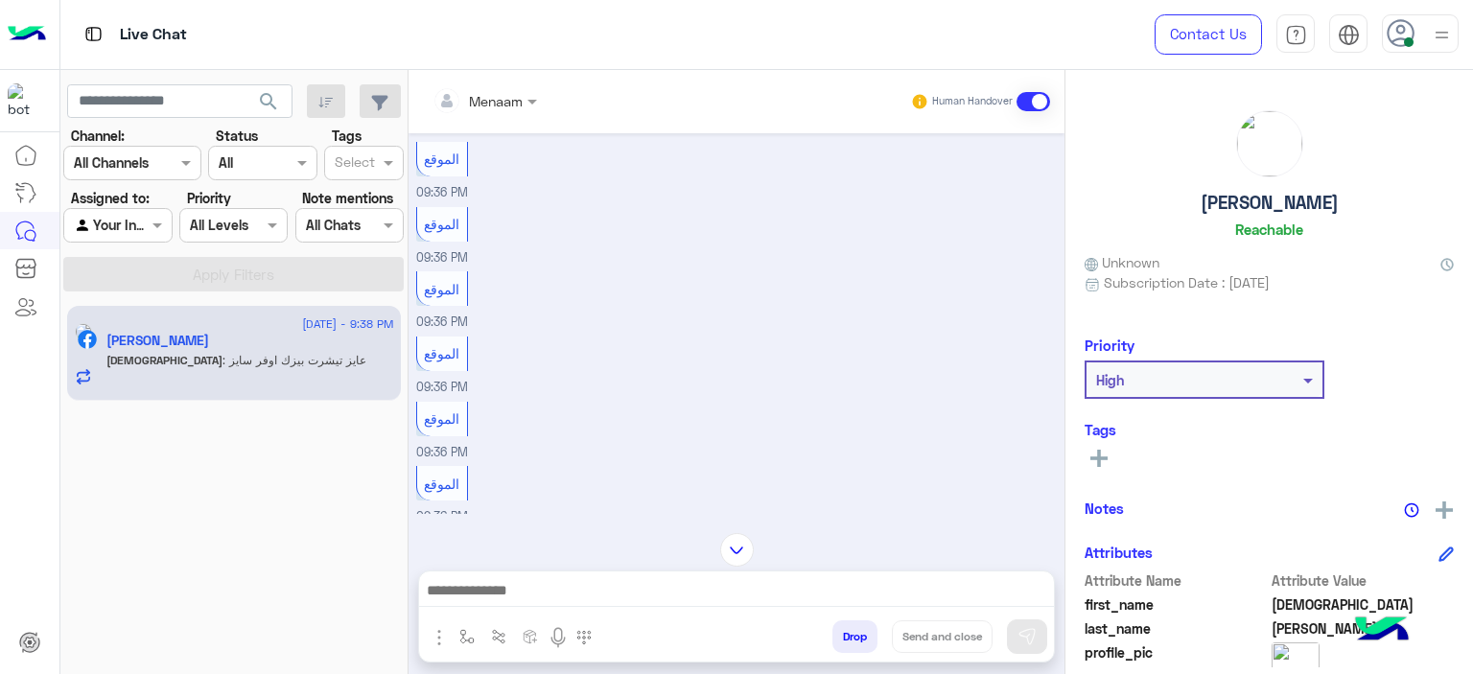
scroll to position [457, 0]
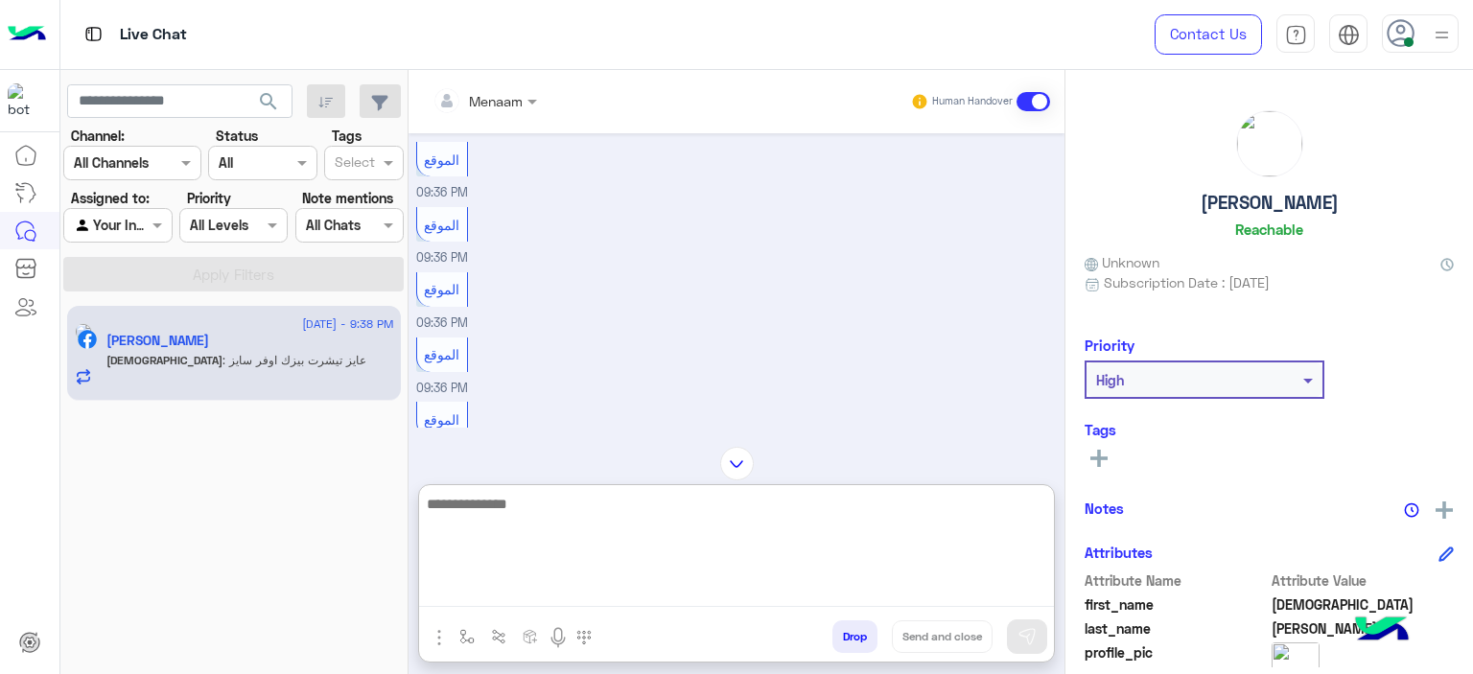
click at [532, 599] on textarea at bounding box center [736, 549] width 635 height 115
type textarea "**********"
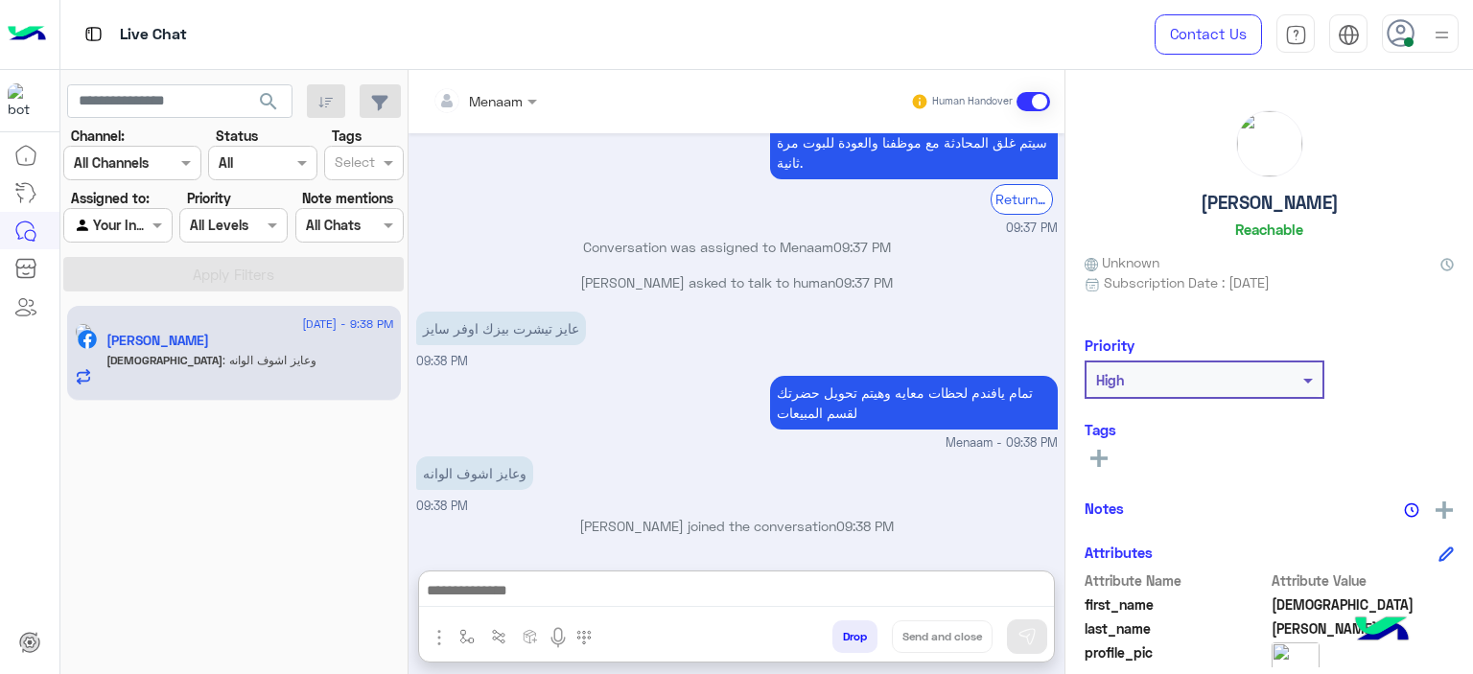
click at [1274, 202] on h5 "Mohammed Abd Al Gany" at bounding box center [1270, 203] width 138 height 22
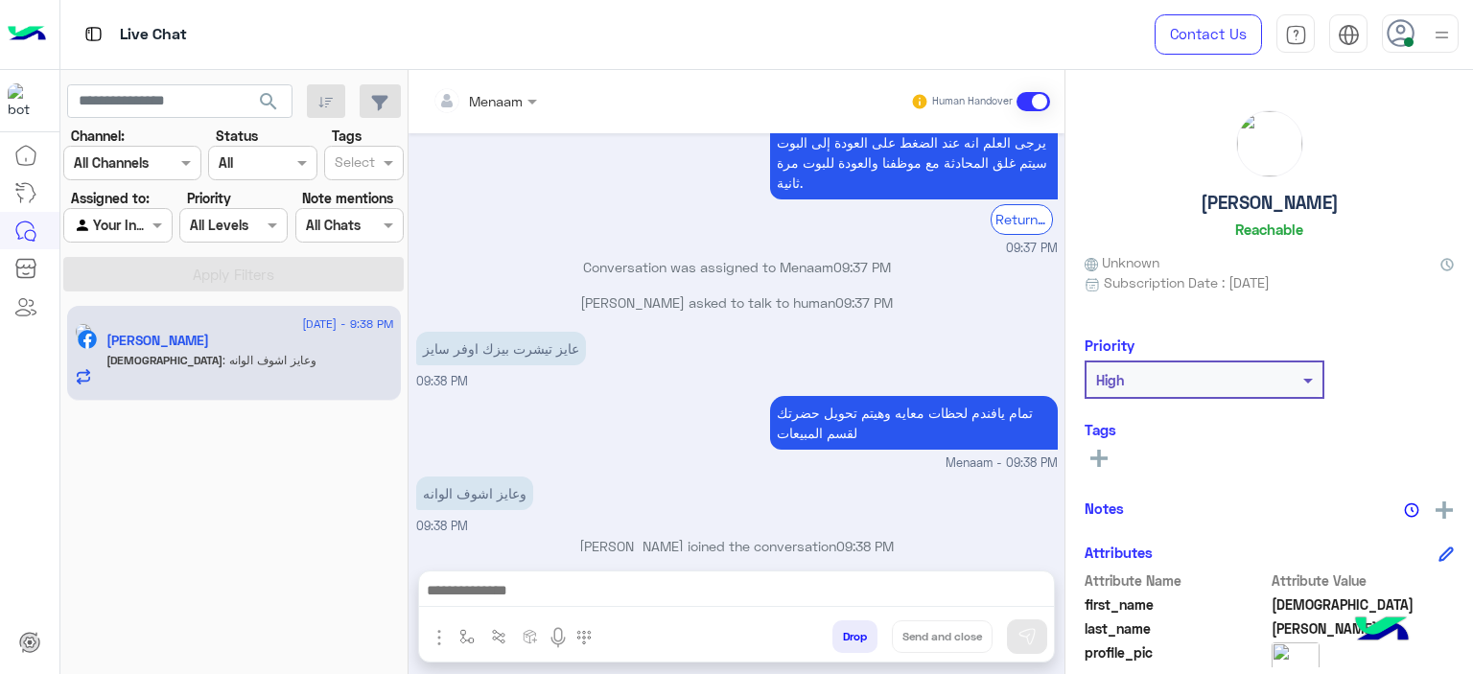
click at [1274, 202] on h5 "Mohammed Abd Al Gany" at bounding box center [1270, 203] width 138 height 22
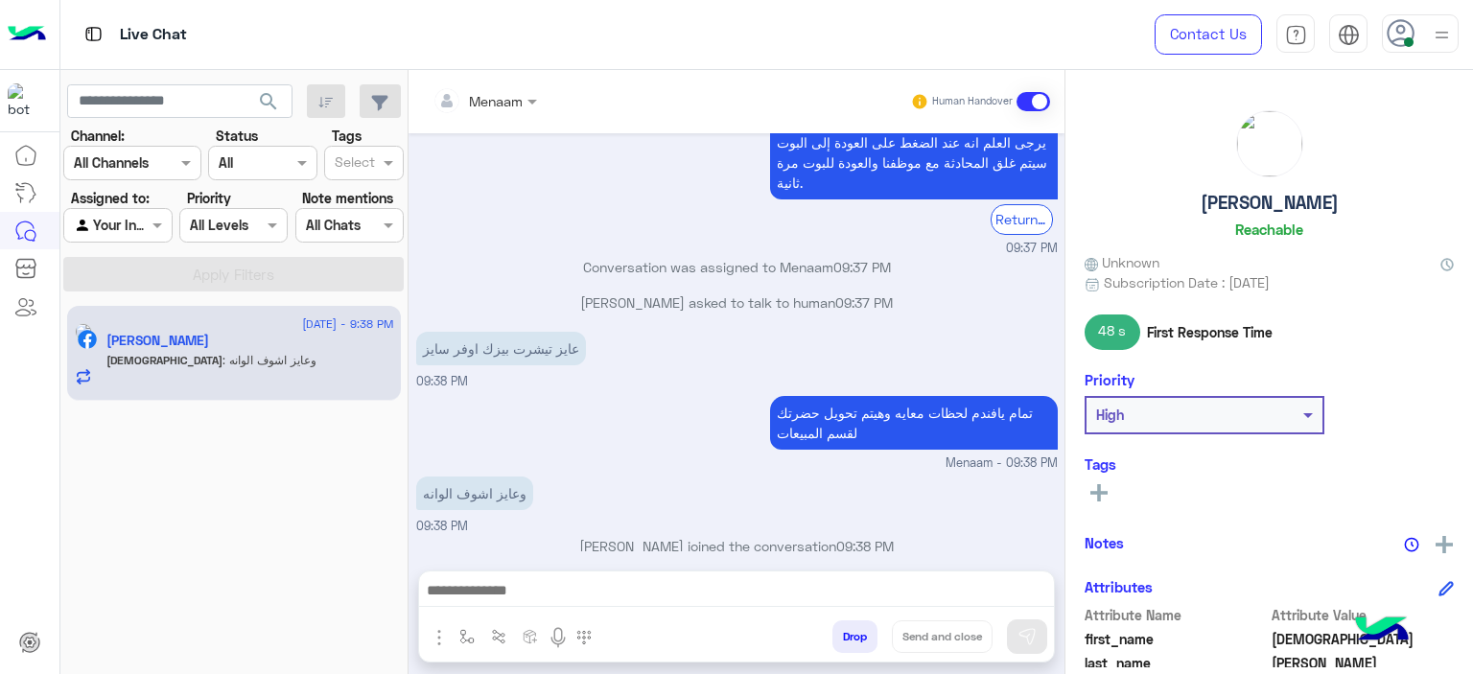
click at [1274, 202] on h5 "Mohammed Abd Al Gany" at bounding box center [1270, 203] width 138 height 22
copy h5 "Mohammed Abd Al Gany"
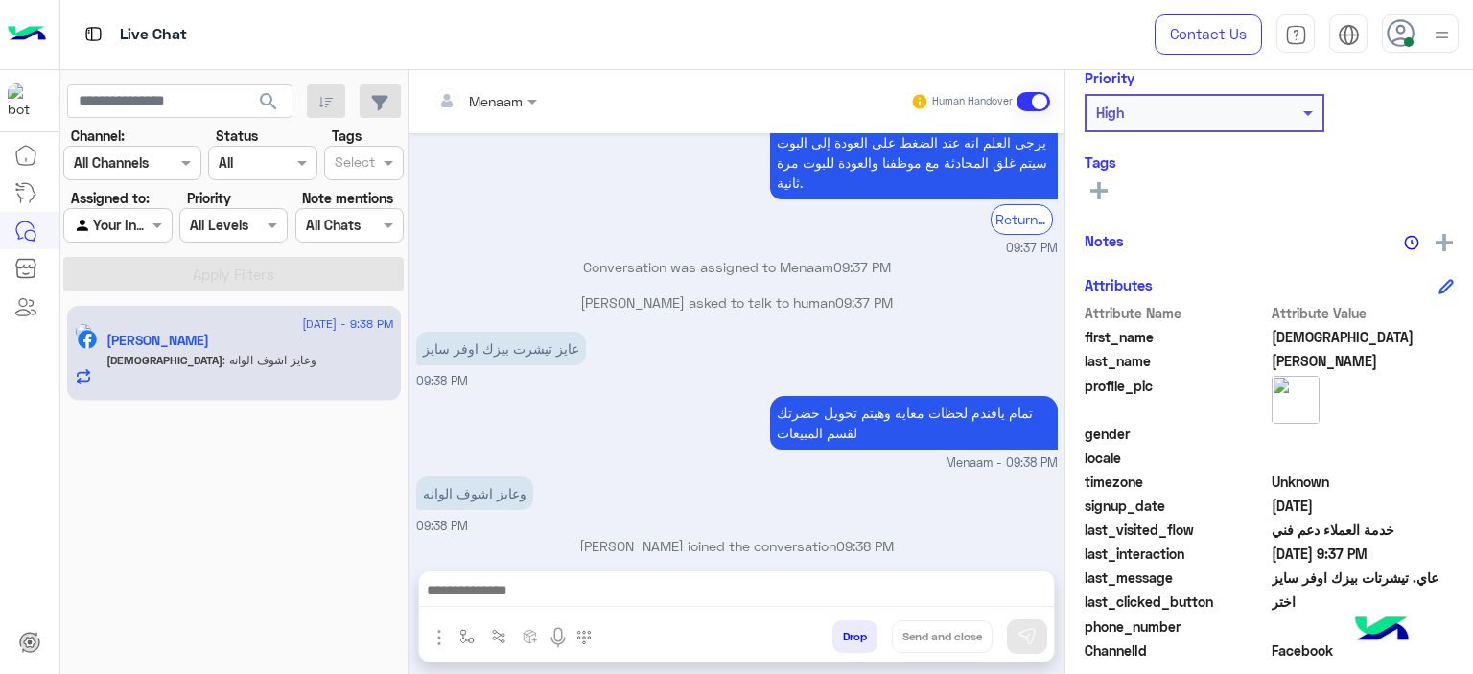
scroll to position [437, 0]
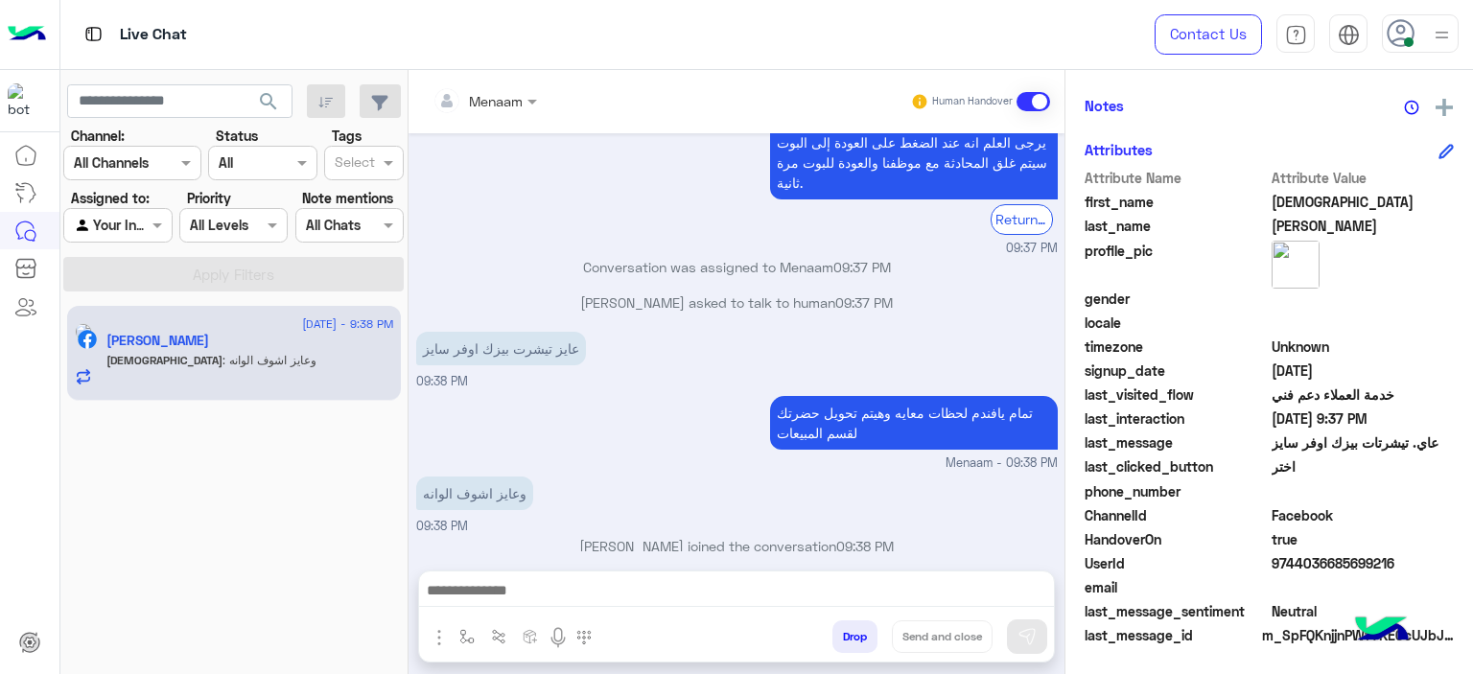
click at [1316, 568] on span "9744036685699216" at bounding box center [1363, 563] width 183 height 20
click at [1312, 565] on span "9744036685699216" at bounding box center [1363, 563] width 183 height 20
copy span "9744036685699216"
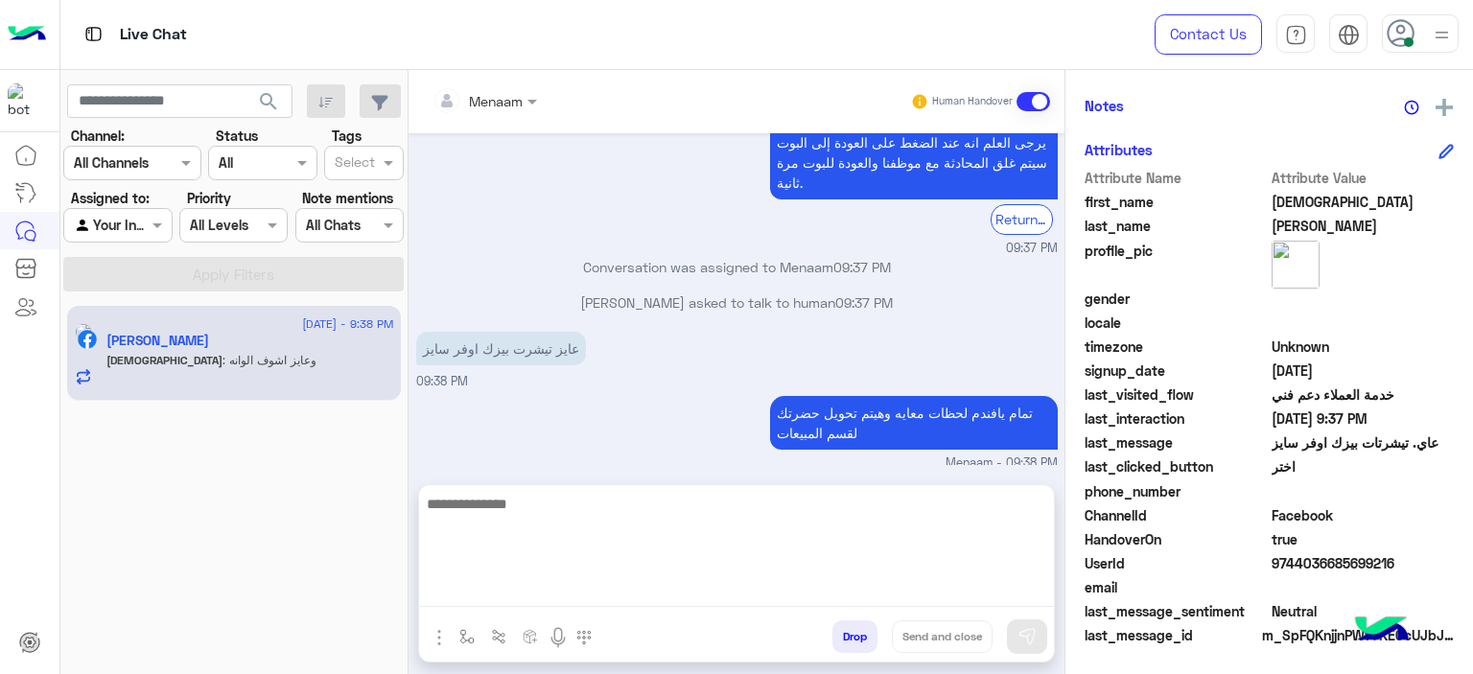
click at [541, 584] on textarea at bounding box center [736, 549] width 635 height 115
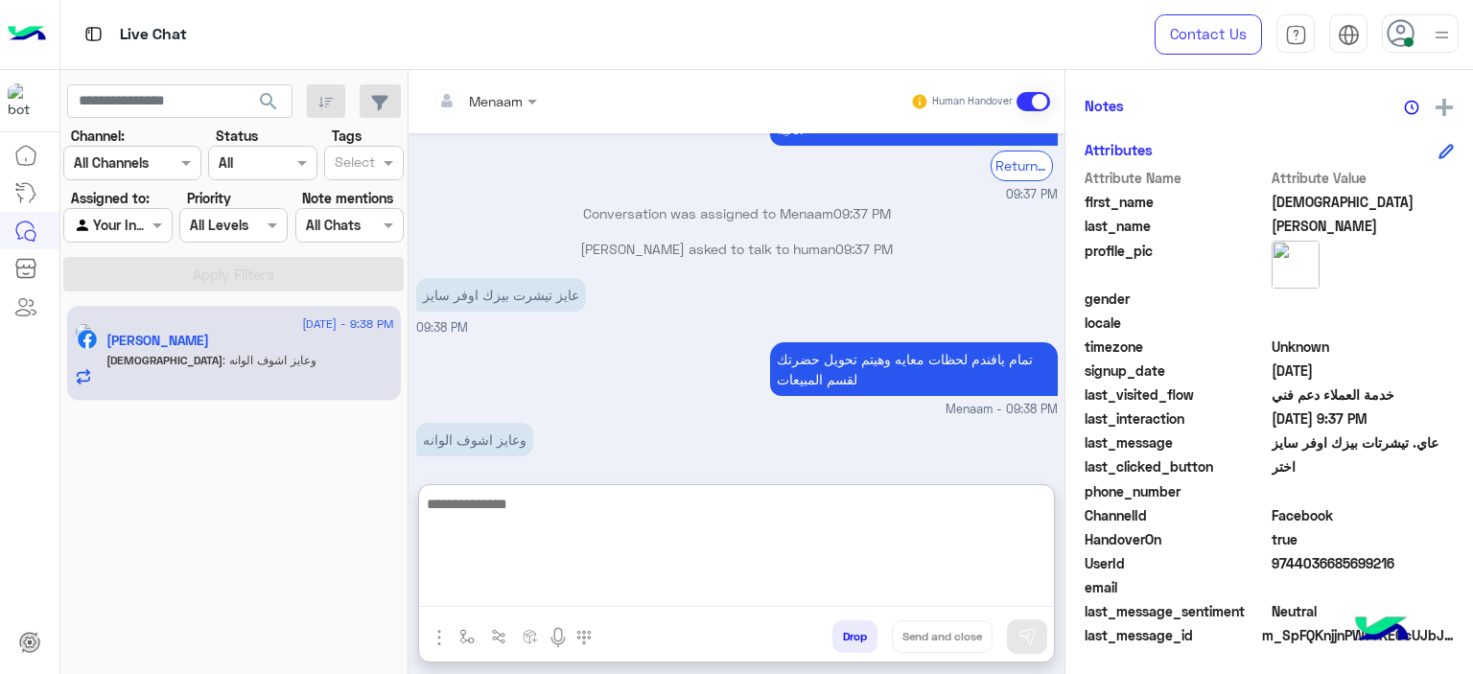
paste textarea "**********"
type textarea "**********"
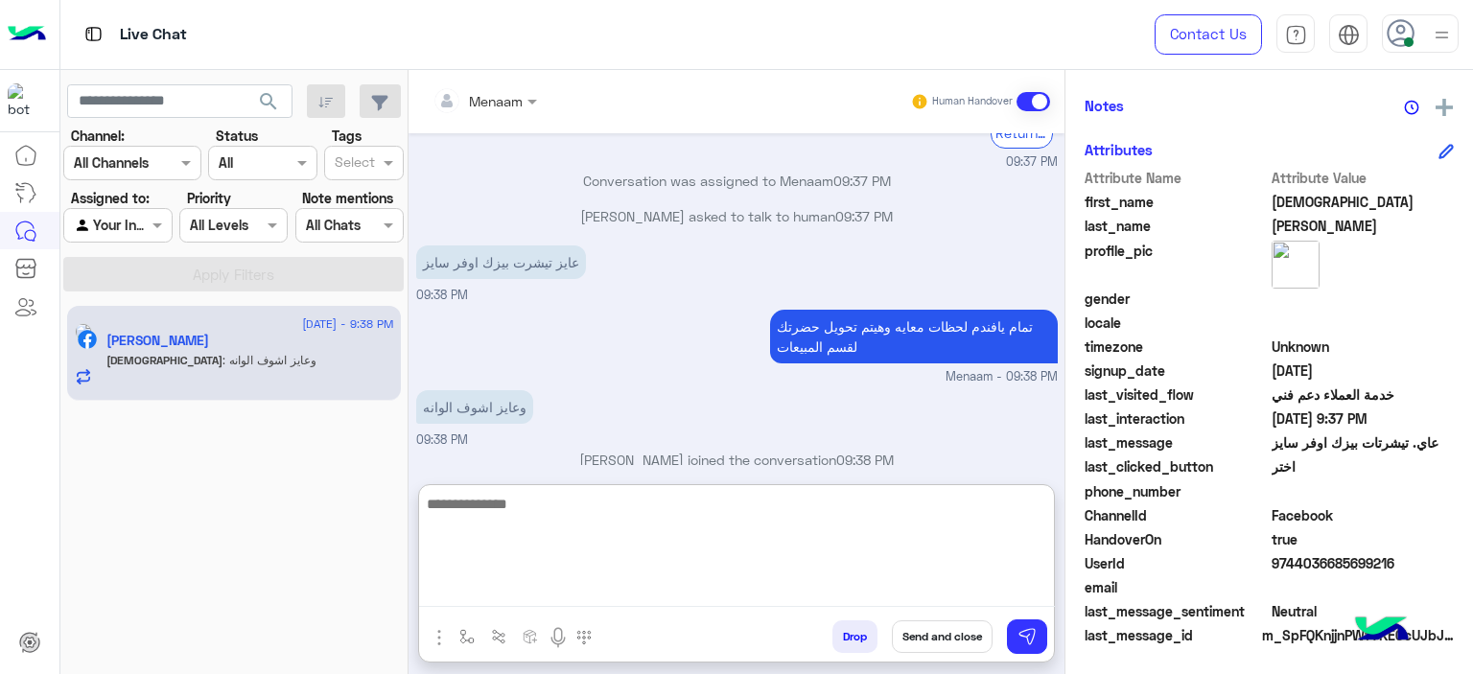
scroll to position [4486, 0]
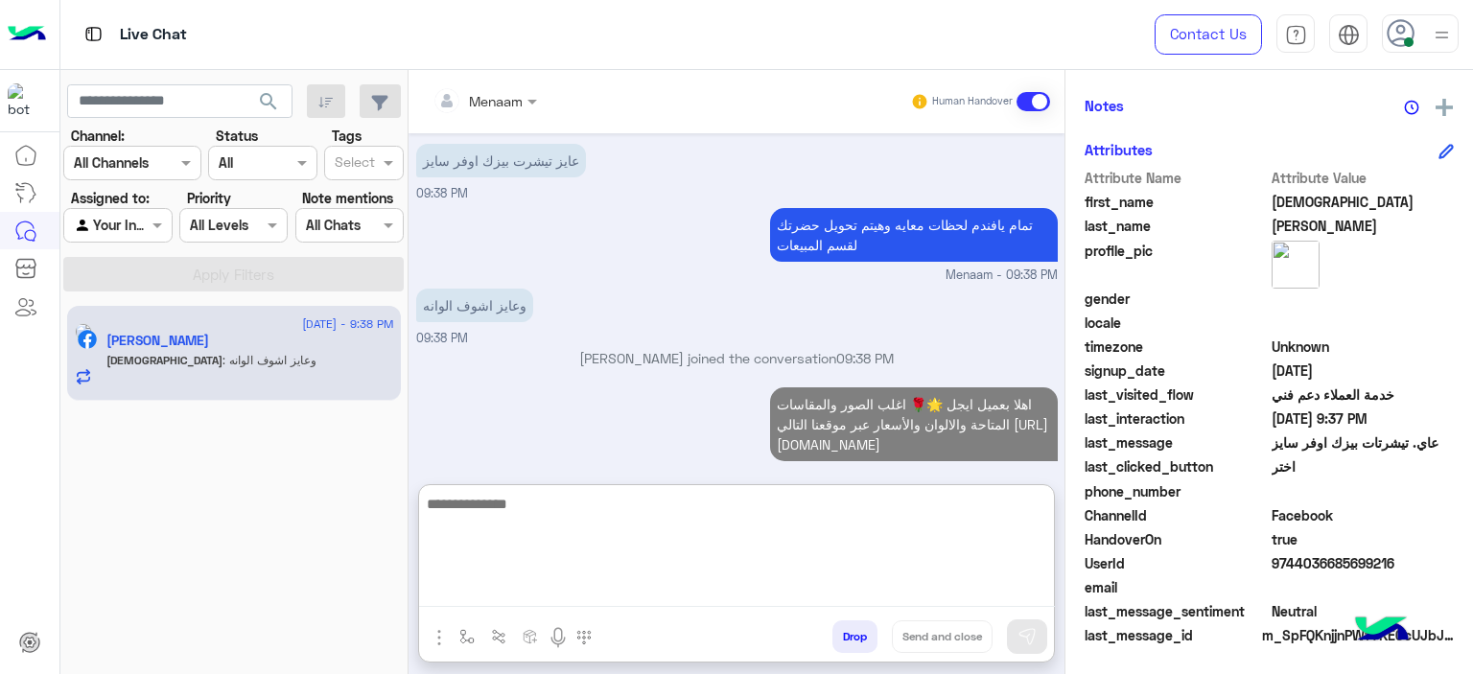
click at [514, 98] on div at bounding box center [485, 100] width 124 height 22
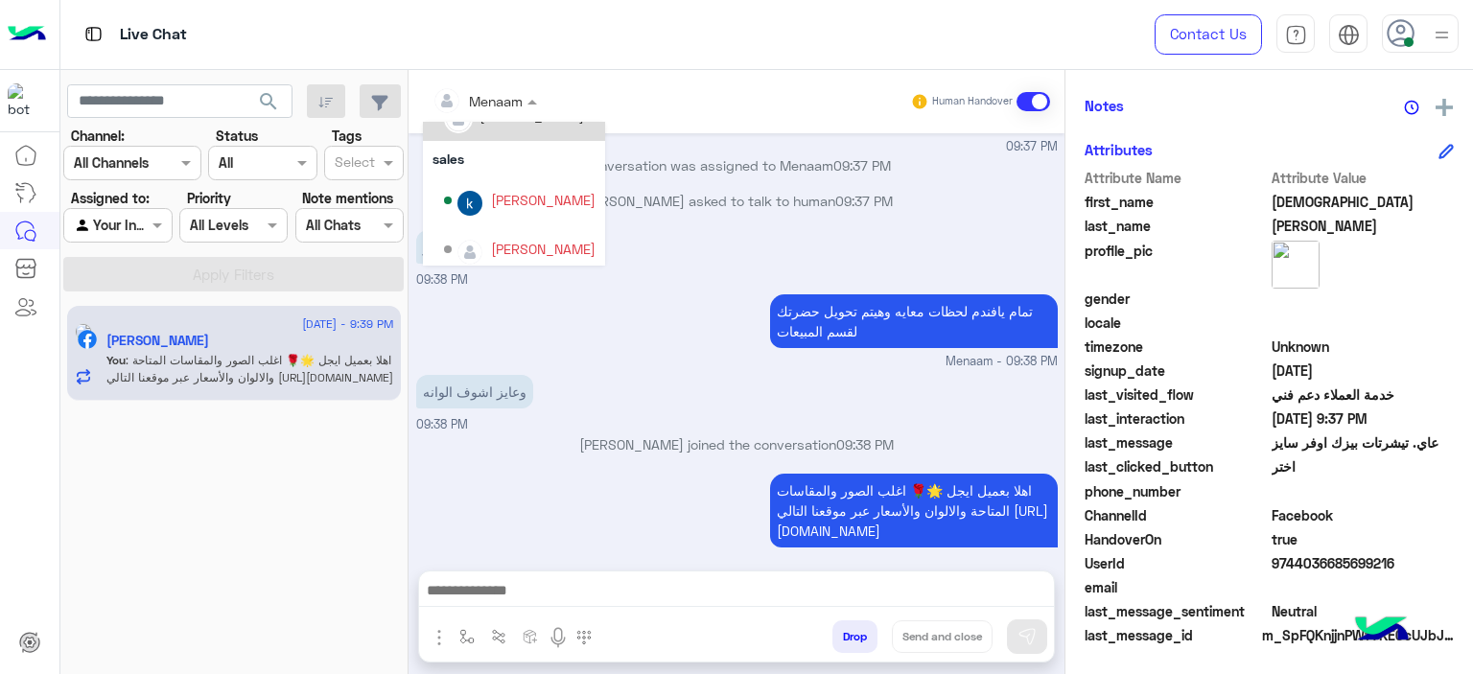
scroll to position [96, 0]
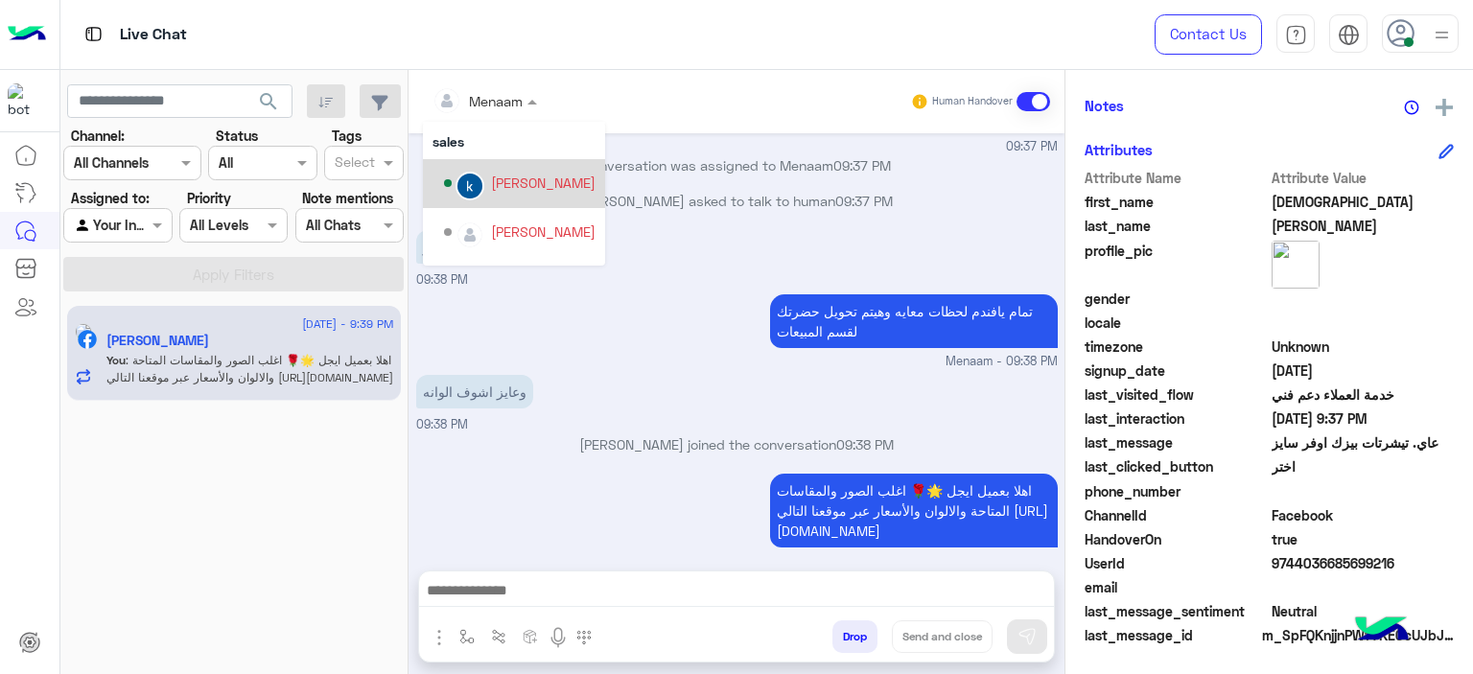
click at [529, 195] on div "khaled mohamed" at bounding box center [520, 184] width 152 height 34
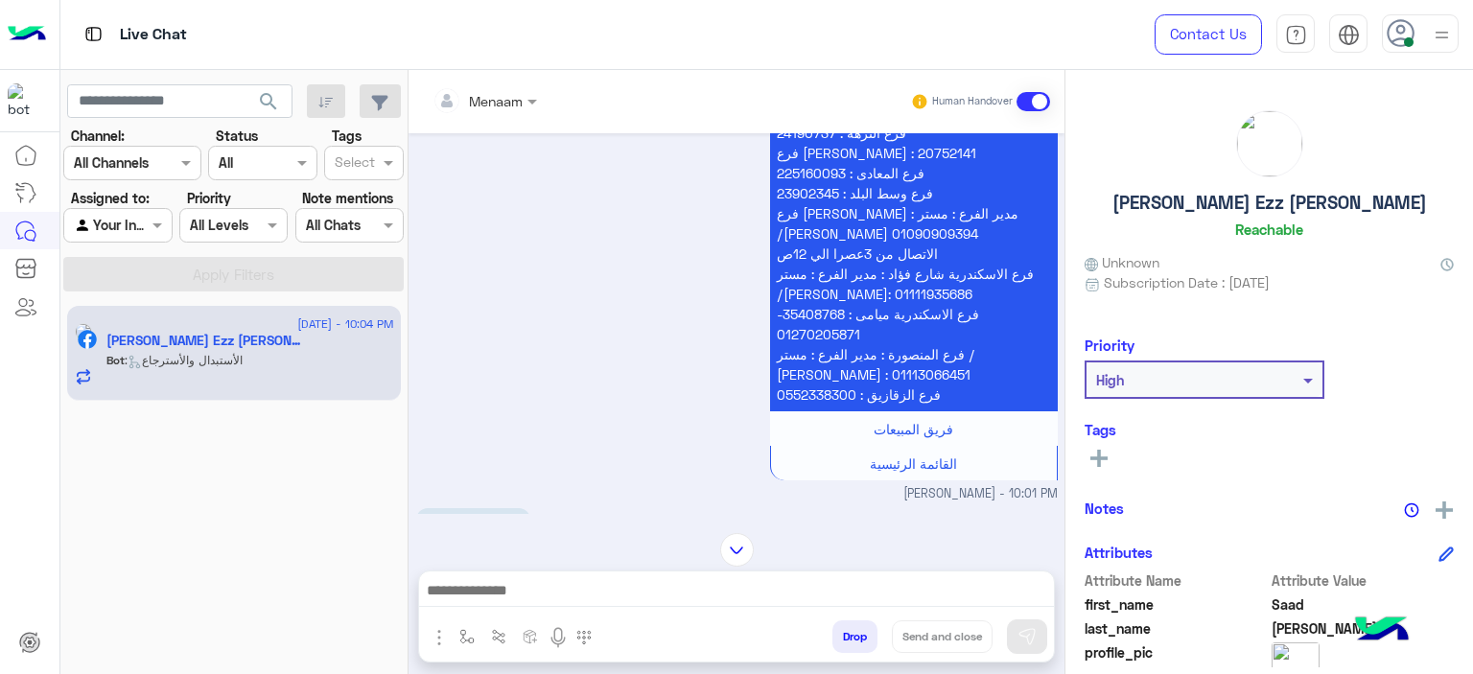
scroll to position [1089, 0]
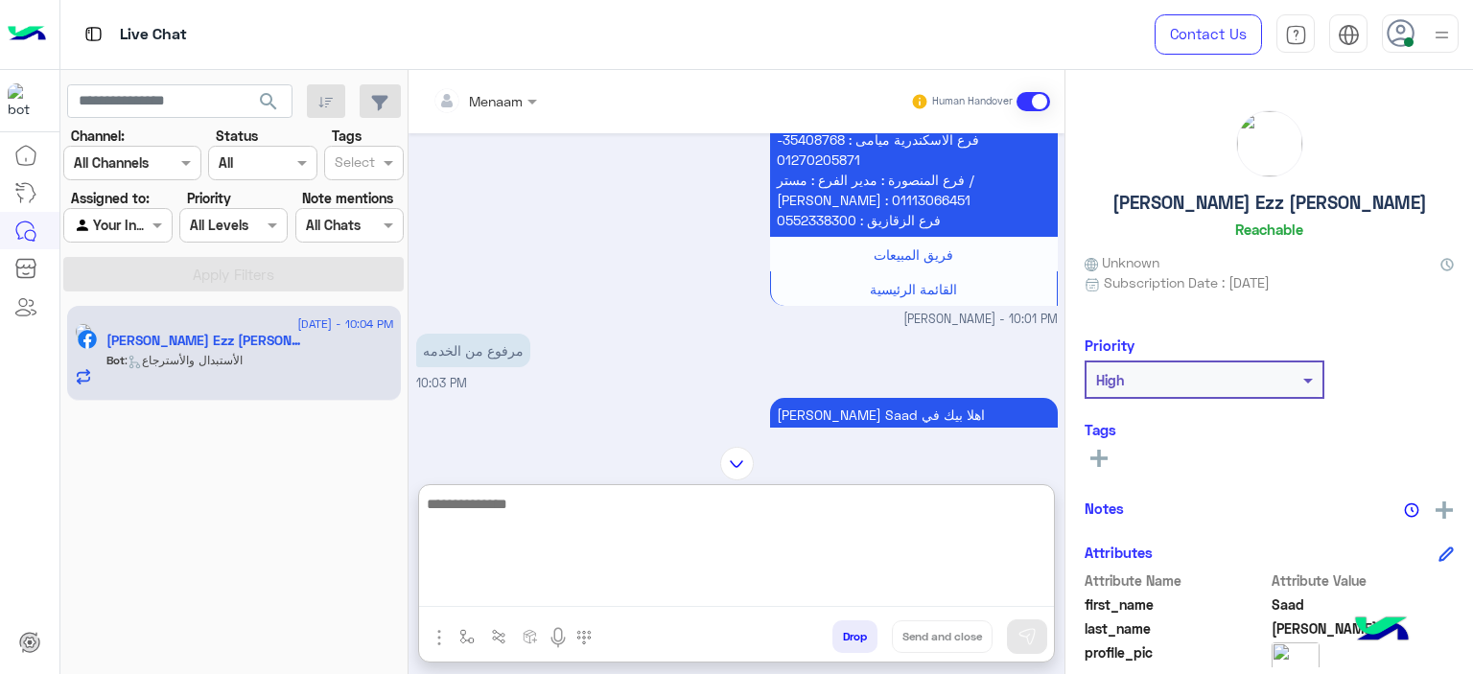
click at [543, 596] on textarea at bounding box center [736, 549] width 635 height 115
type textarea "**********"
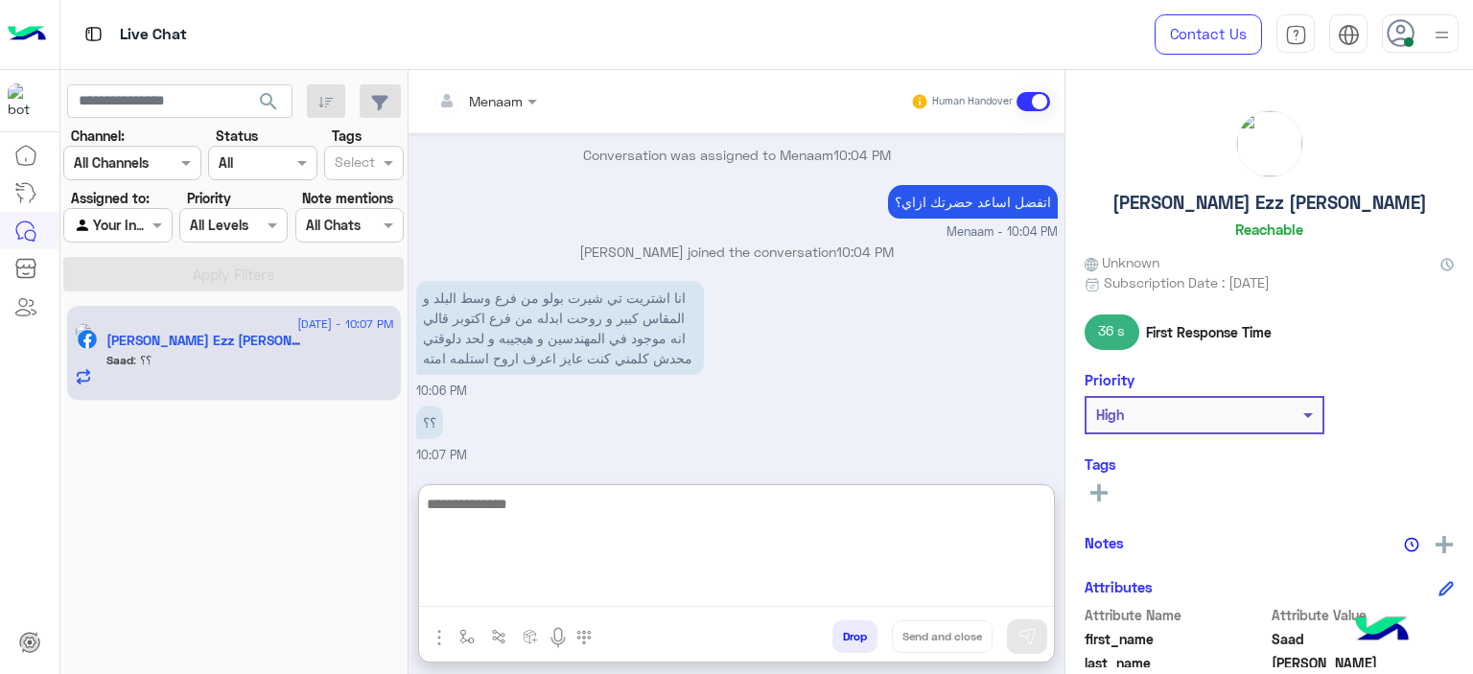
scroll to position [2695, 0]
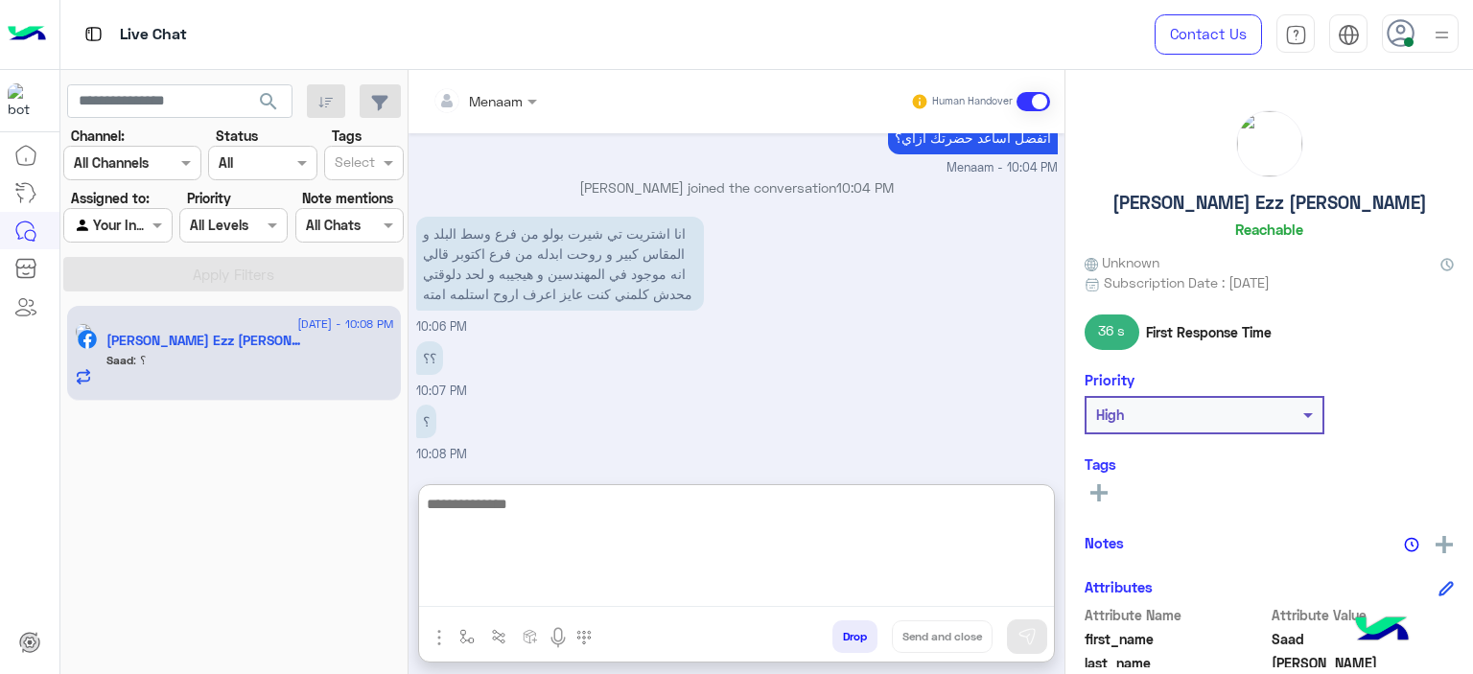
click at [499, 517] on textarea at bounding box center [736, 549] width 635 height 115
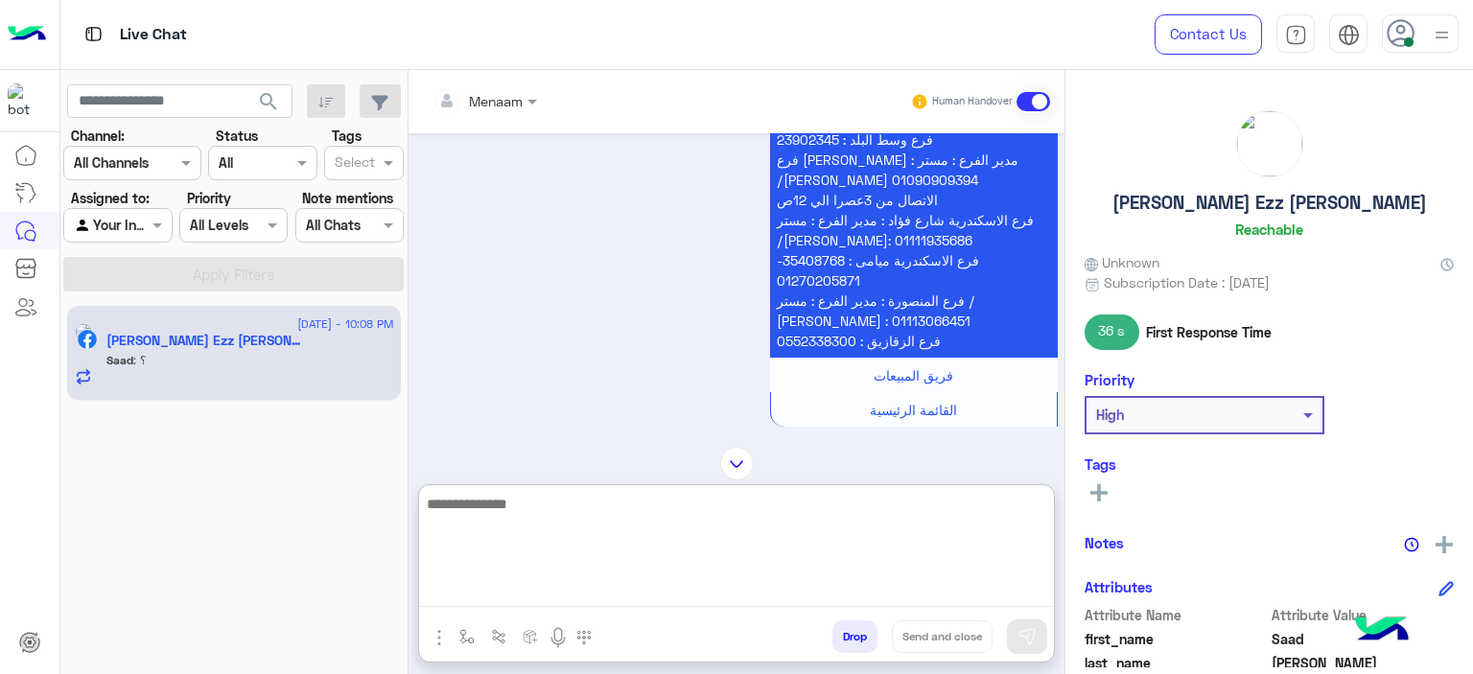
scroll to position [873, 0]
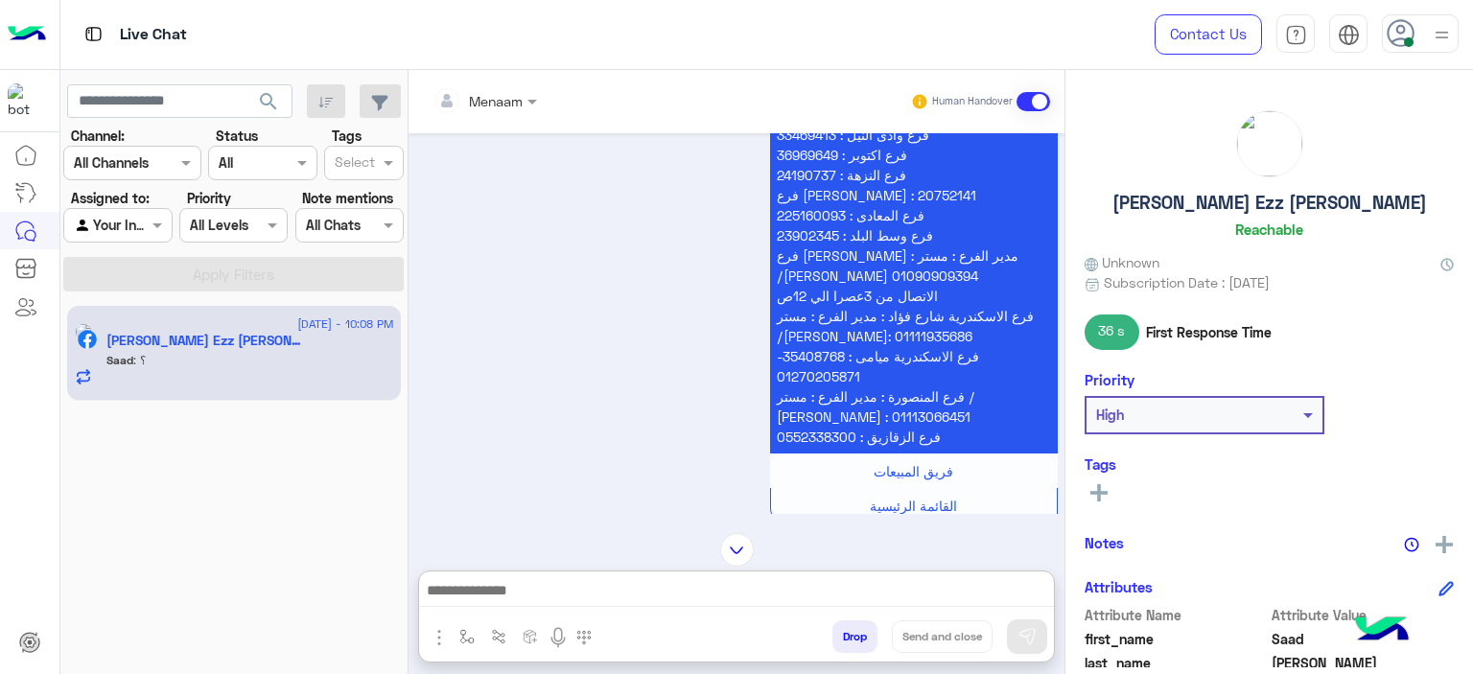
click at [811, 227] on p "فرع عرابى : 33020279 فرع عمارات البترول : 33446236 فرع وادى النيل : 33469413 فر…" at bounding box center [914, 266] width 288 height 376
copy p "فرع وسط البلد : 23902345"
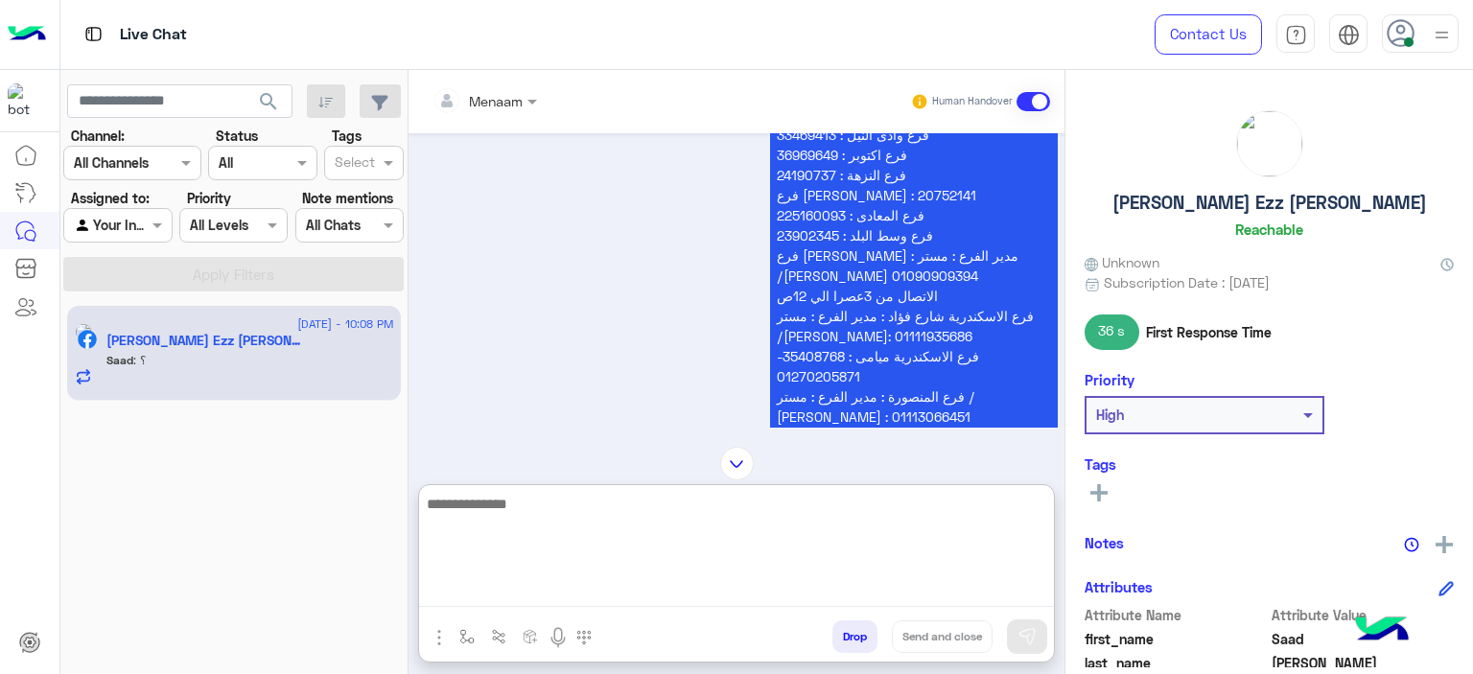
click at [526, 597] on textarea at bounding box center [736, 549] width 635 height 115
click at [1002, 506] on textarea "**********" at bounding box center [736, 549] width 635 height 115
type textarea "**********"
click at [794, 502] on textarea "**********" at bounding box center [736, 549] width 635 height 115
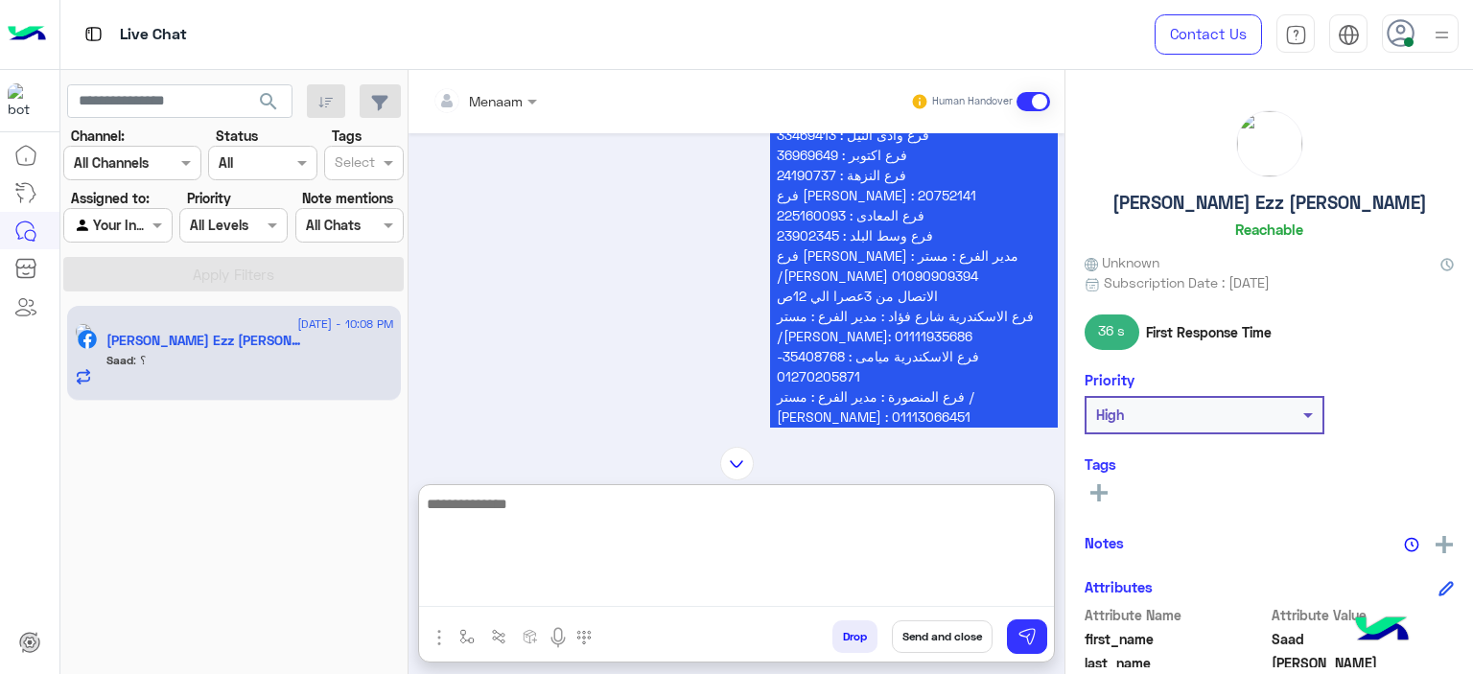
scroll to position [2756, 0]
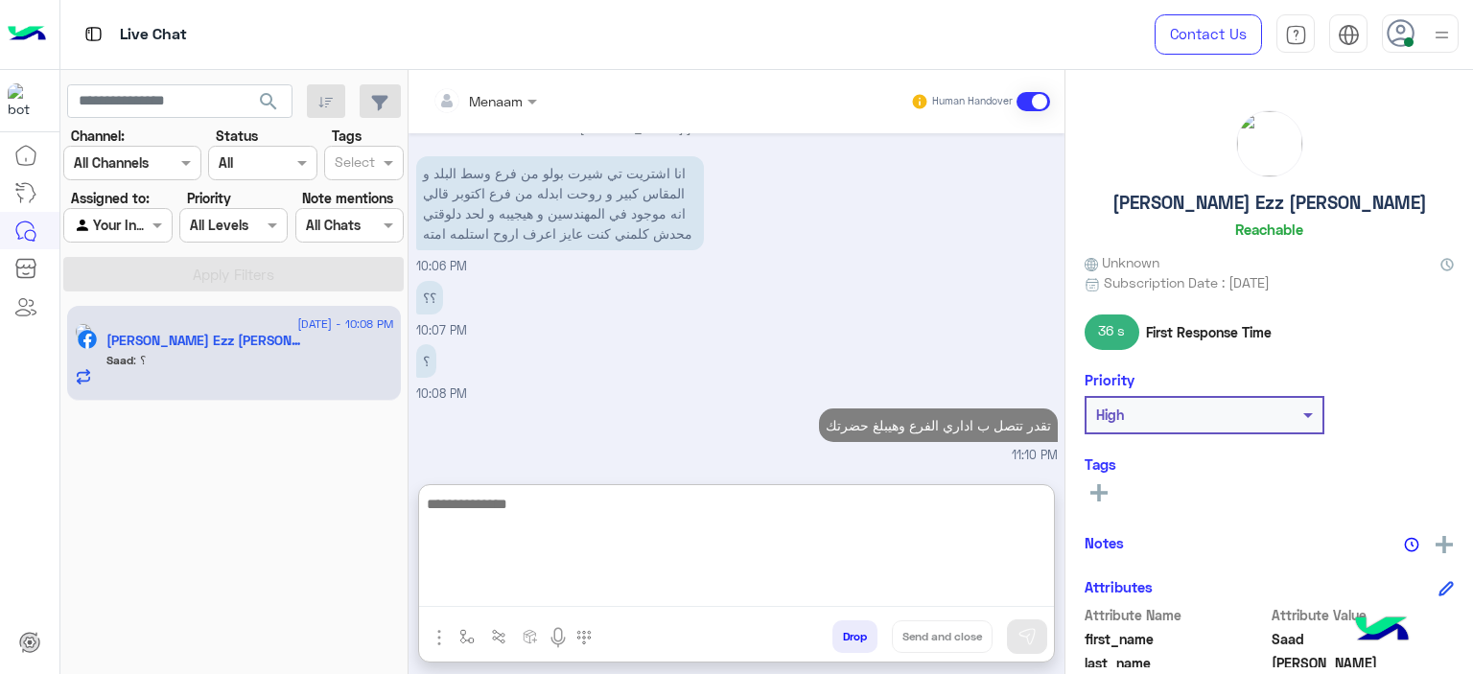
paste textarea "**********"
type textarea "**********"
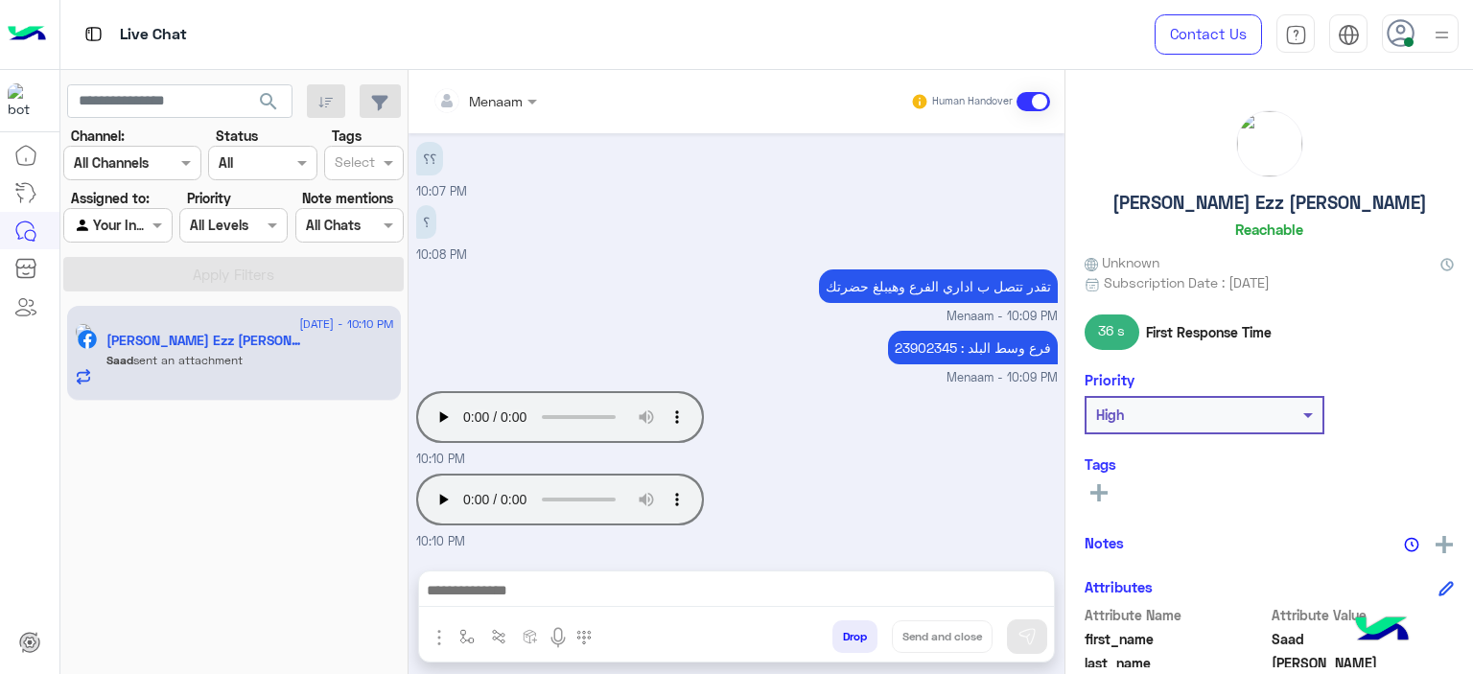
scroll to position [2894, 0]
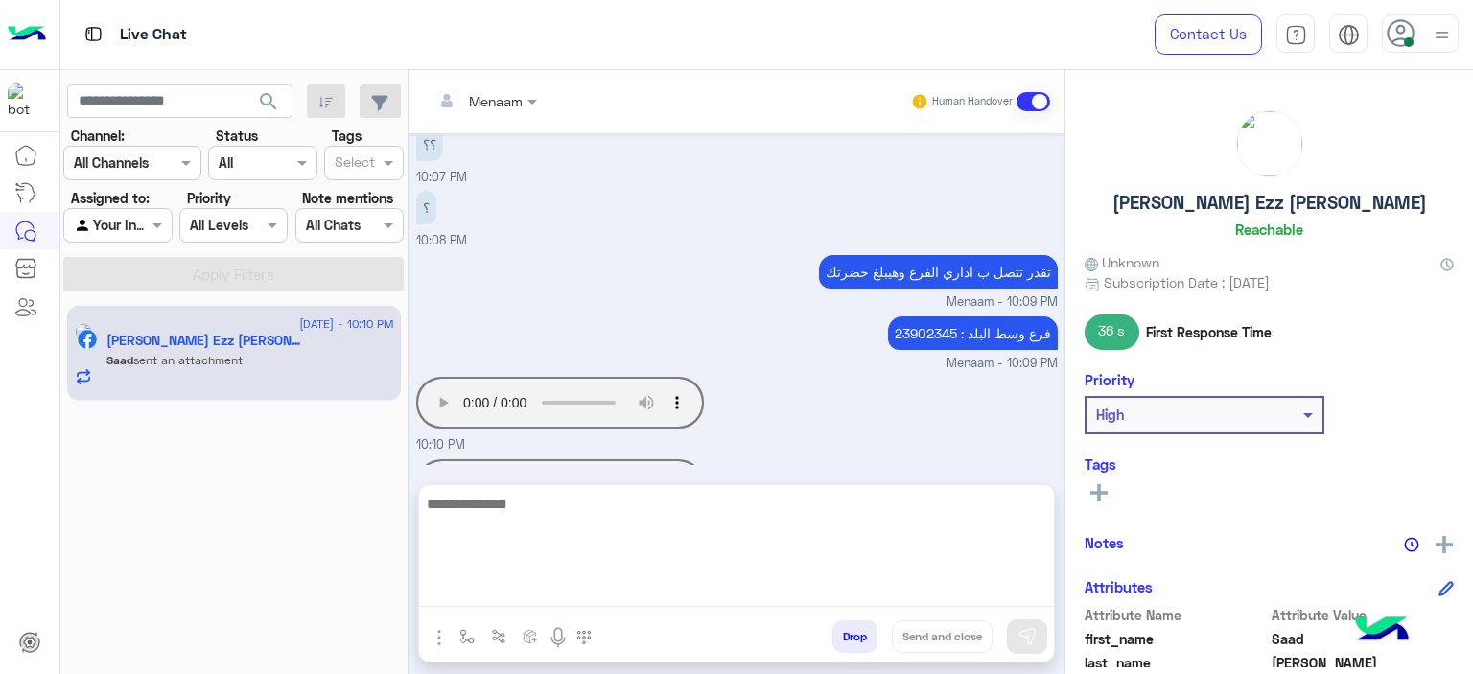
click at [528, 602] on textarea at bounding box center [736, 549] width 635 height 115
click at [480, 593] on textarea at bounding box center [736, 549] width 635 height 115
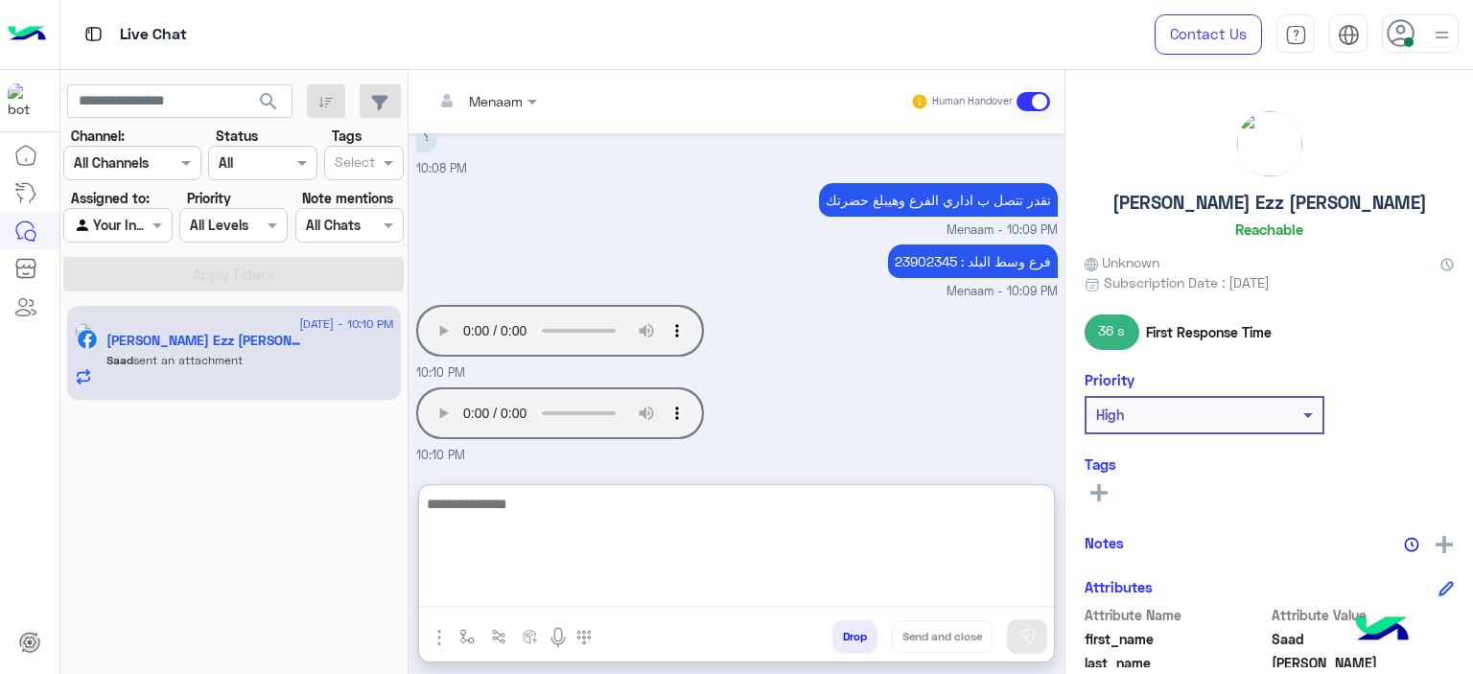
scroll to position [2947, 0]
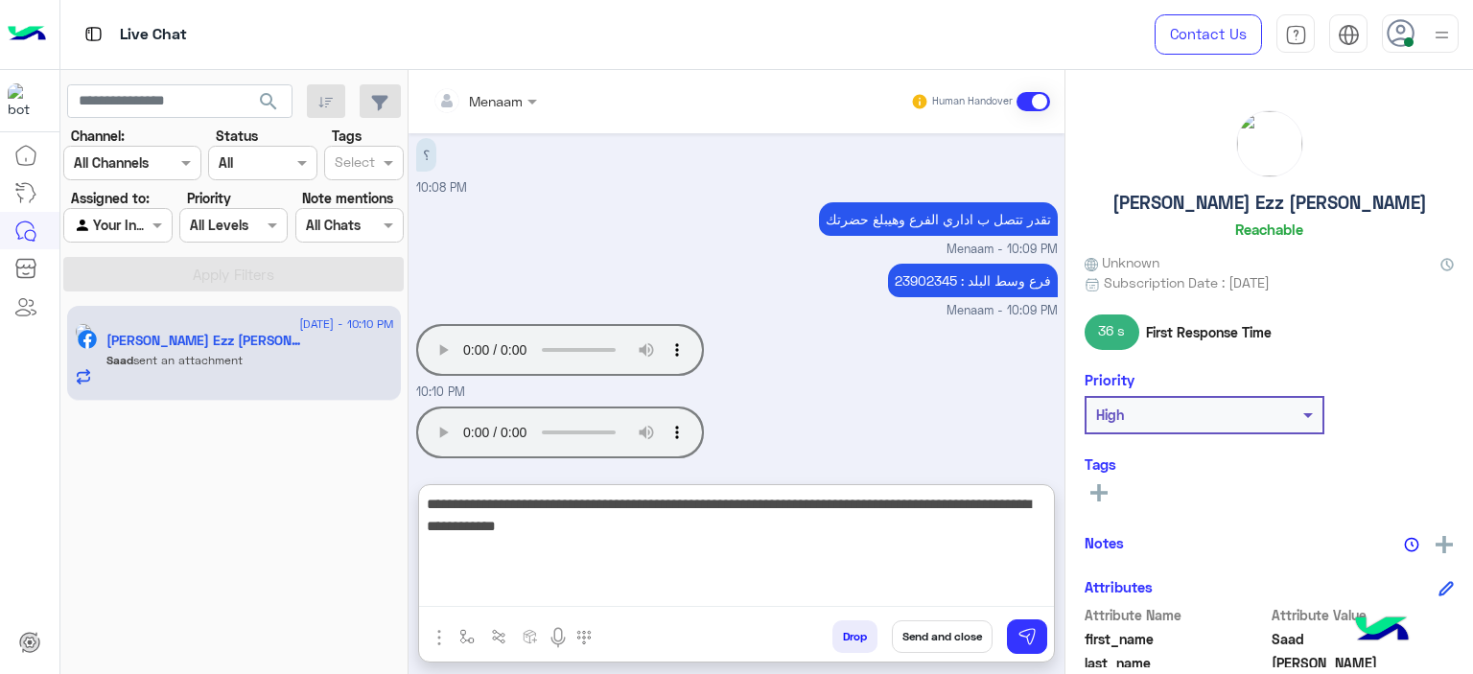
paste textarea "**********"
type textarea "**********"
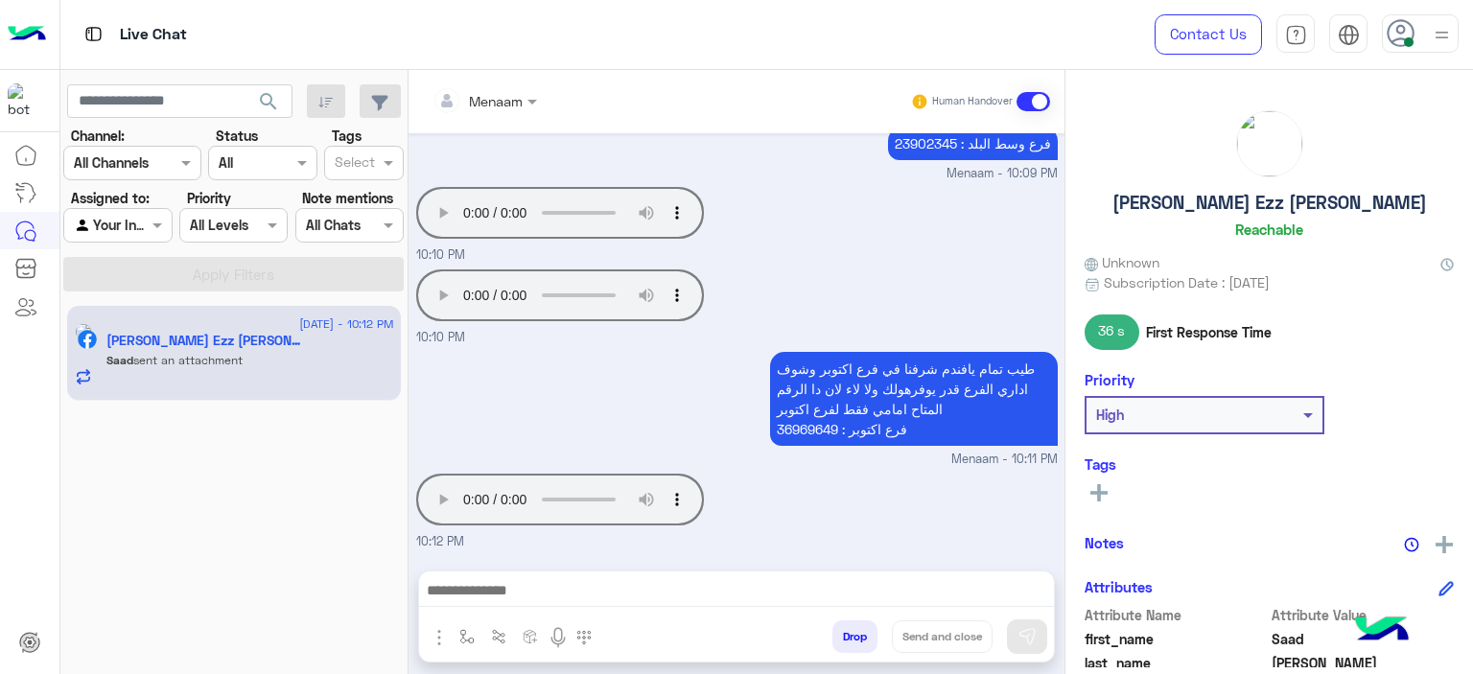
scroll to position [3098, 0]
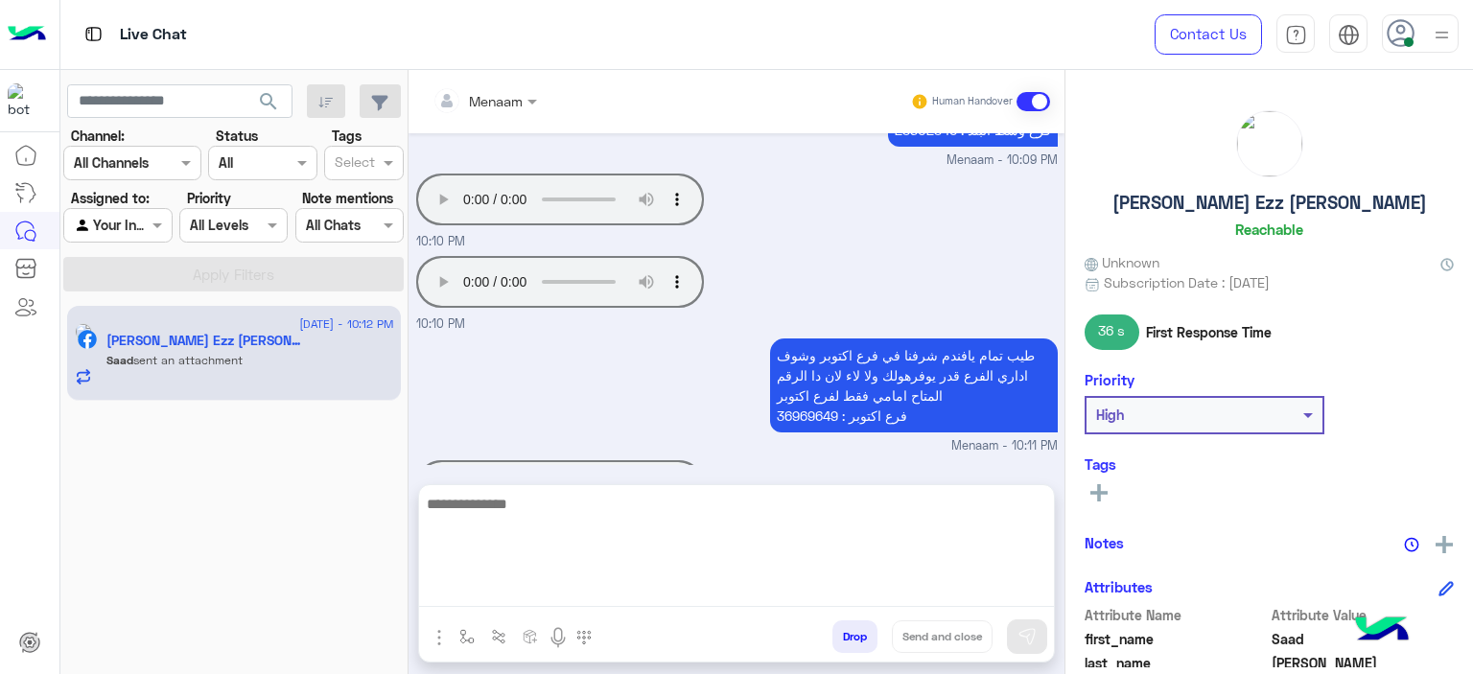
click at [521, 594] on textarea at bounding box center [736, 549] width 635 height 115
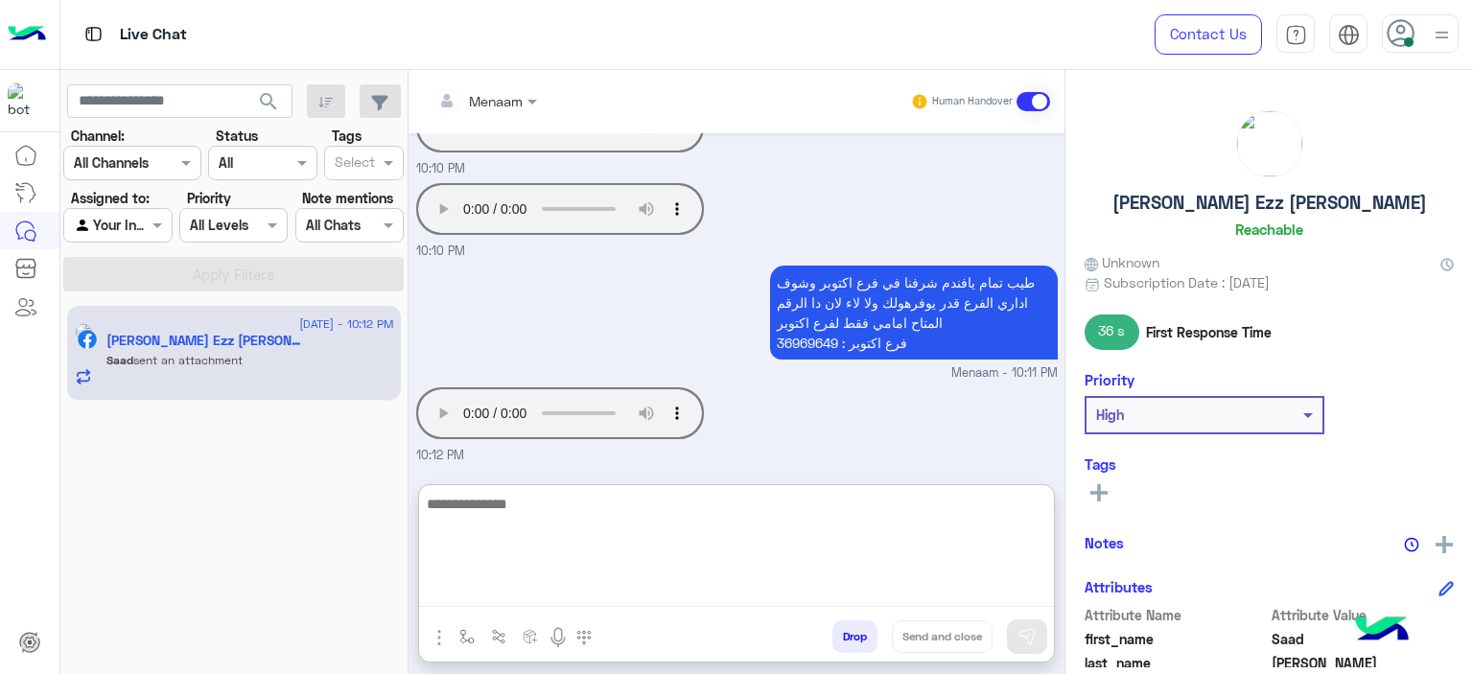
scroll to position [3184, 0]
paste textarea "**********"
type textarea "**********"
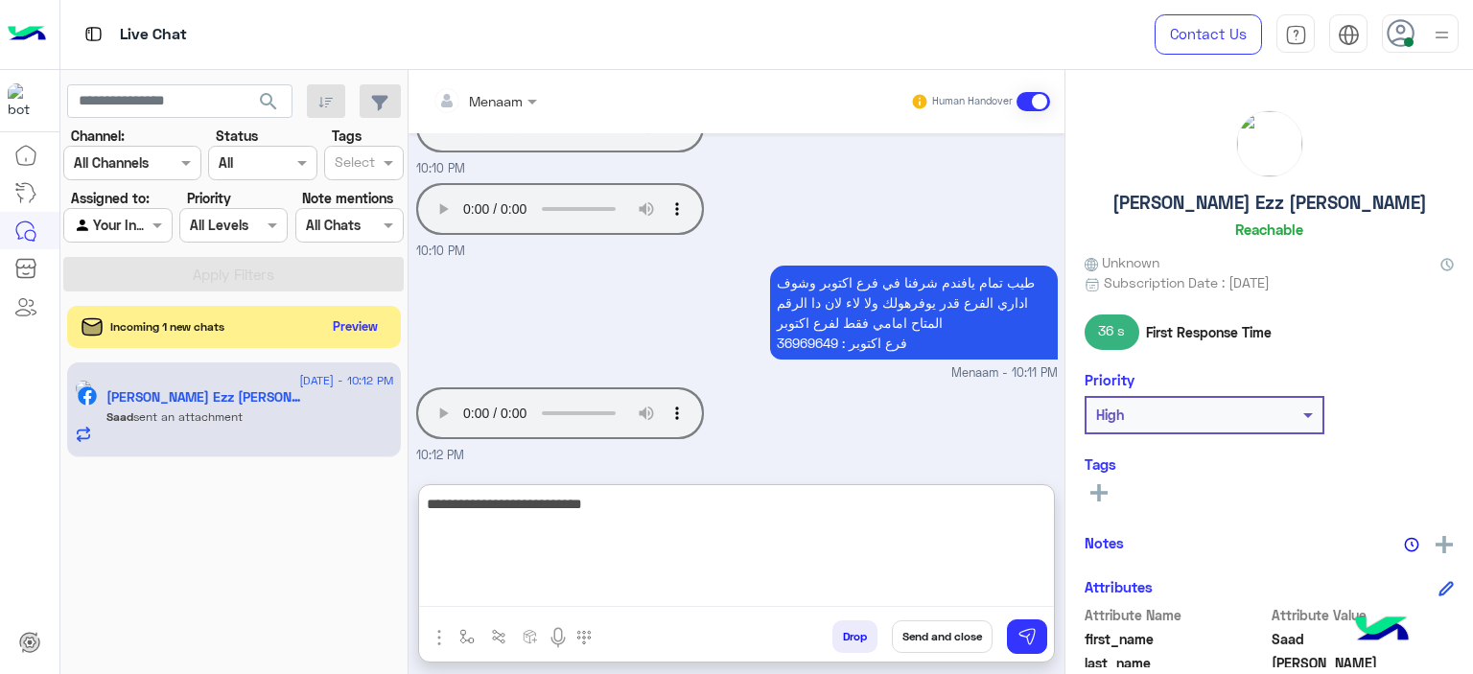
paste textarea "**********"
type textarea "**********"
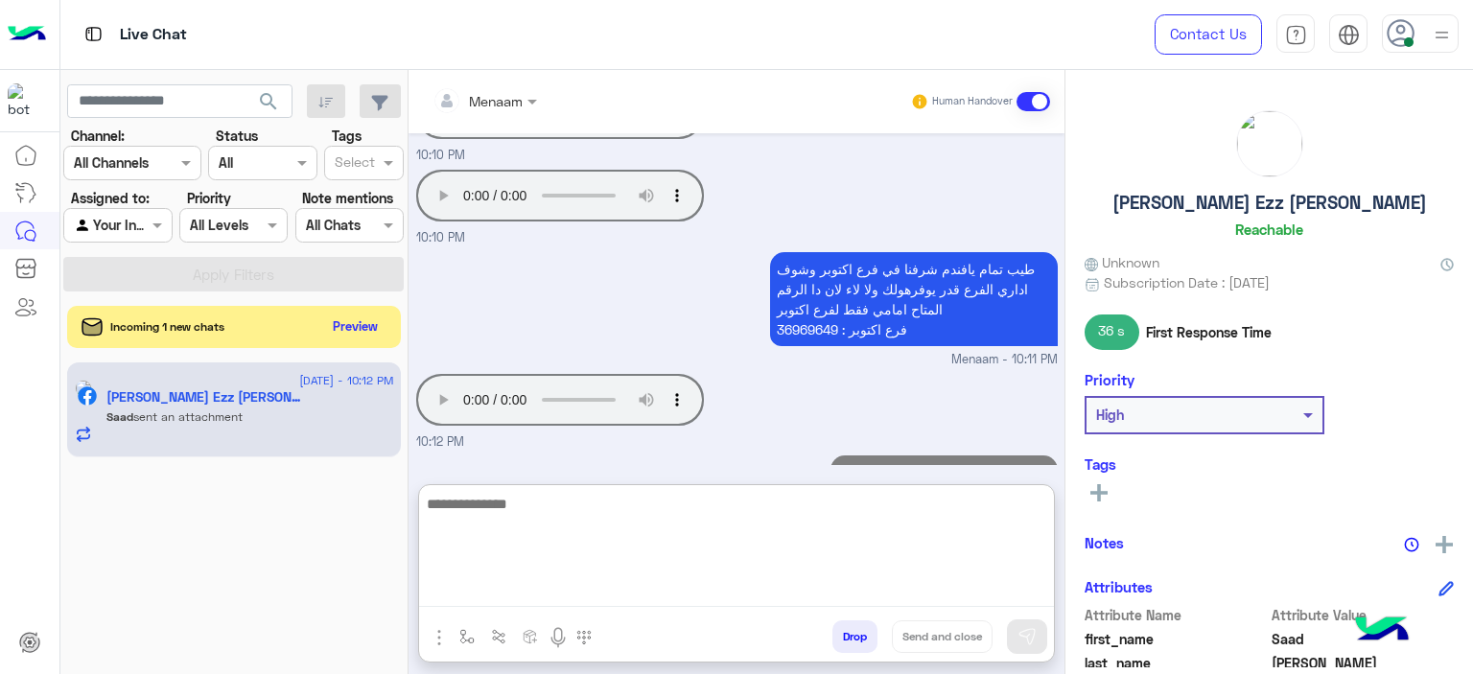
scroll to position [3266, 0]
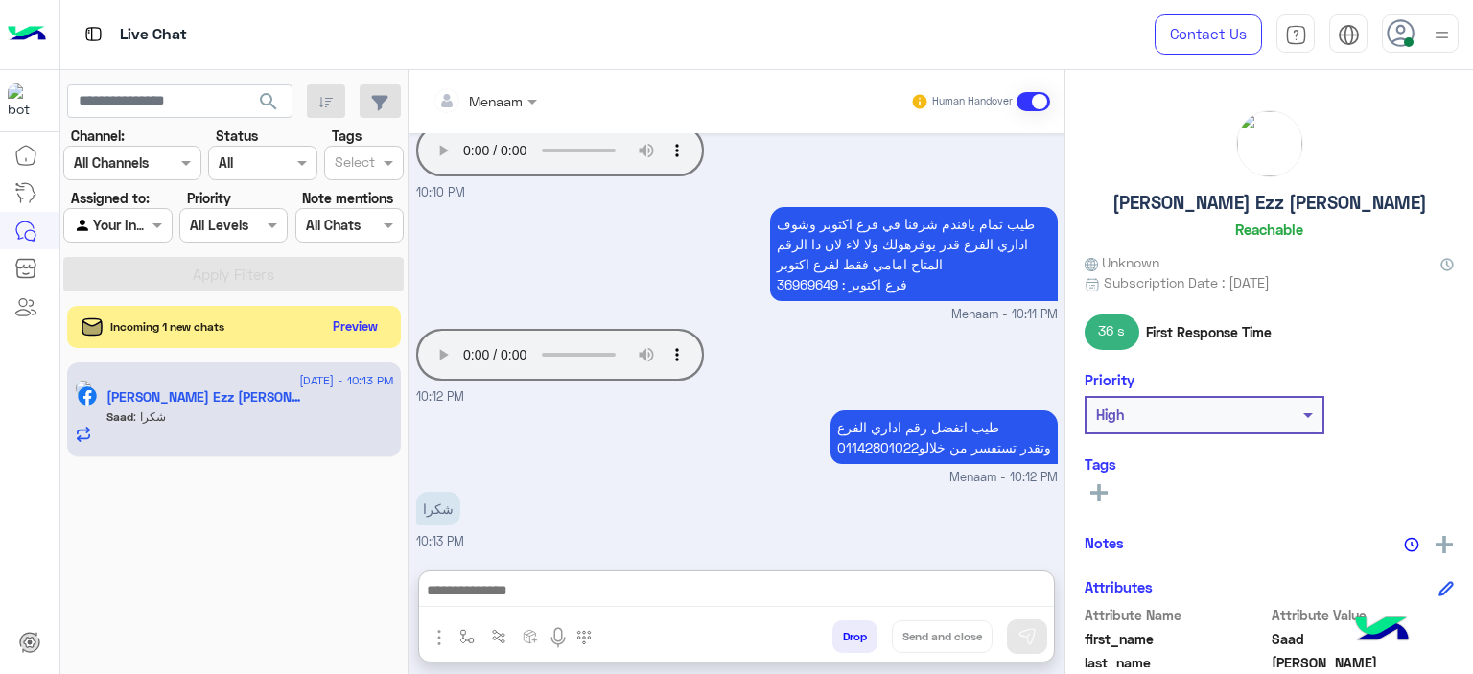
click at [1255, 204] on h5 "Saad Ezz Eldin" at bounding box center [1270, 203] width 315 height 22
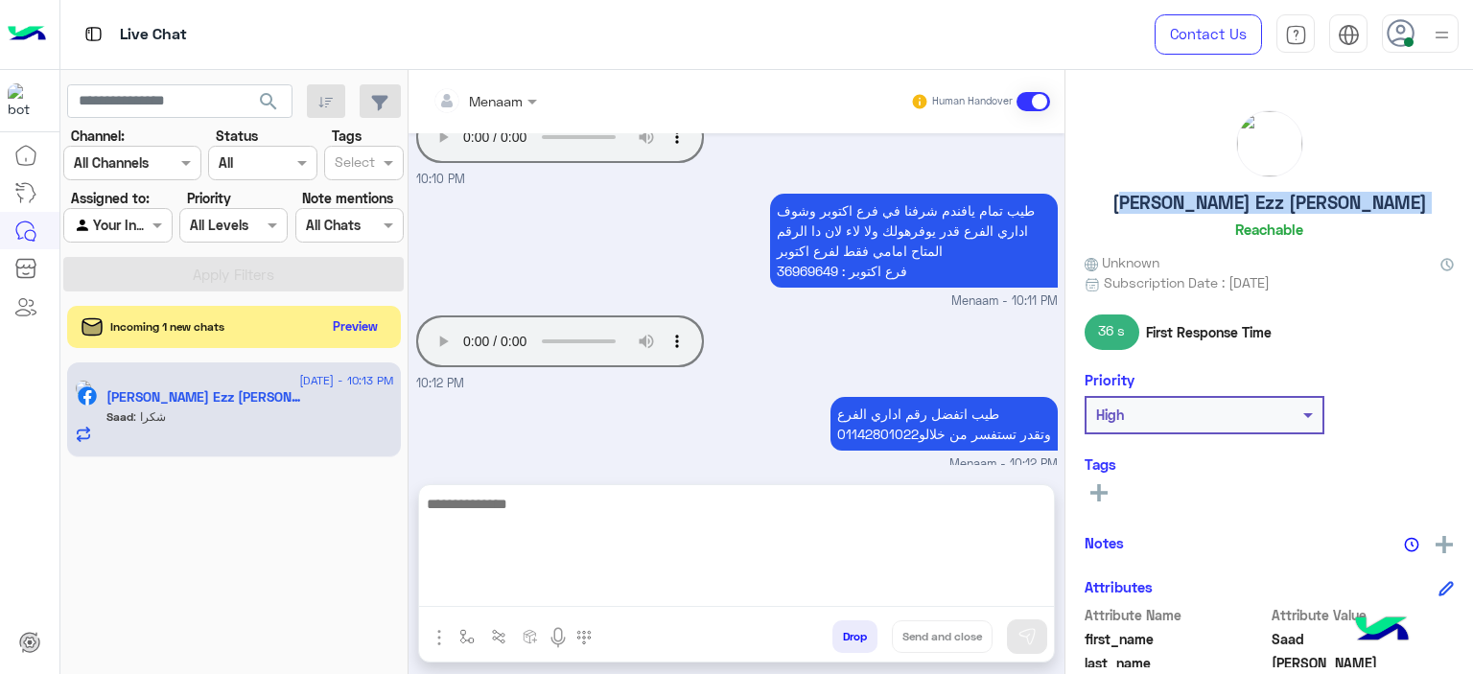
click at [542, 586] on textarea at bounding box center [736, 549] width 635 height 115
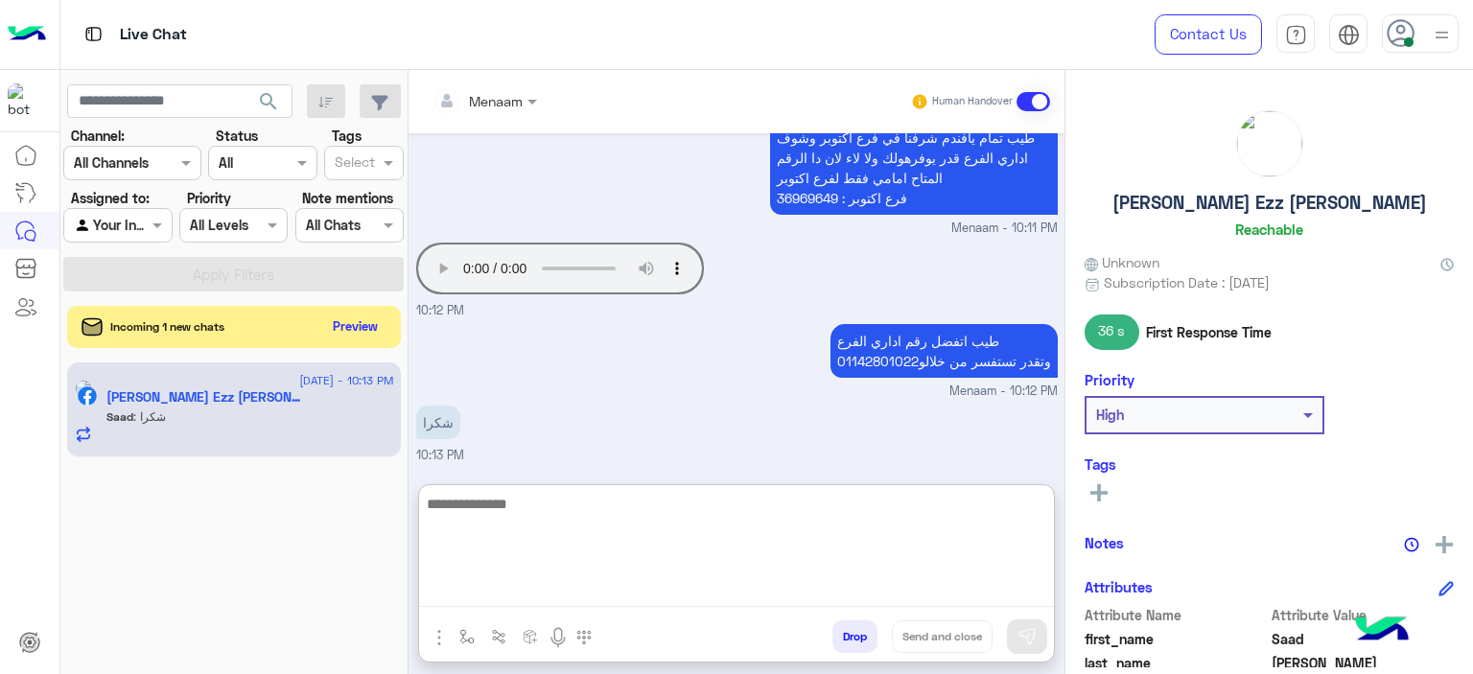
scroll to position [3330, 0]
type textarea "**********"
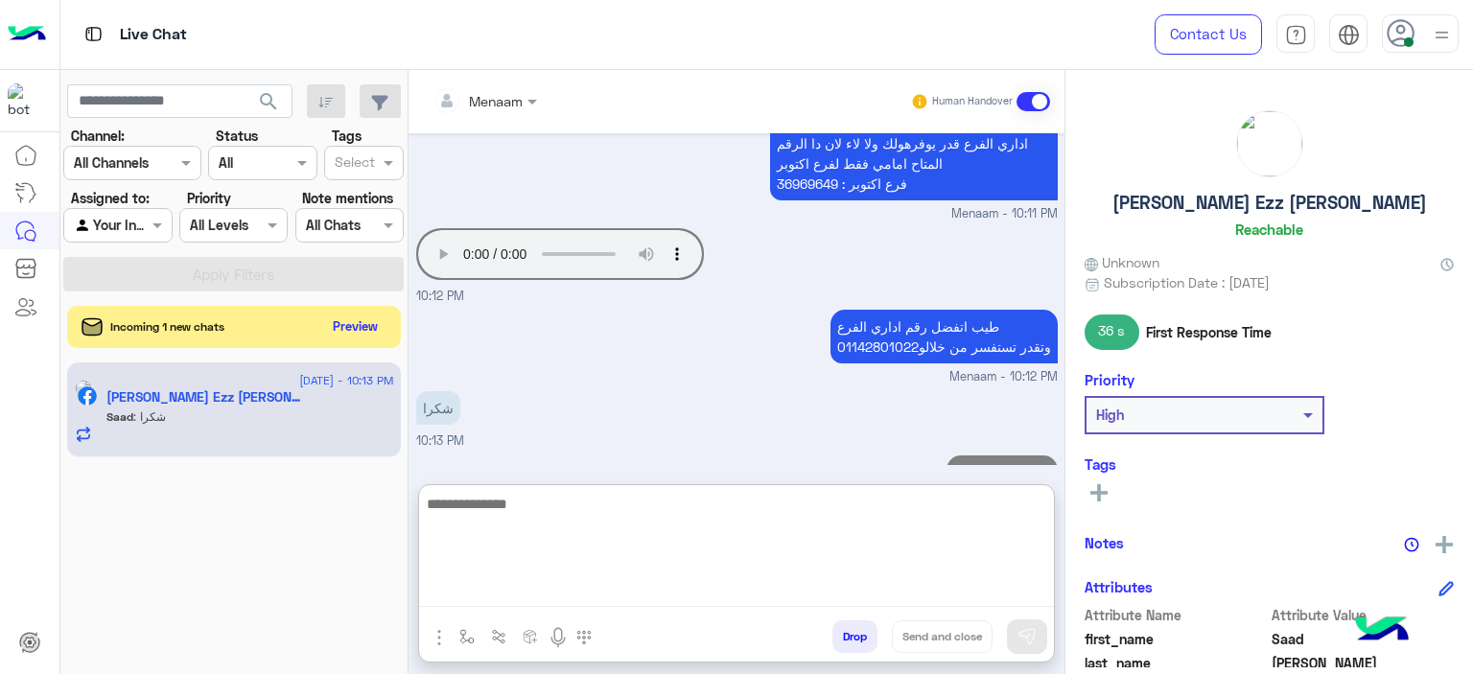
scroll to position [3390, 0]
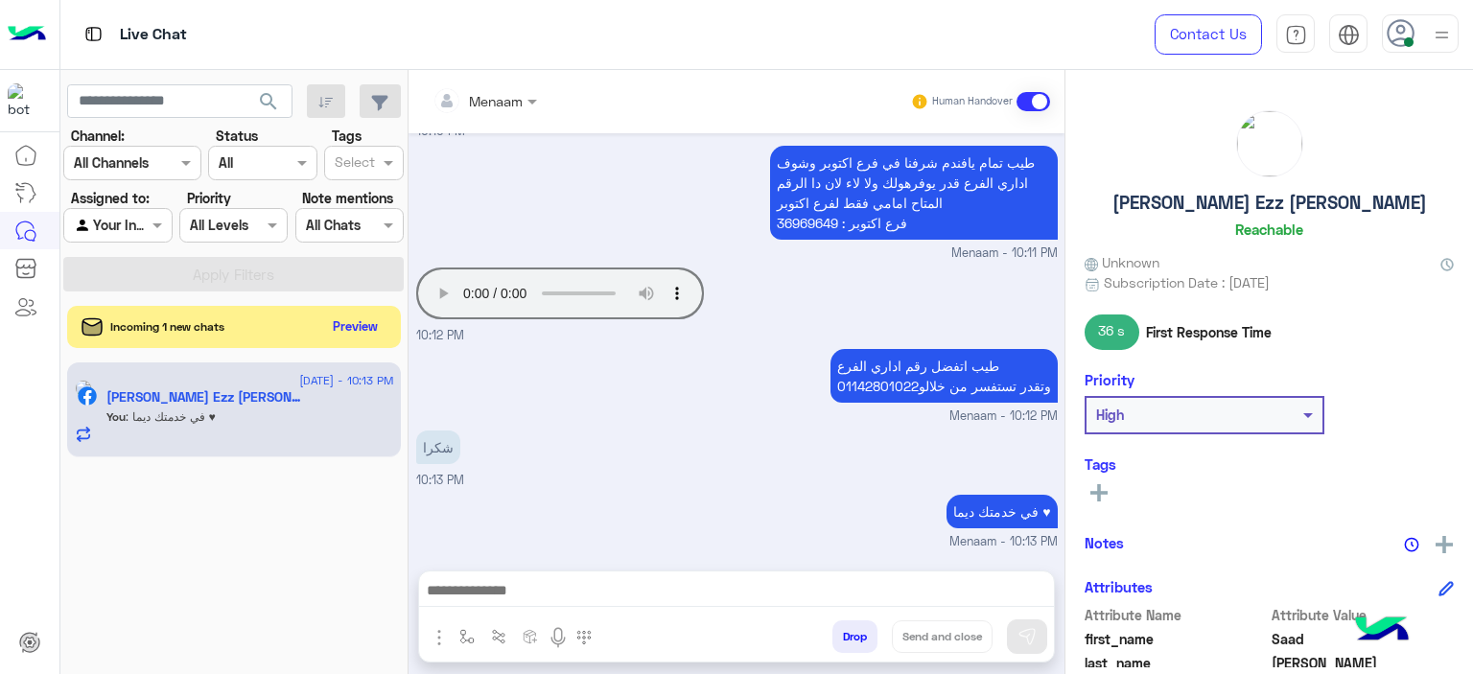
click at [1262, 192] on h5 "Saad Ezz Eldin" at bounding box center [1270, 203] width 315 height 22
copy h5 "Saad Ezz Eldin"
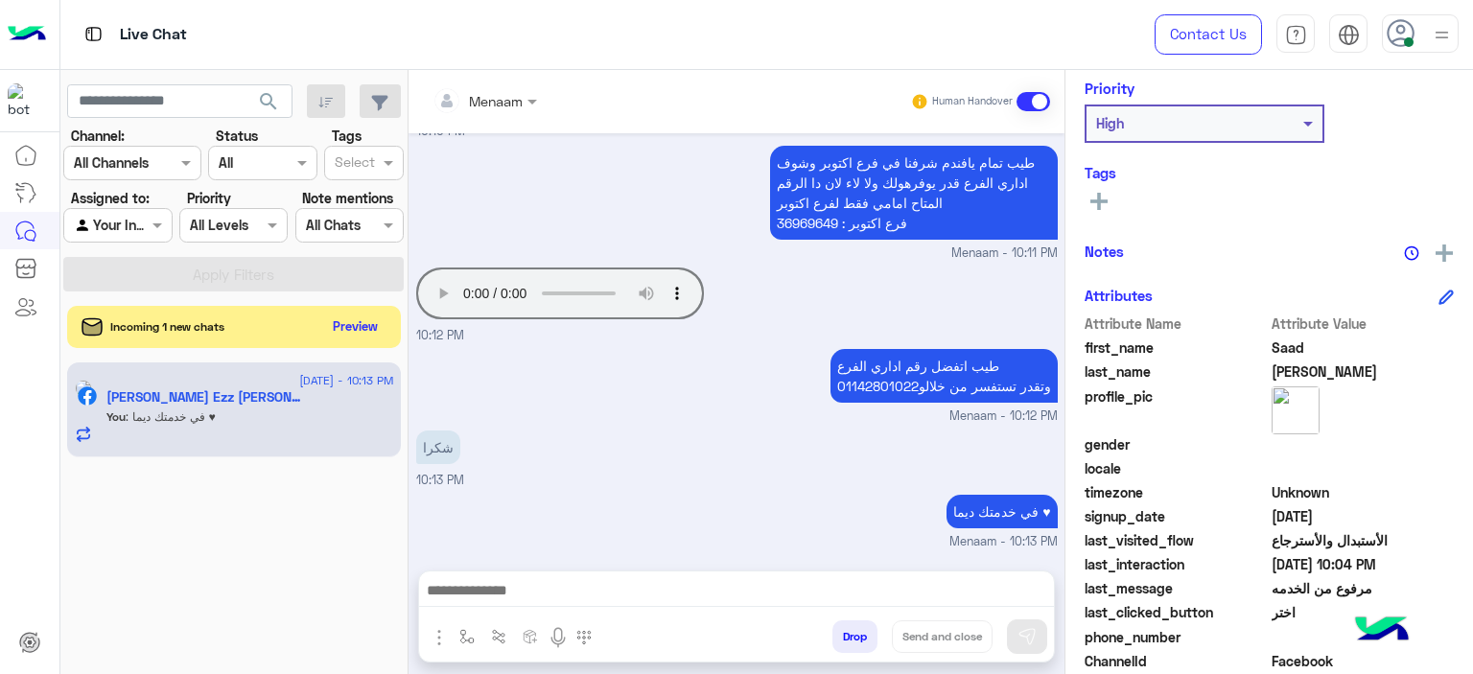
scroll to position [437, 0]
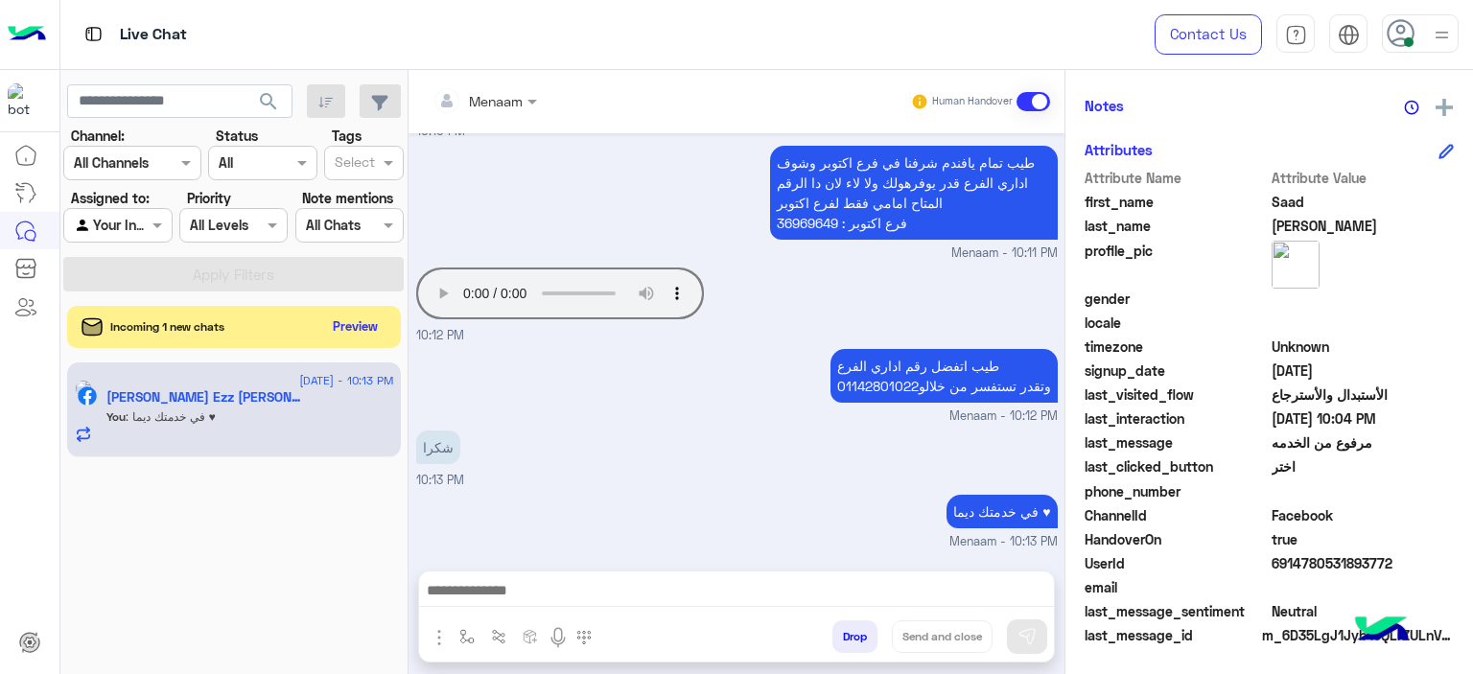
click at [1312, 556] on span "6914780531893772" at bounding box center [1363, 563] width 183 height 20
copy span "6914780531893772"
click at [857, 629] on button "Drop" at bounding box center [854, 637] width 45 height 33
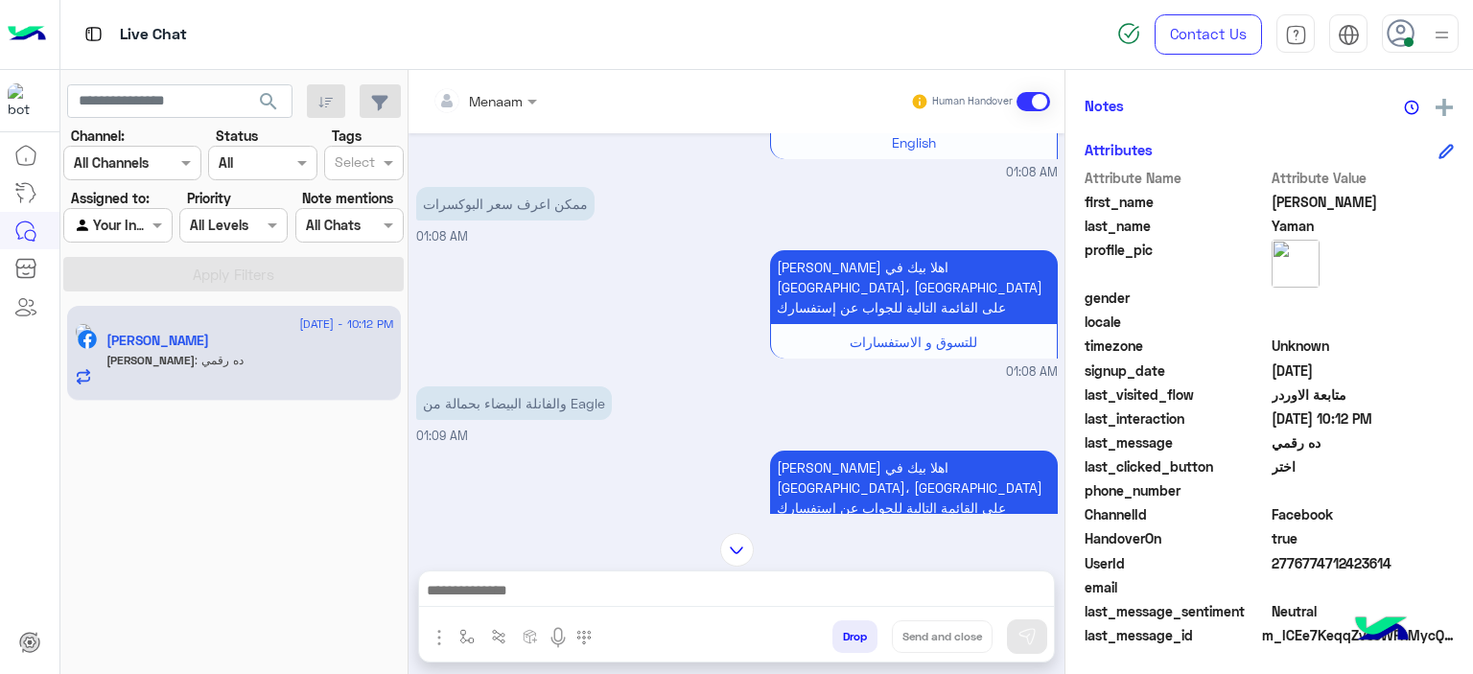
scroll to position [1354, 0]
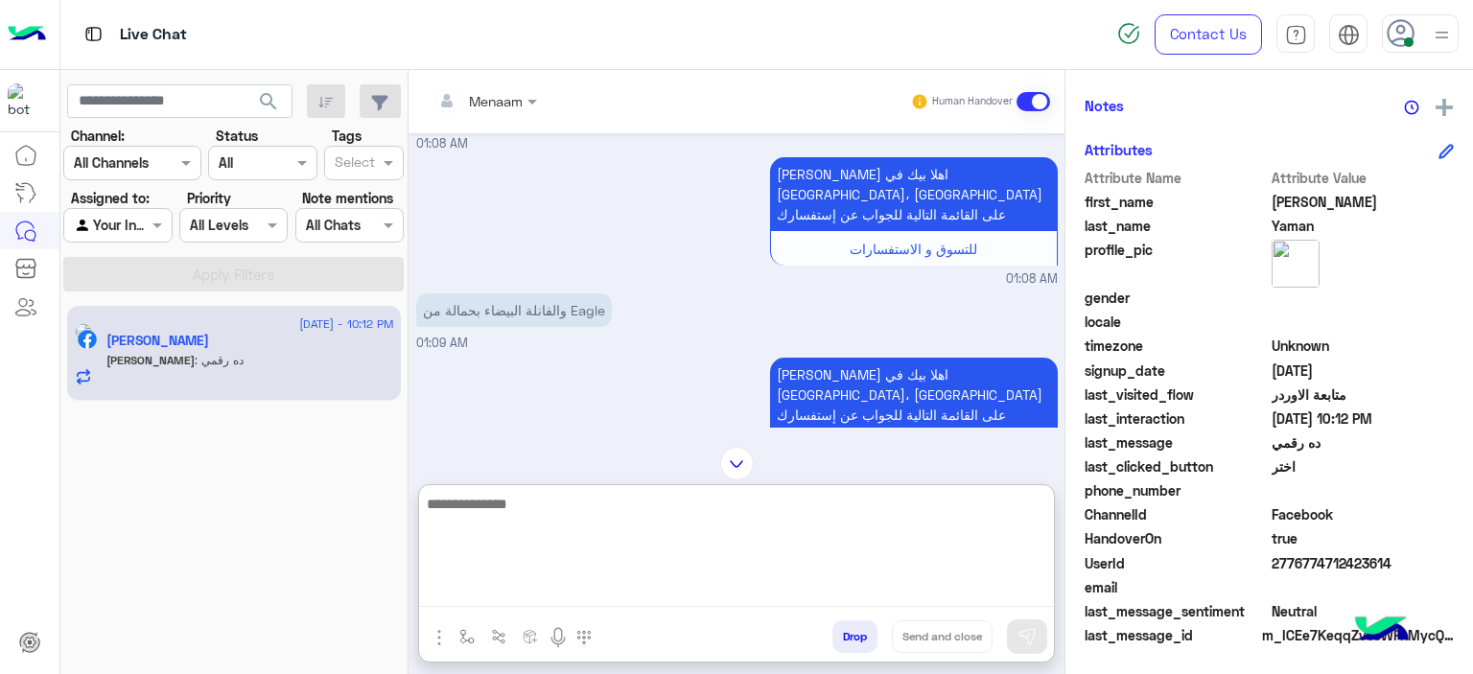
click at [504, 591] on textarea at bounding box center [736, 549] width 635 height 115
type textarea "**********"
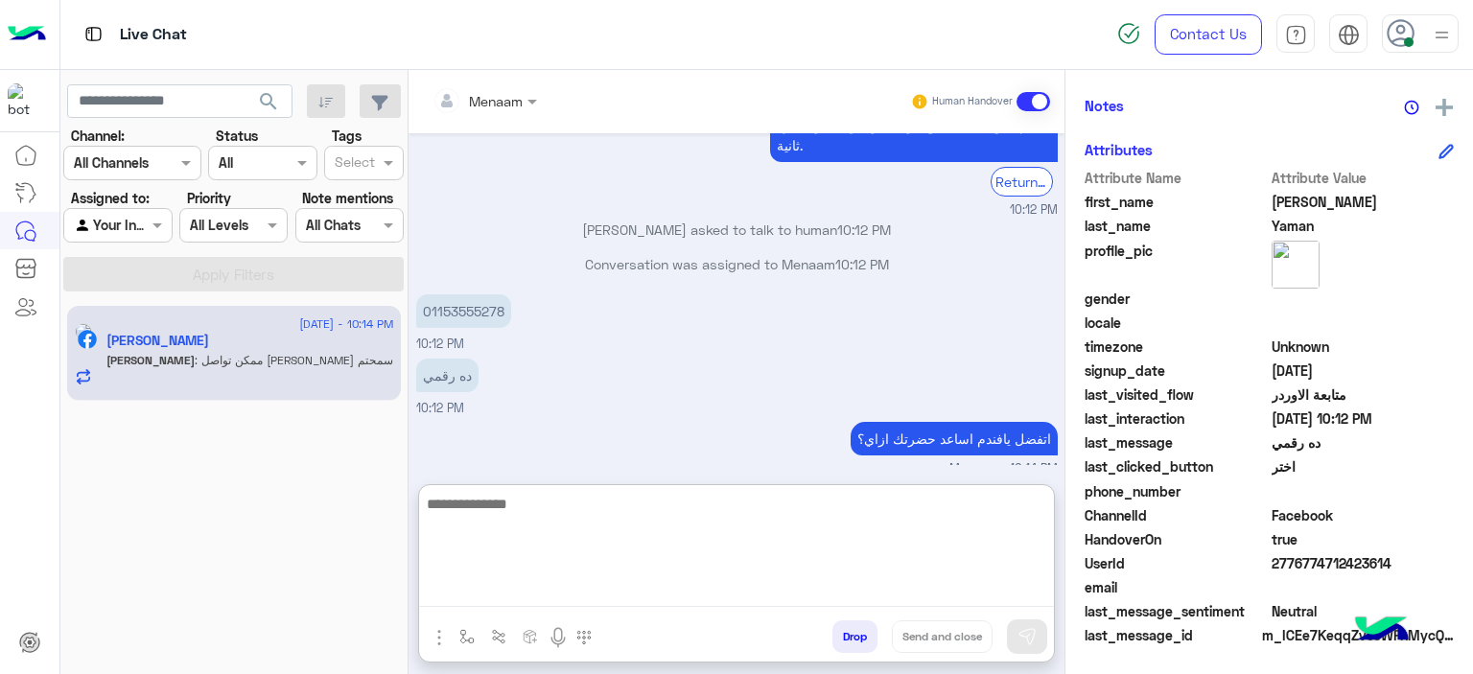
scroll to position [6141, 0]
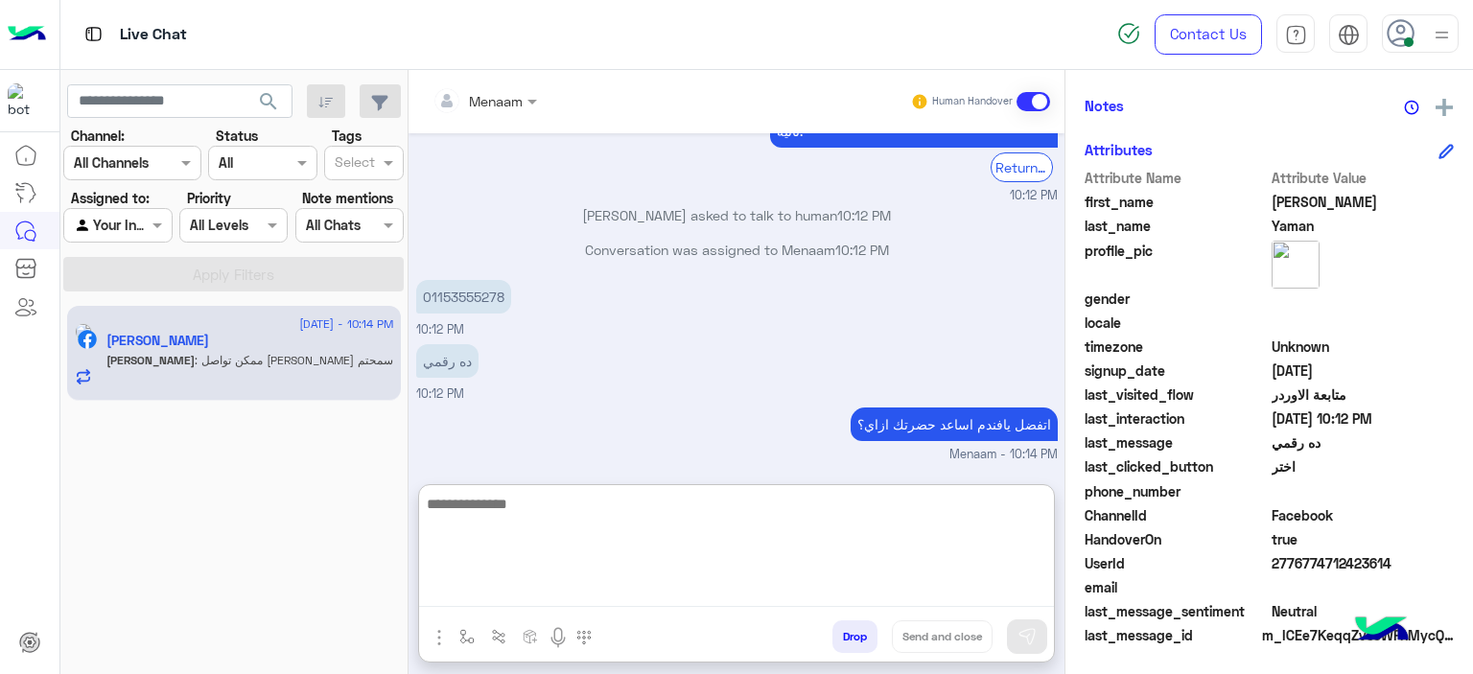
click at [508, 510] on textarea at bounding box center [736, 549] width 635 height 115
click at [509, 526] on textarea at bounding box center [736, 549] width 635 height 115
click at [495, 504] on textarea at bounding box center [736, 549] width 635 height 115
type textarea "****"
type textarea "*"
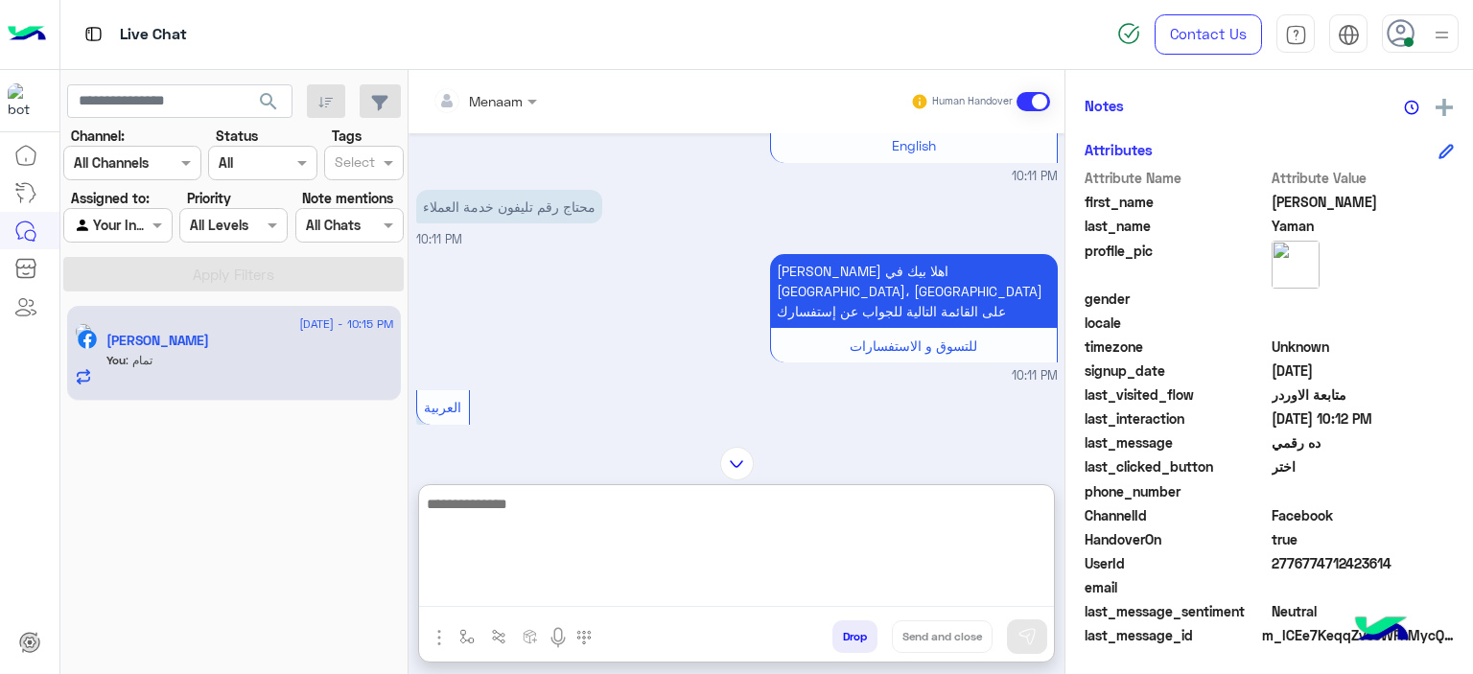
scroll to position [9, 0]
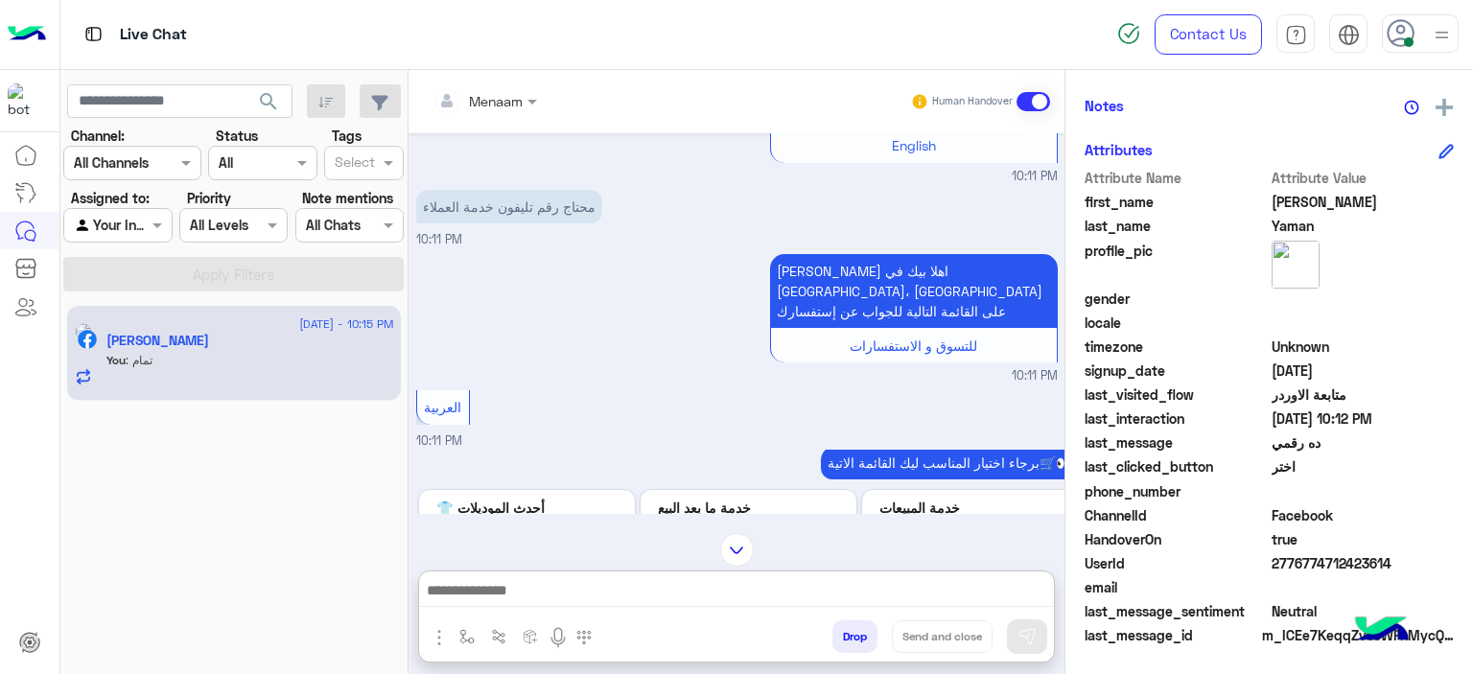
click at [733, 533] on img at bounding box center [737, 550] width 34 height 34
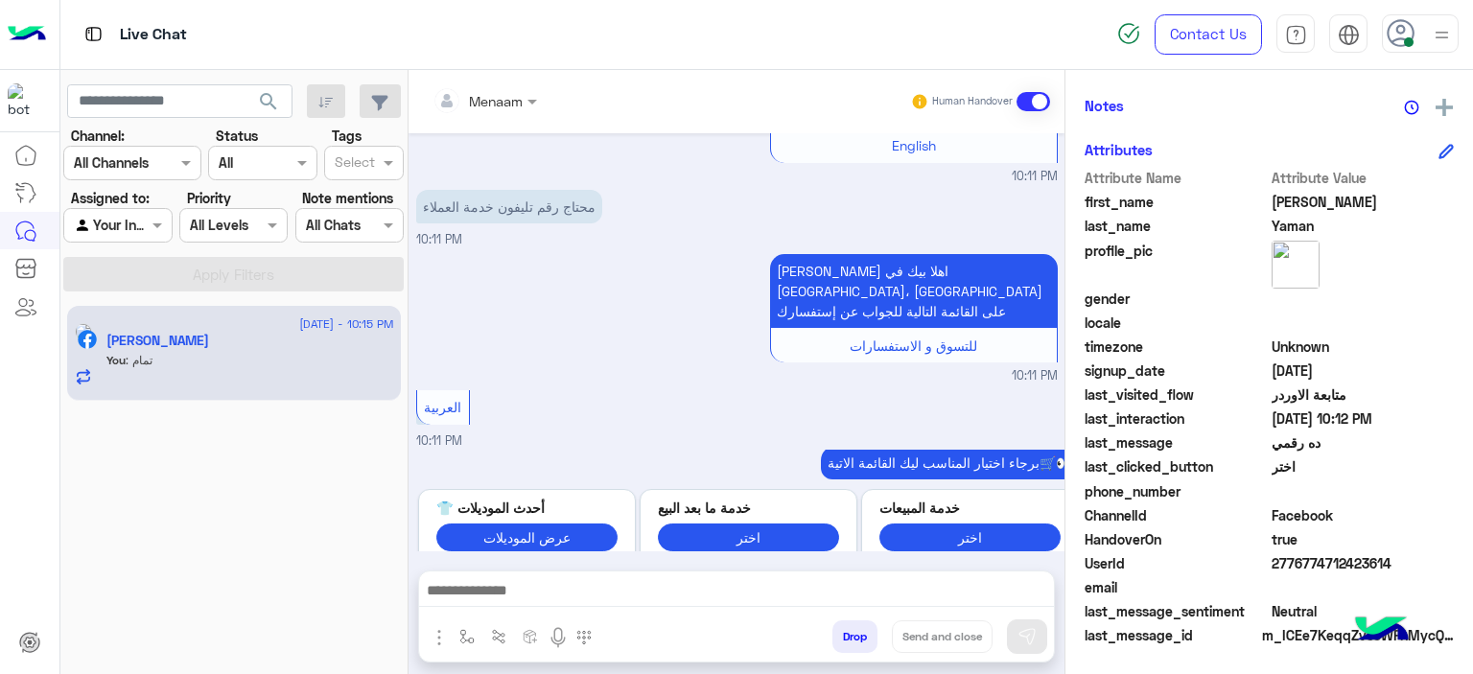
scroll to position [6115, 0]
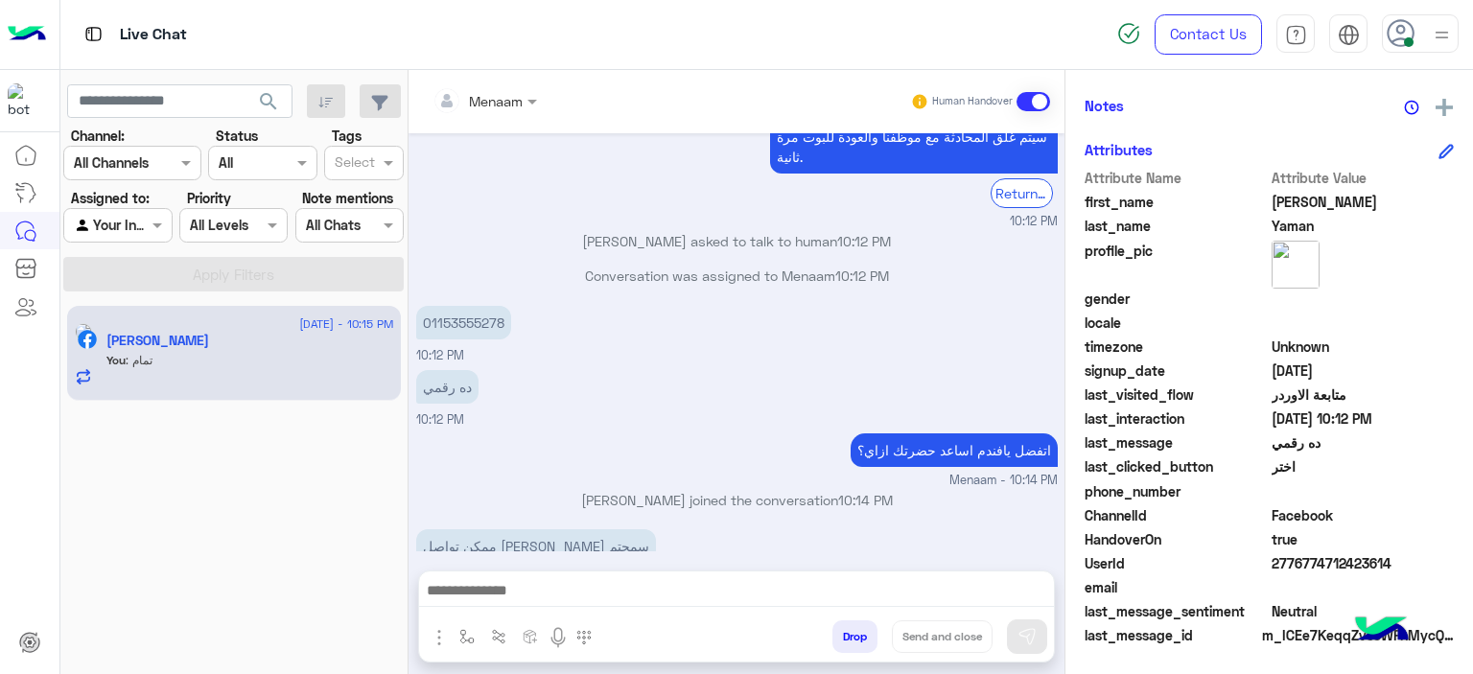
click at [514, 429] on div "اتفضل يافندم اساعد حضرتك ازاي؟ Menaam - 10:14 PM" at bounding box center [737, 459] width 642 height 61
click at [638, 365] on div "ده رقمي 10:12 PM" at bounding box center [737, 397] width 642 height 64
click at [610, 429] on div "اتفضل يافندم اساعد حضرتك ازاي؟ Menaam - 10:14 PM" at bounding box center [737, 459] width 642 height 61
click at [644, 429] on div "اتفضل يافندم اساعد حضرتك ازاي؟ Menaam - 10:14 PM" at bounding box center [737, 459] width 642 height 61
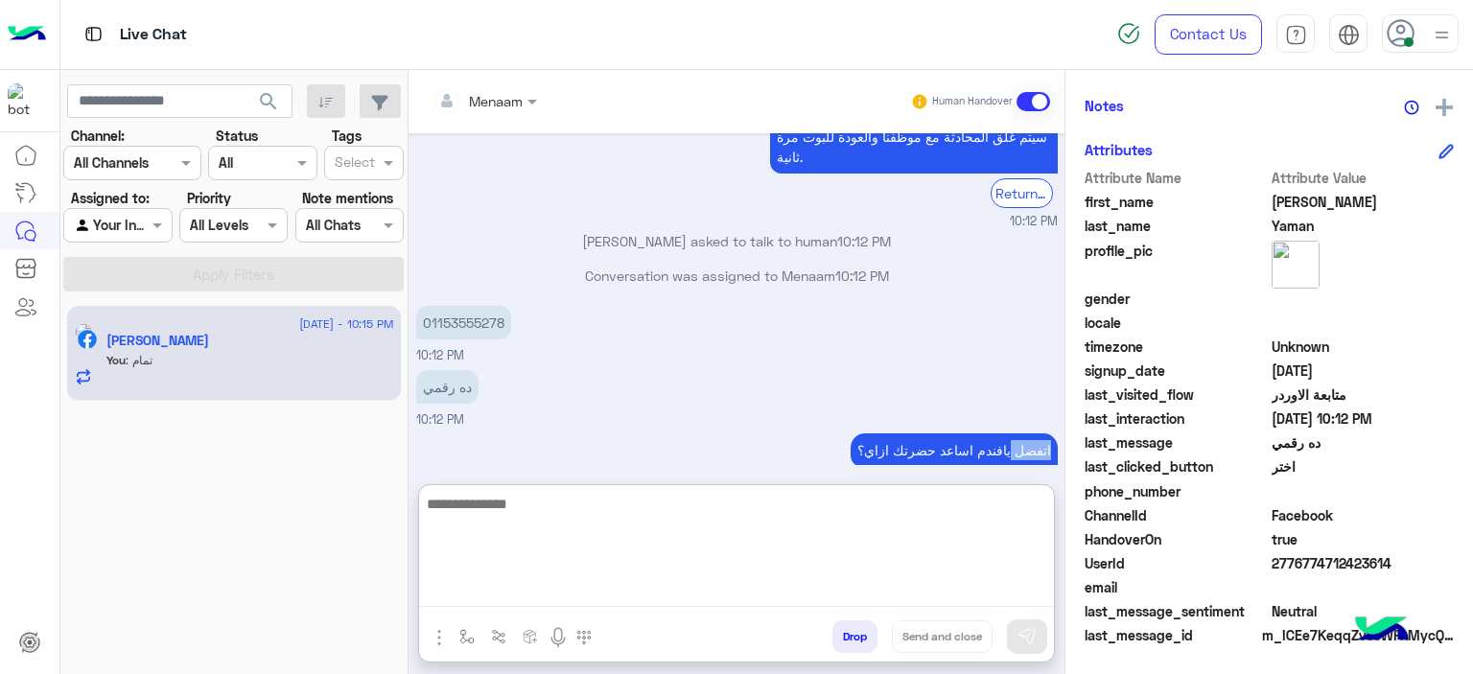
click at [524, 584] on textarea at bounding box center [736, 549] width 635 height 115
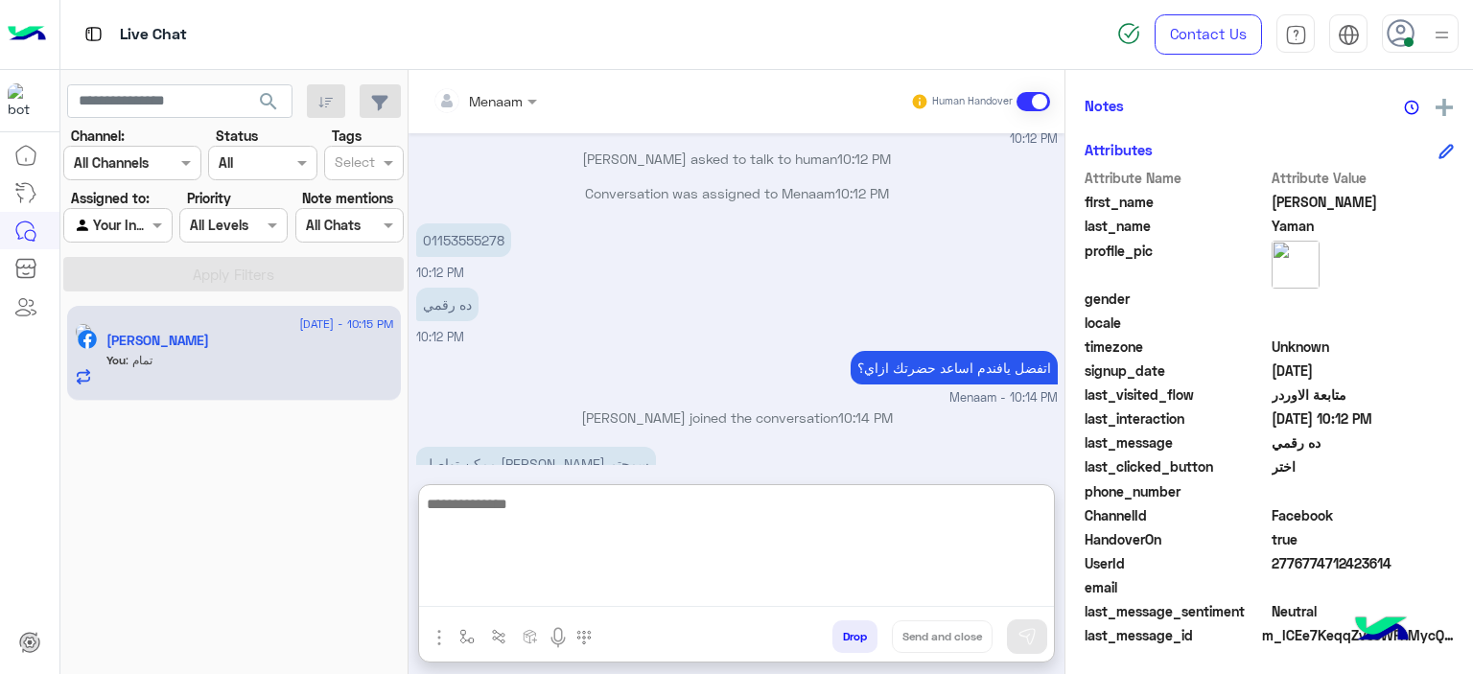
scroll to position [6201, 0]
click at [491, 516] on textarea at bounding box center [736, 549] width 635 height 115
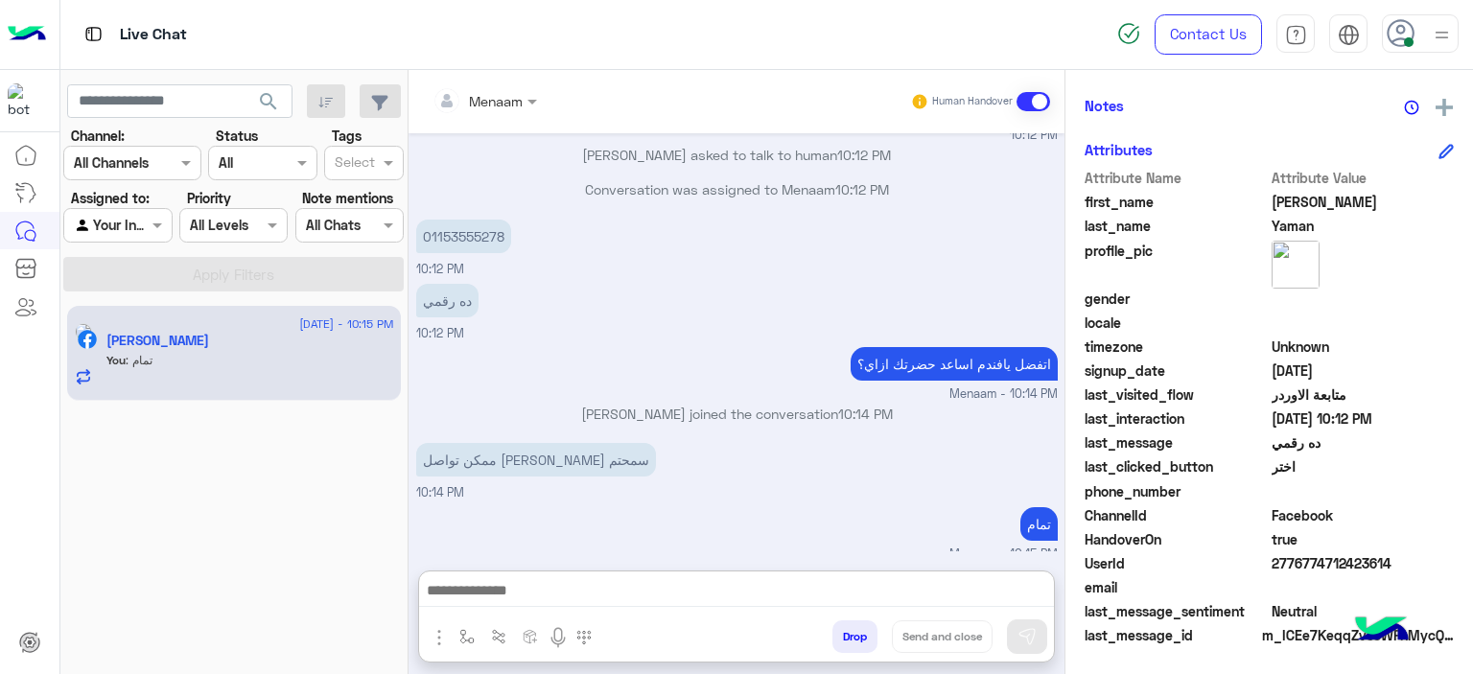
click at [605, 503] on div "تمام Menaam - 10:15 PM" at bounding box center [737, 533] width 642 height 61
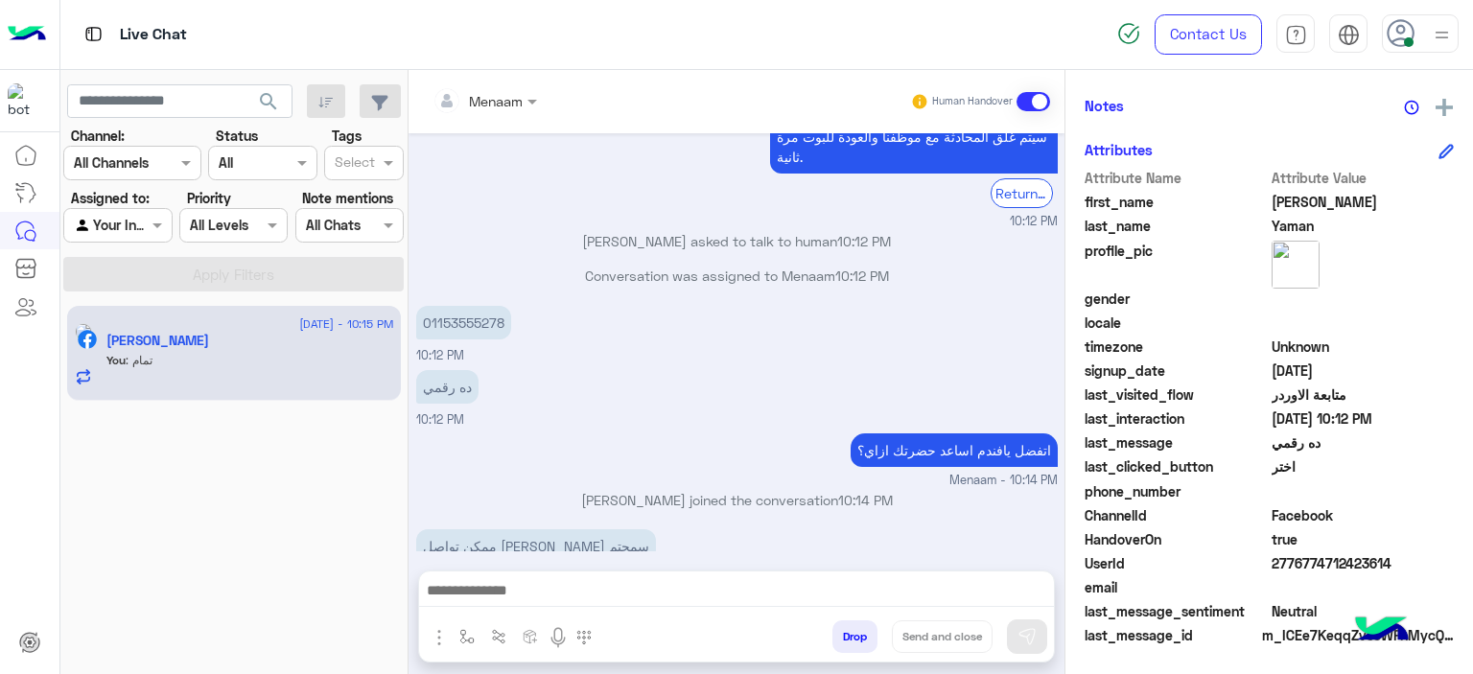
click at [644, 365] on div "ده رقمي 10:12 PM" at bounding box center [737, 397] width 642 height 64
click at [620, 490] on p "Menaam joined the conversation 10:14 PM" at bounding box center [737, 500] width 642 height 20
click at [724, 525] on div "ممكن تواصل فون لو سمحتم 10:14 PM" at bounding box center [737, 557] width 642 height 64
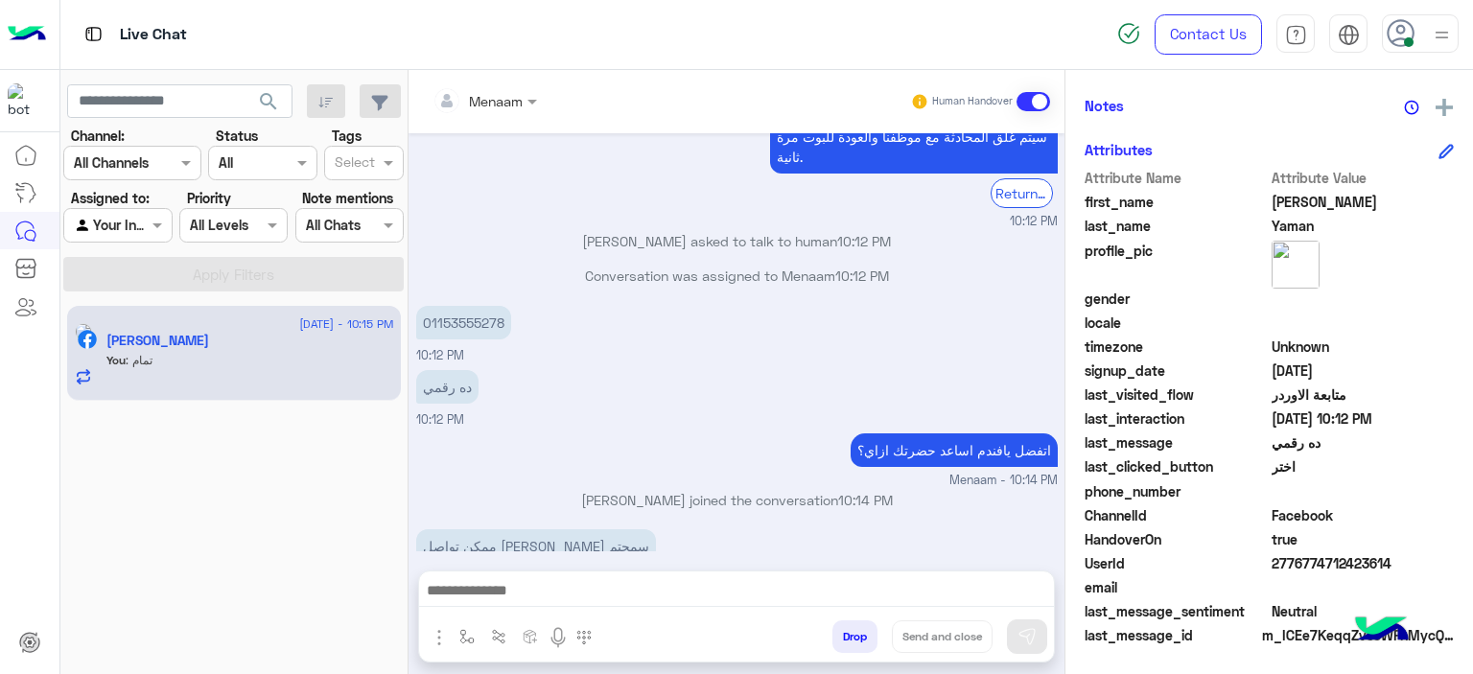
click at [706, 490] on p "Menaam joined the conversation 10:14 PM" at bounding box center [737, 500] width 642 height 20
click at [655, 365] on div "ده رقمي 10:12 PM" at bounding box center [737, 397] width 642 height 64
click at [660, 365] on div "ده رقمي 10:12 PM" at bounding box center [737, 397] width 642 height 64
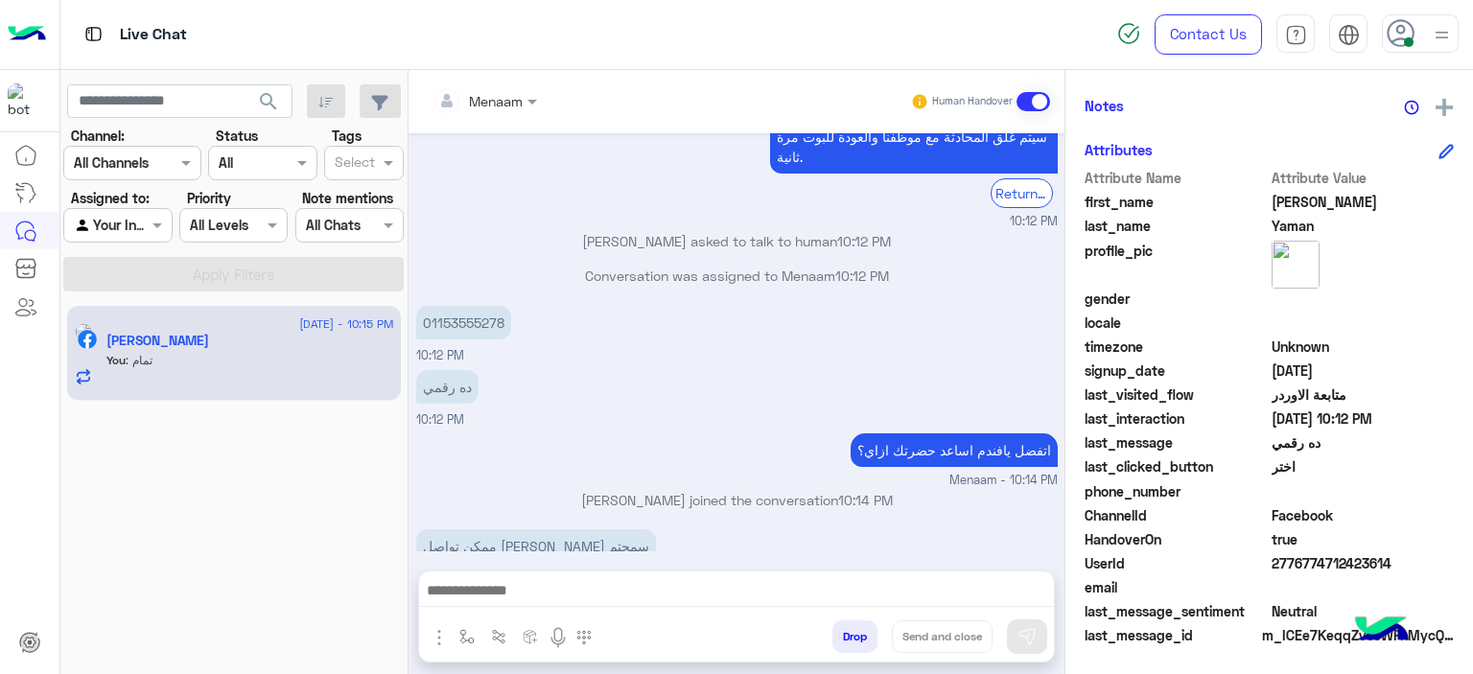
drag, startPoint x: 656, startPoint y: 279, endPoint x: 726, endPoint y: 329, distance: 86.0
click at [656, 365] on div "ده رقمي 10:12 PM" at bounding box center [737, 397] width 642 height 64
click at [628, 365] on div "ده رقمي 10:12 PM" at bounding box center [737, 397] width 642 height 64
click at [633, 490] on p "Menaam joined the conversation 10:14 PM" at bounding box center [737, 500] width 642 height 20
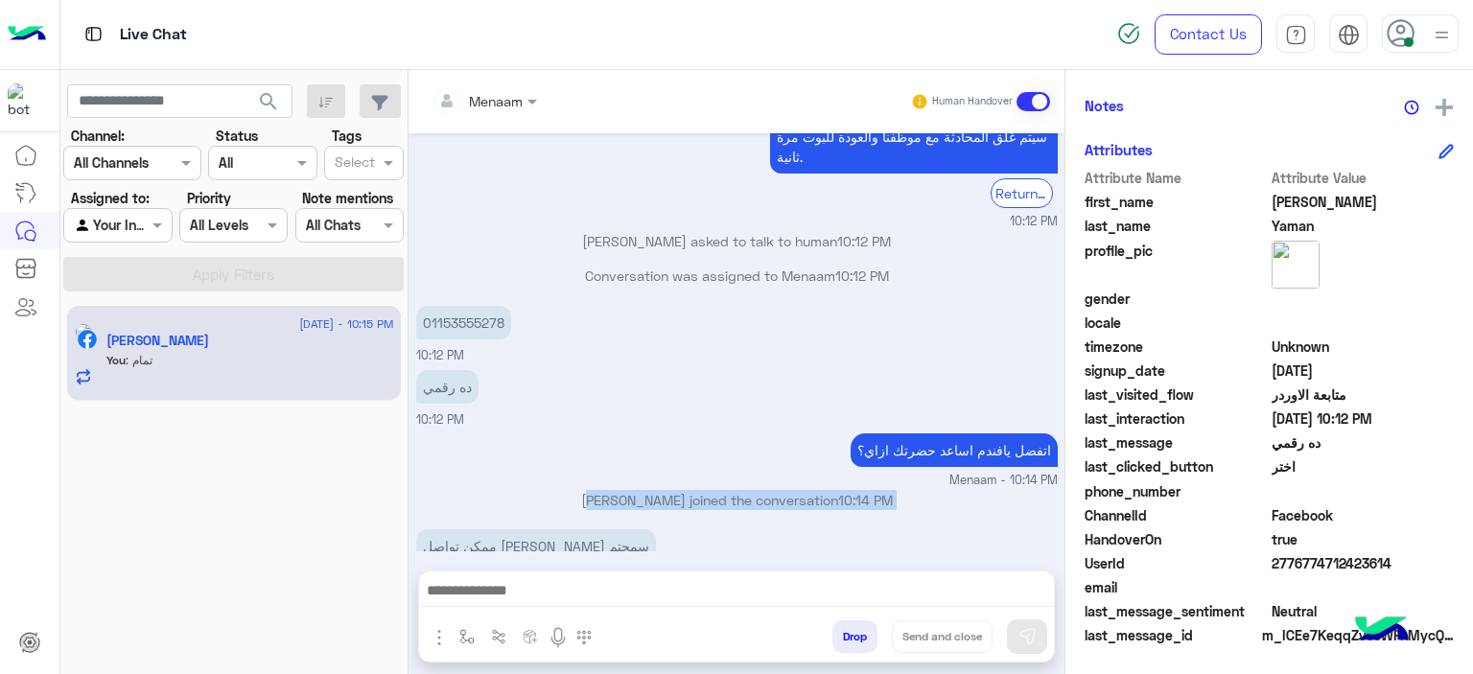
click at [633, 490] on p "Menaam joined the conversation 10:14 PM" at bounding box center [737, 500] width 642 height 20
click at [730, 490] on p "Menaam joined the conversation 10:14 PM" at bounding box center [737, 500] width 642 height 20
click at [614, 266] on p "Conversation was assigned to Menaam 10:12 PM" at bounding box center [737, 276] width 642 height 20
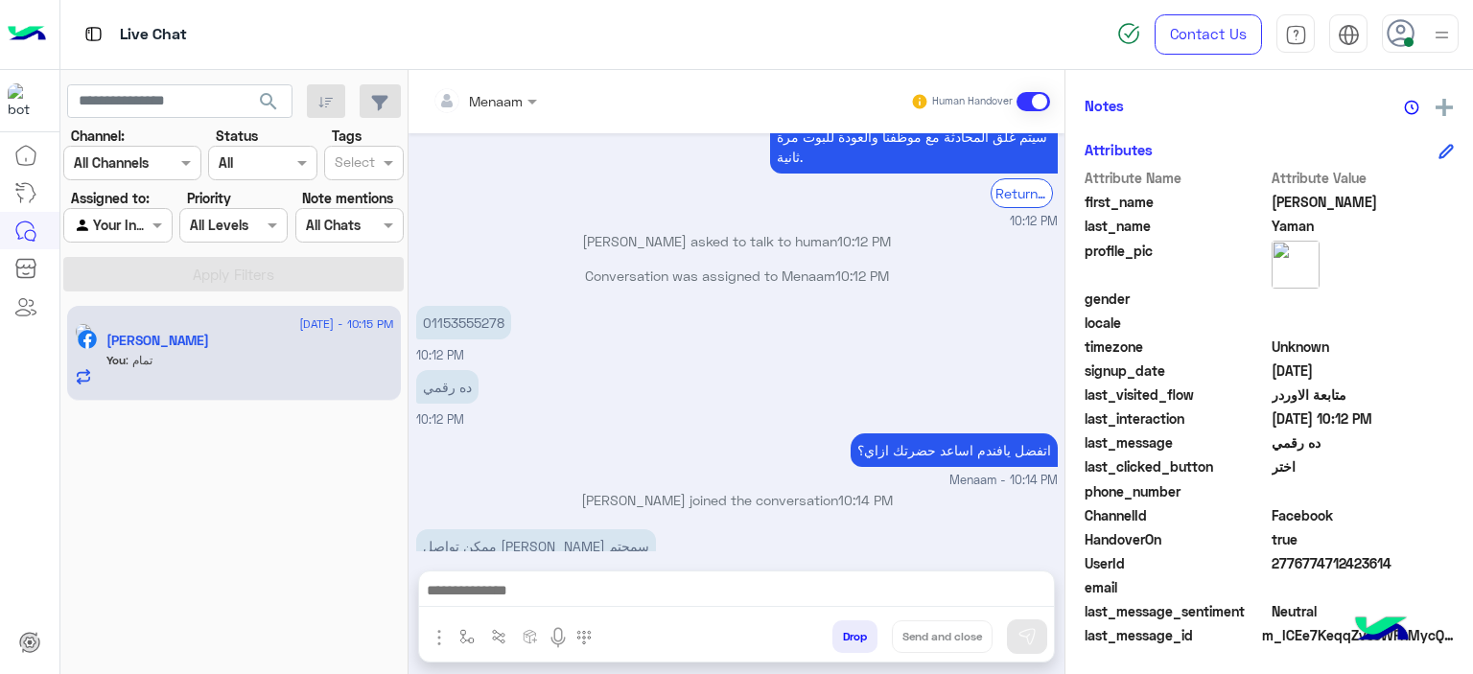
click at [612, 266] on p "Conversation was assigned to Menaam 10:12 PM" at bounding box center [737, 276] width 642 height 20
click at [701, 231] on p "Mohamed Yaman asked to talk to human 10:12 PM" at bounding box center [737, 241] width 642 height 20
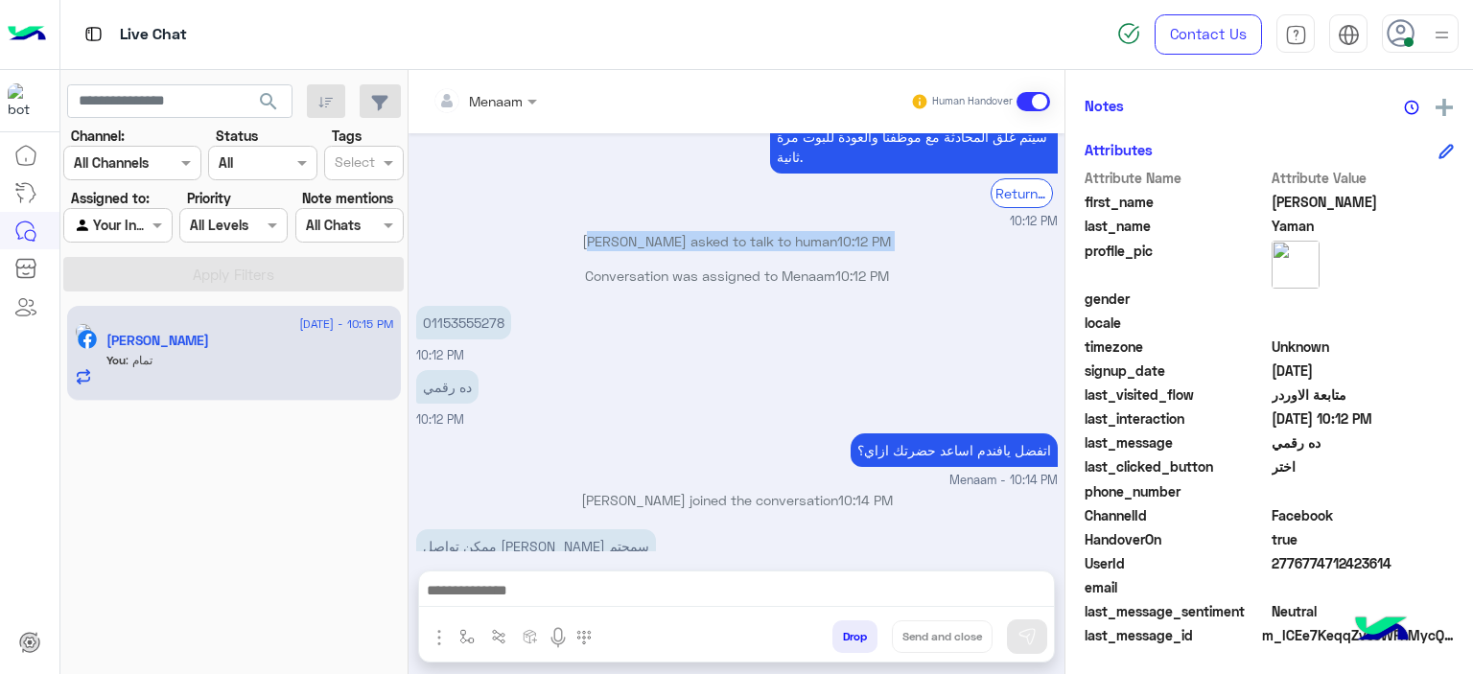
click at [701, 231] on p "Mohamed Yaman asked to talk to human 10:12 PM" at bounding box center [737, 241] width 642 height 20
click at [692, 266] on p "Conversation was assigned to Menaam 10:12 PM" at bounding box center [737, 276] width 642 height 20
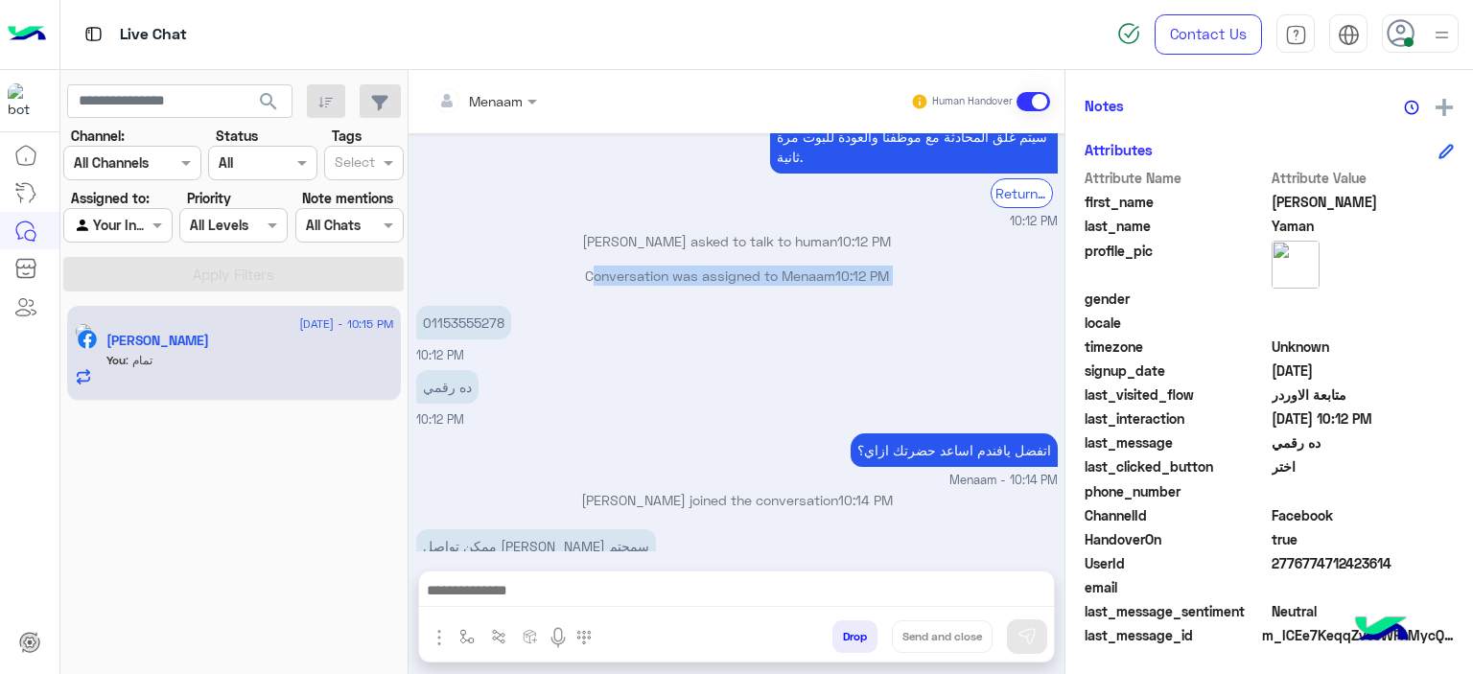
click at [692, 266] on p "Conversation was assigned to Menaam 10:12 PM" at bounding box center [737, 276] width 642 height 20
click at [633, 490] on p "Menaam joined the conversation 10:14 PM" at bounding box center [737, 500] width 642 height 20
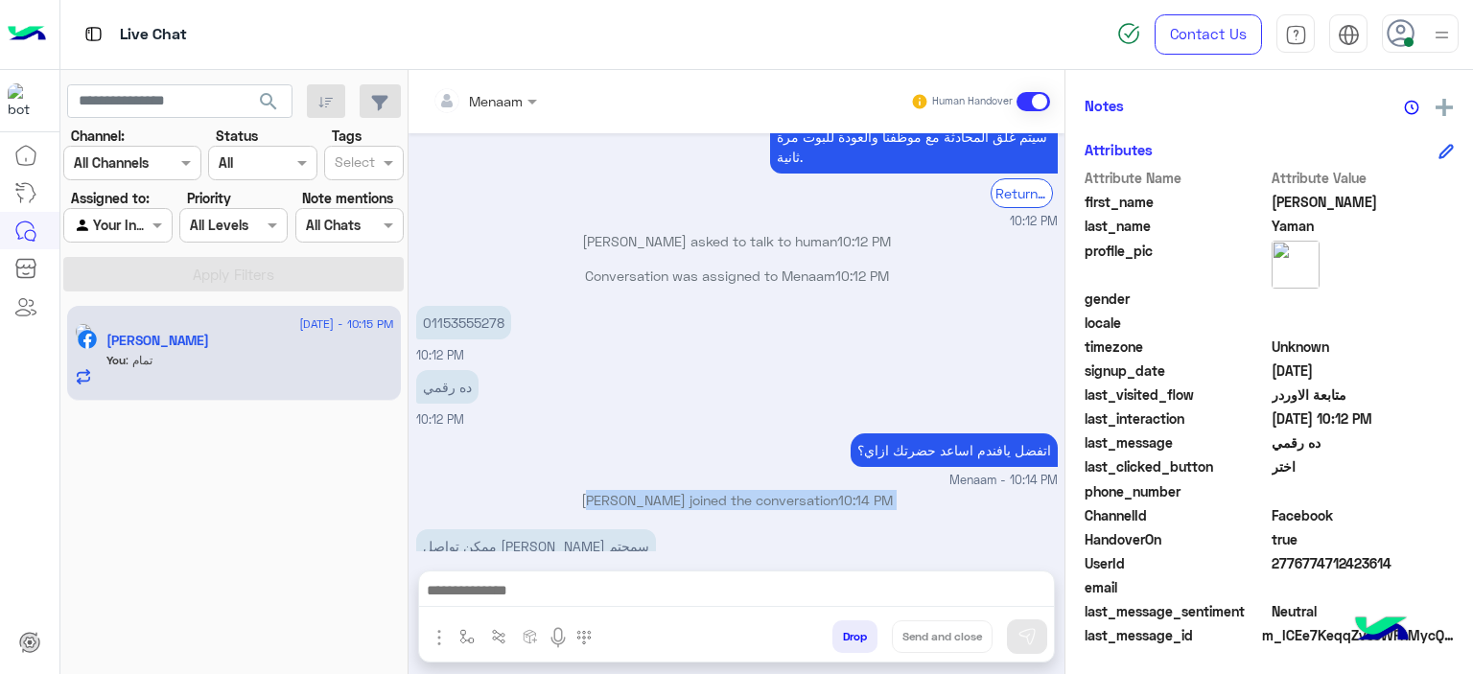
click at [633, 490] on p "Menaam joined the conversation 10:14 PM" at bounding box center [737, 500] width 642 height 20
click at [692, 365] on div "ده رقمي 10:12 PM" at bounding box center [737, 397] width 642 height 64
click at [721, 490] on p "Menaam joined the conversation 10:14 PM" at bounding box center [737, 500] width 642 height 20
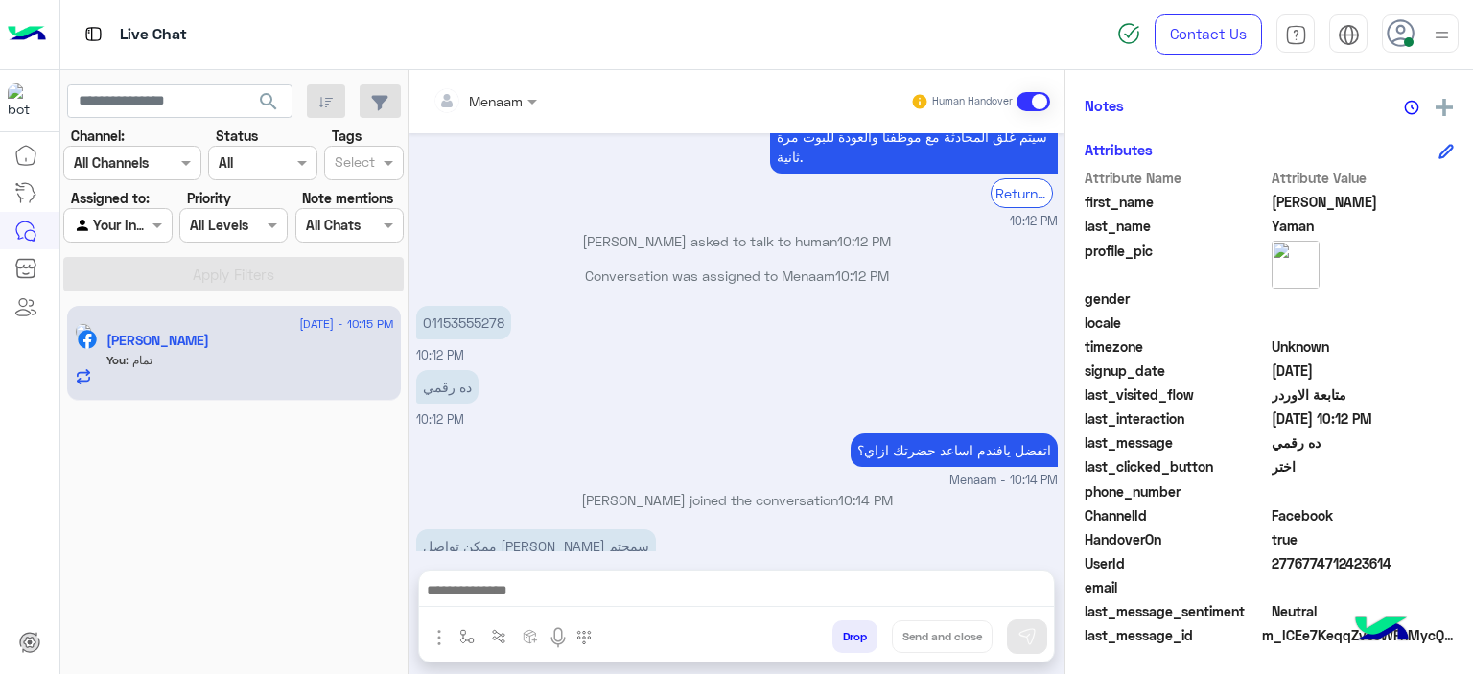
click at [692, 365] on div "ده رقمي 10:12 PM" at bounding box center [737, 397] width 642 height 64
click at [623, 266] on p "Conversation was assigned to Menaam 10:12 PM" at bounding box center [737, 276] width 642 height 20
click at [648, 231] on p "Mohamed Yaman asked to talk to human 10:12 PM" at bounding box center [737, 241] width 642 height 20
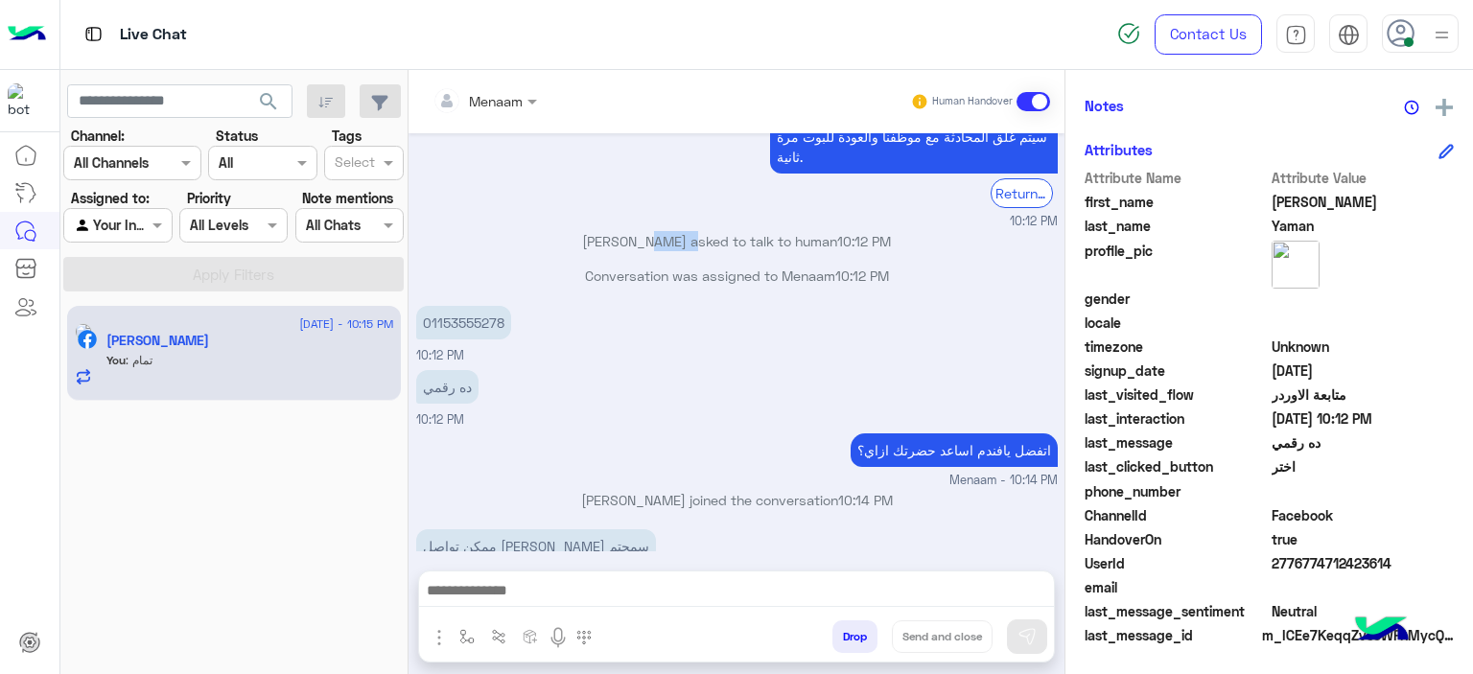
click at [648, 231] on p "Mohamed Yaman asked to talk to human 10:12 PM" at bounding box center [737, 241] width 642 height 20
click at [625, 266] on p "Conversation was assigned to Menaam 10:12 PM" at bounding box center [737, 276] width 642 height 20
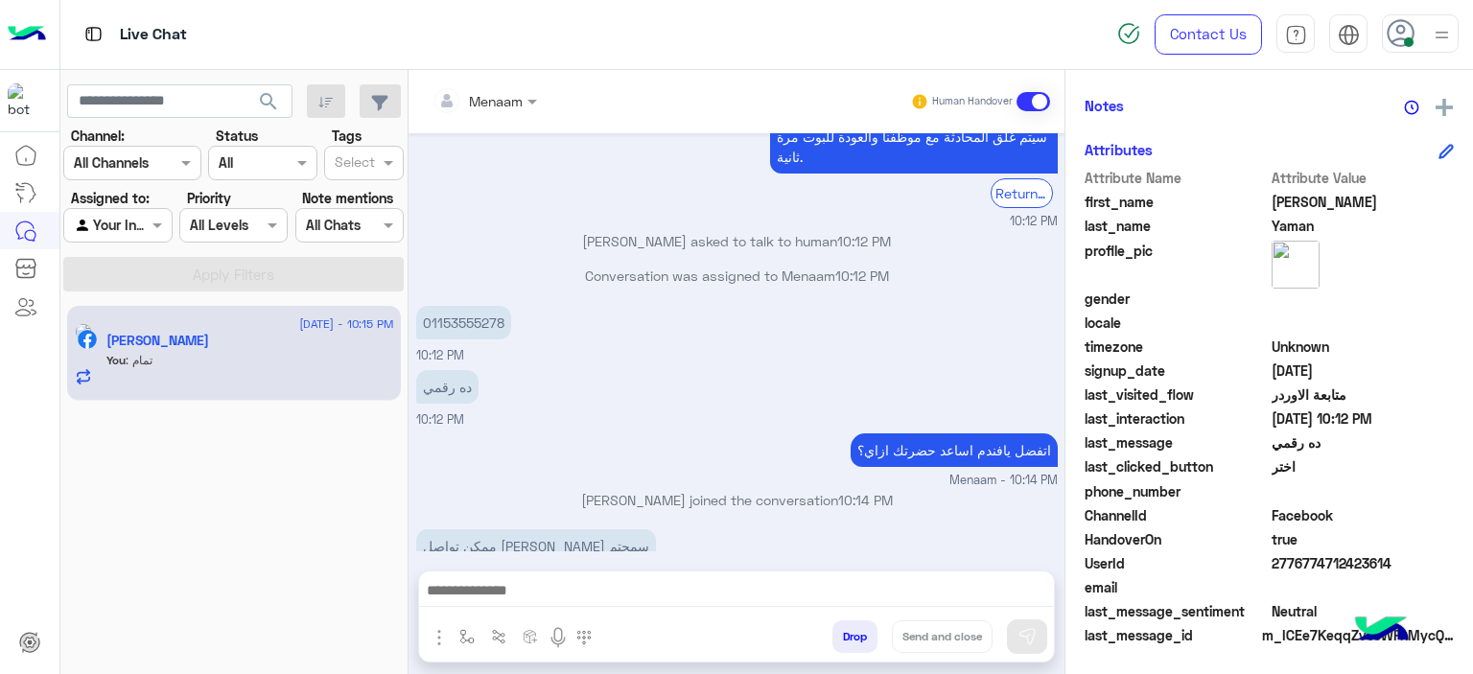
click at [671, 365] on div "ده رقمي 10:12 PM" at bounding box center [737, 397] width 642 height 64
click at [450, 306] on p "01153555278" at bounding box center [463, 323] width 95 height 34
click at [603, 365] on div "ده رقمي 10:12 PM" at bounding box center [737, 397] width 642 height 64
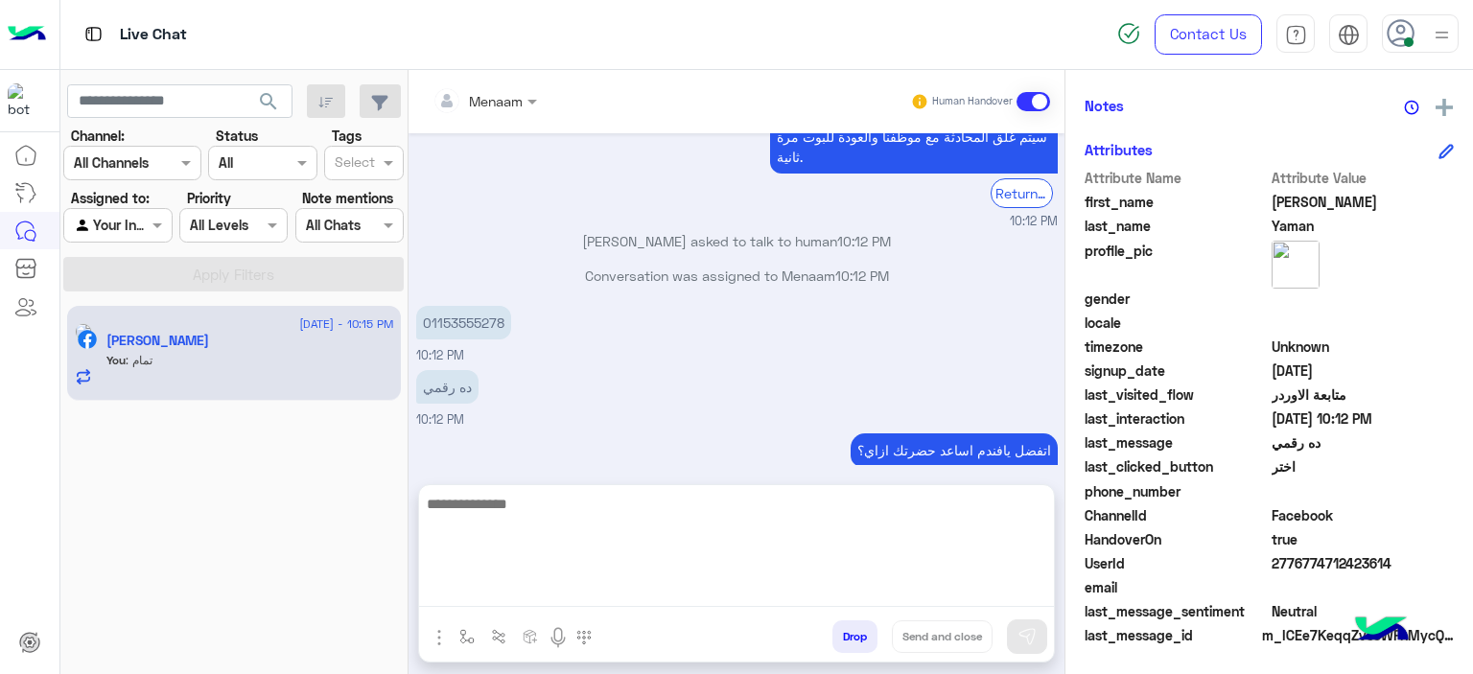
click at [488, 591] on textarea at bounding box center [736, 549] width 635 height 115
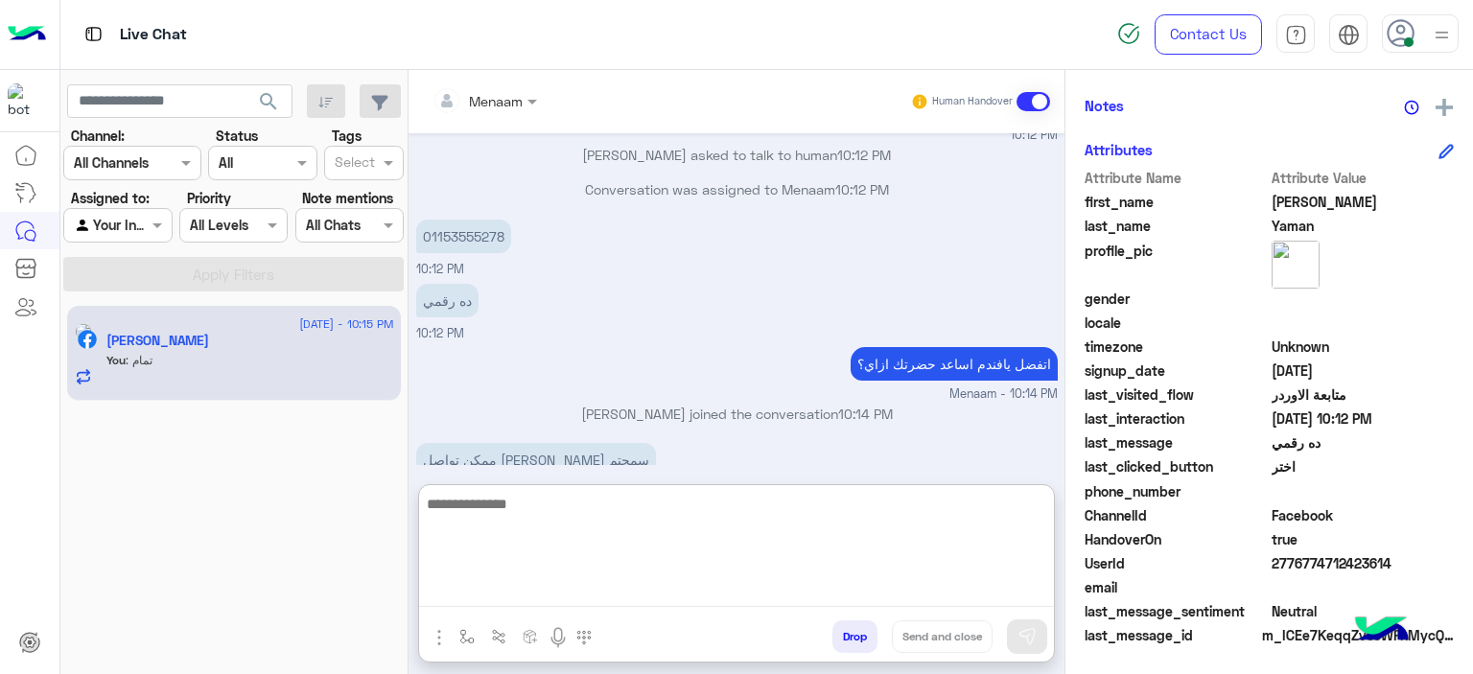
click at [572, 501] on textarea at bounding box center [736, 549] width 635 height 115
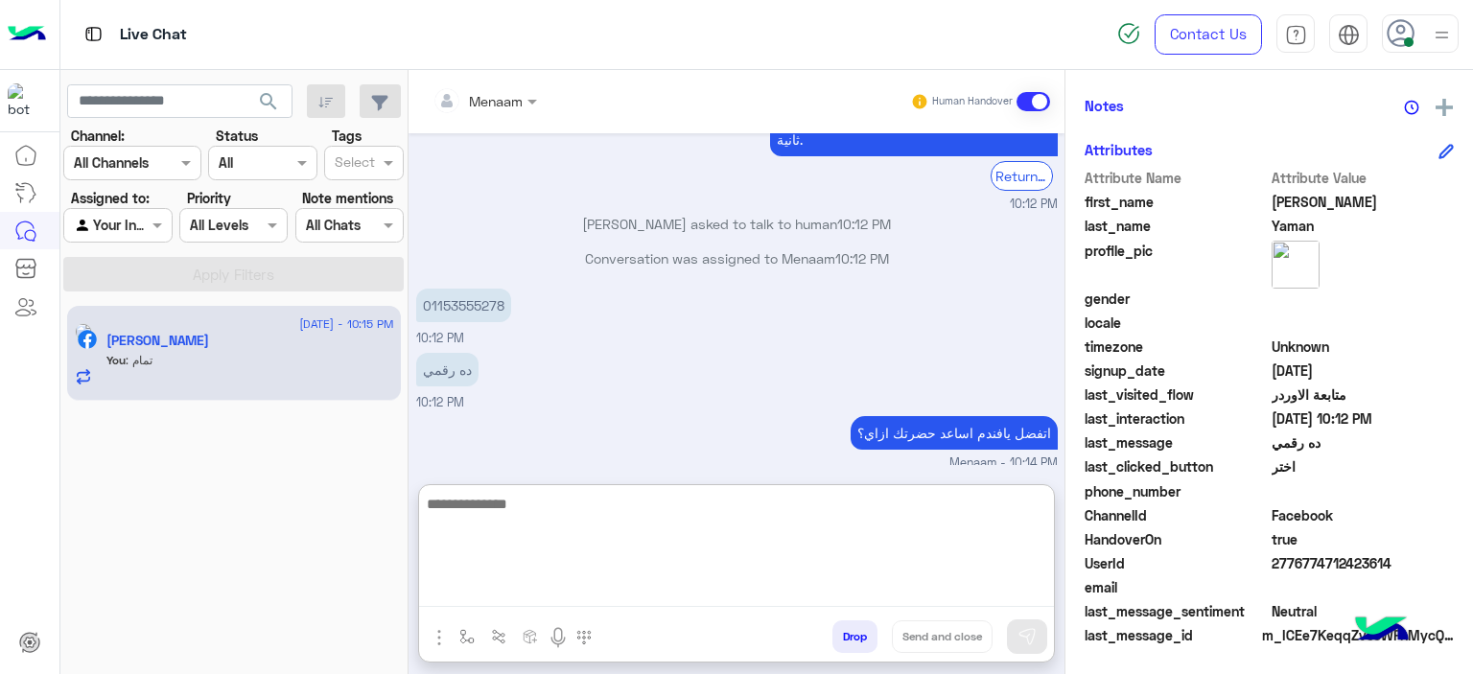
scroll to position [6105, 0]
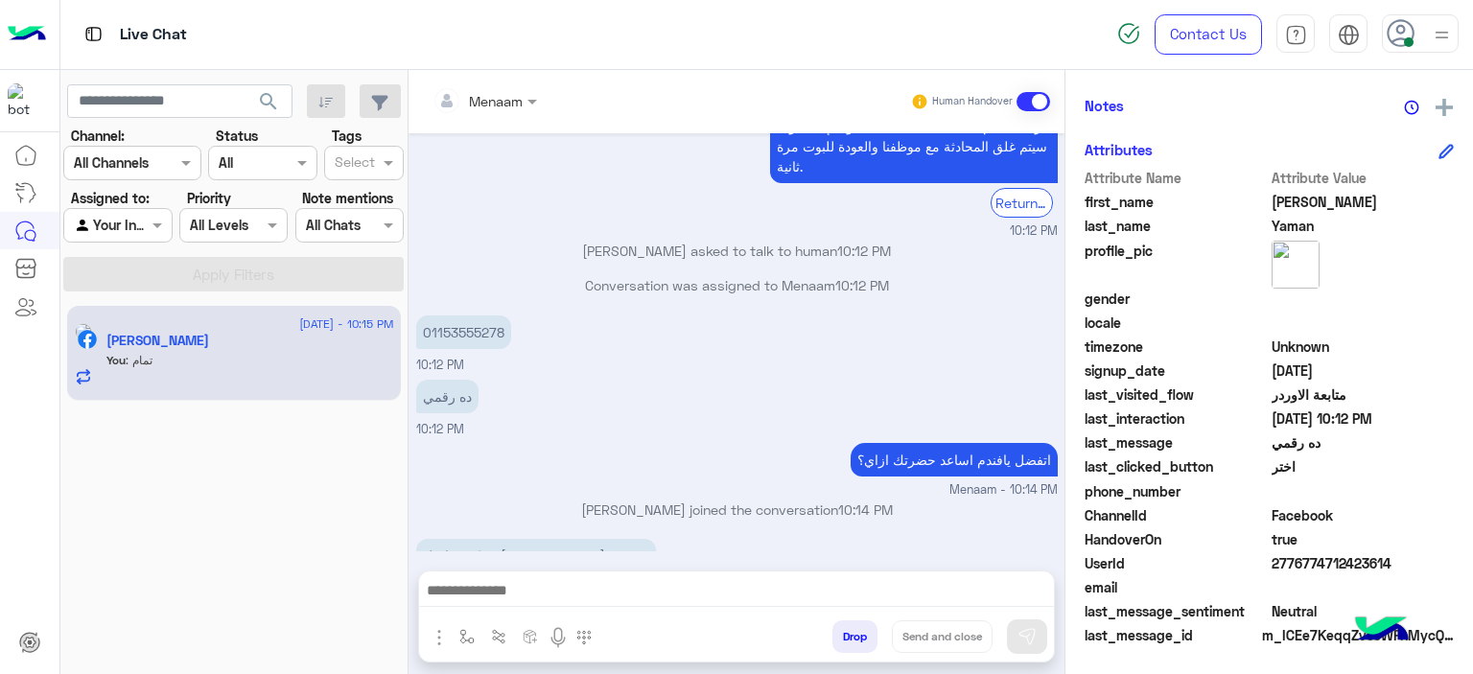
click at [443, 316] on p "01153555278" at bounding box center [463, 333] width 95 height 34
copy p "01153555278"
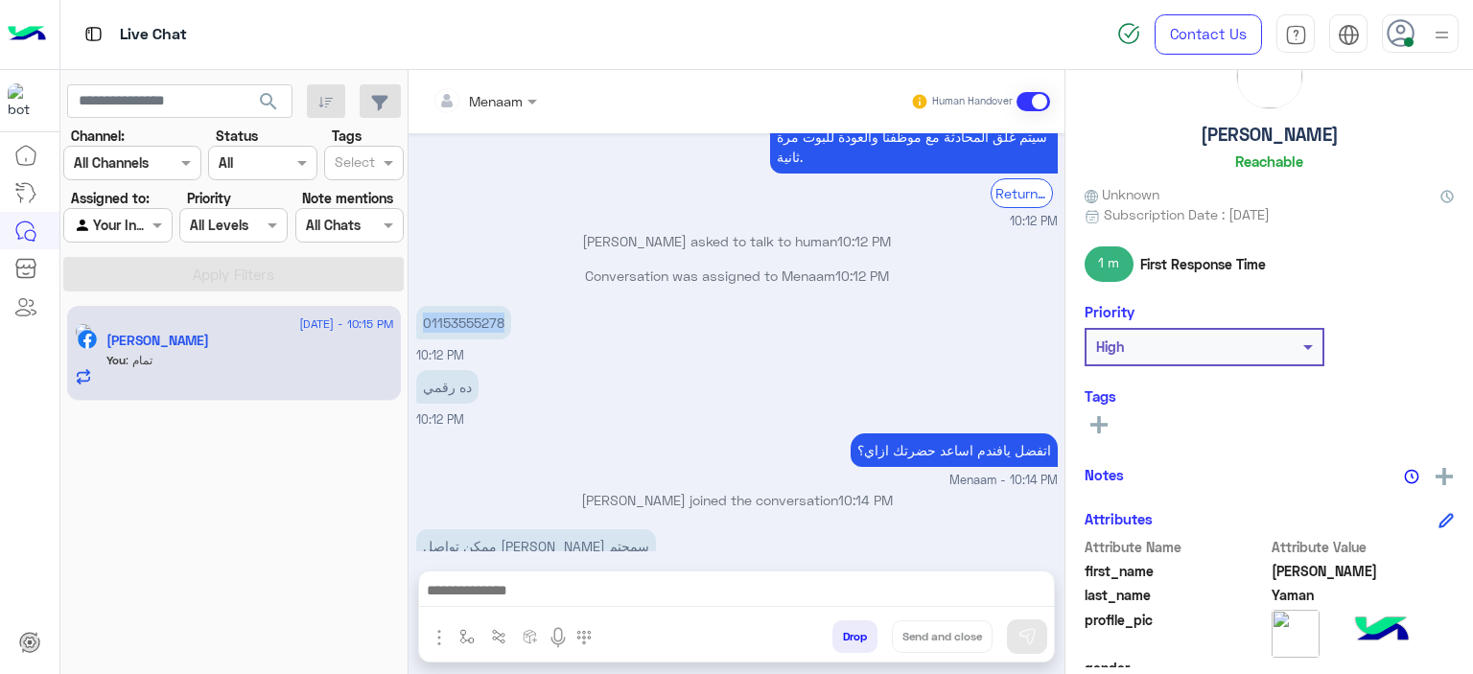
scroll to position [0, 0]
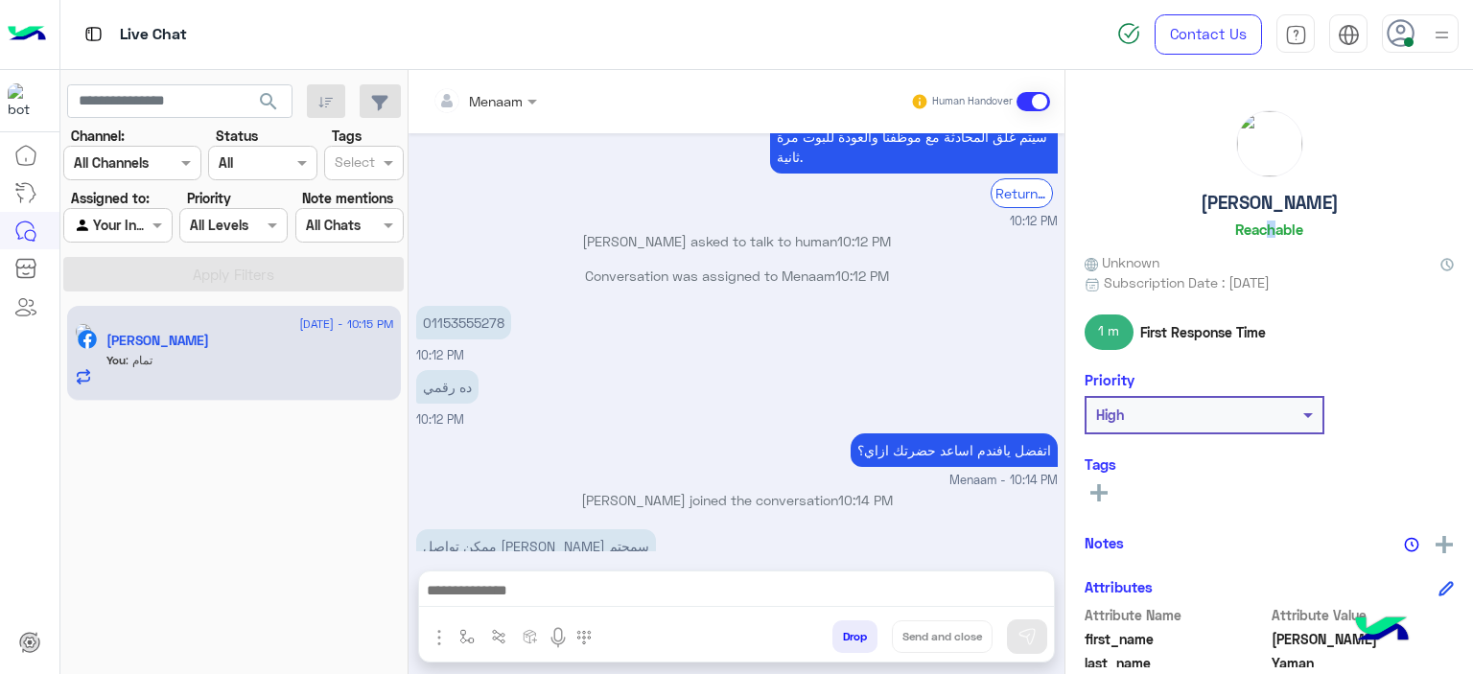
click at [1259, 219] on div "Mohamed Yaman Reachable" at bounding box center [1269, 177] width 369 height 135
click at [1239, 209] on h5 "Mohamed Yaman" at bounding box center [1270, 203] width 138 height 22
copy h5 "Mohamed Yaman"
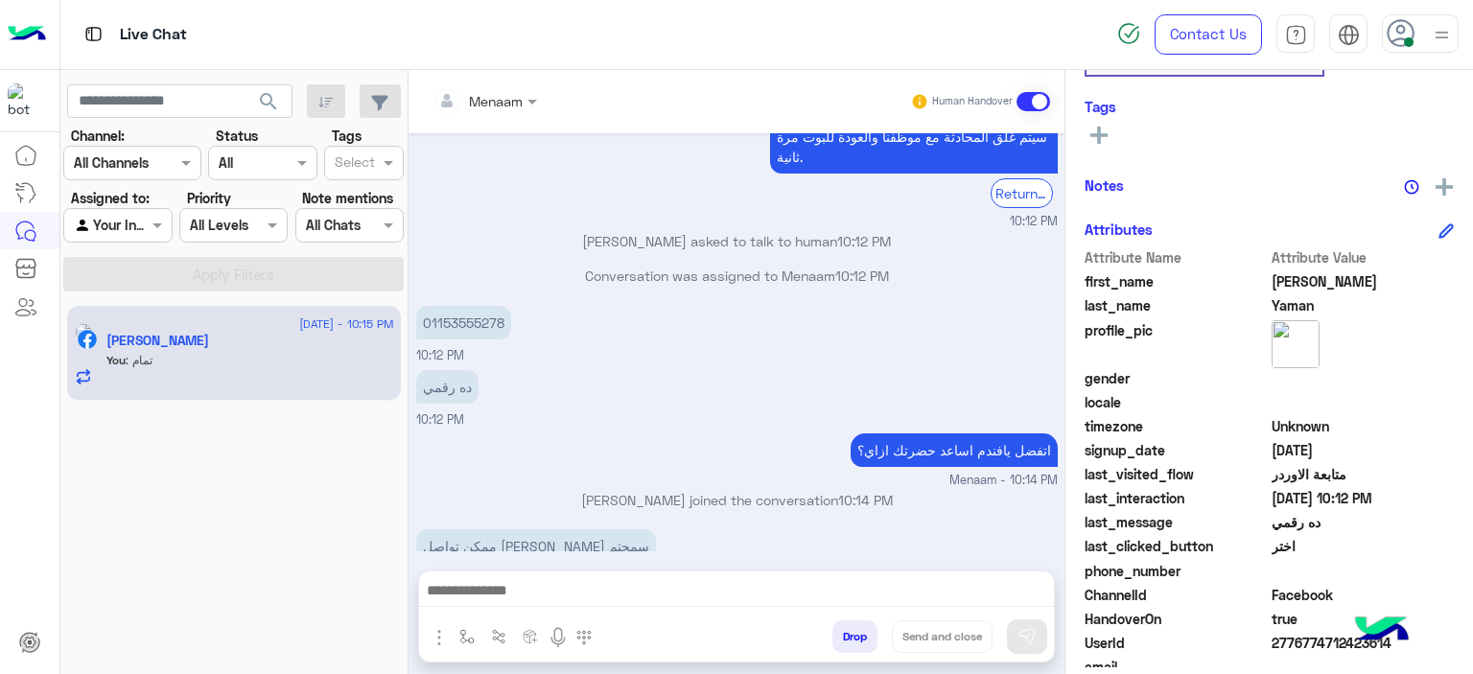
scroll to position [437, 0]
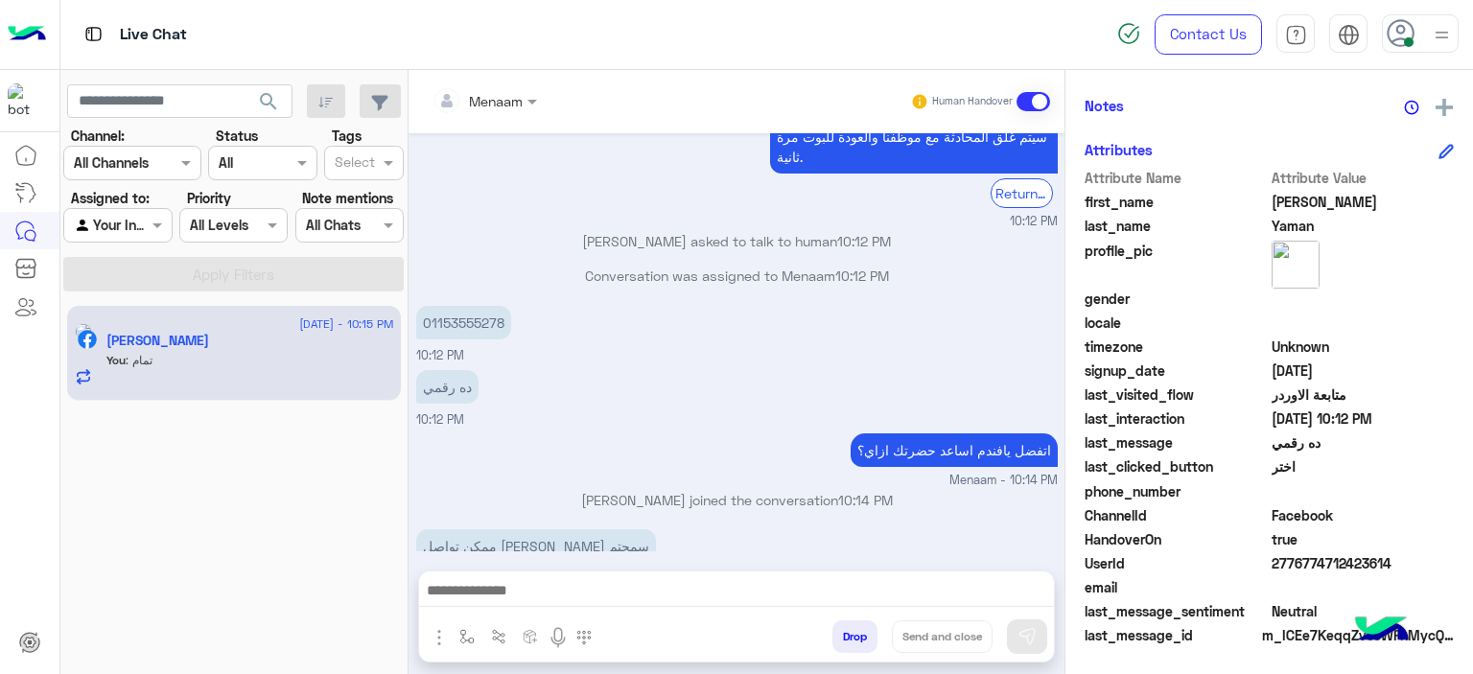
click at [1282, 560] on span "2776774712423614" at bounding box center [1363, 563] width 183 height 20
copy span "2776774712423614"
click at [859, 644] on button "Drop" at bounding box center [854, 637] width 45 height 33
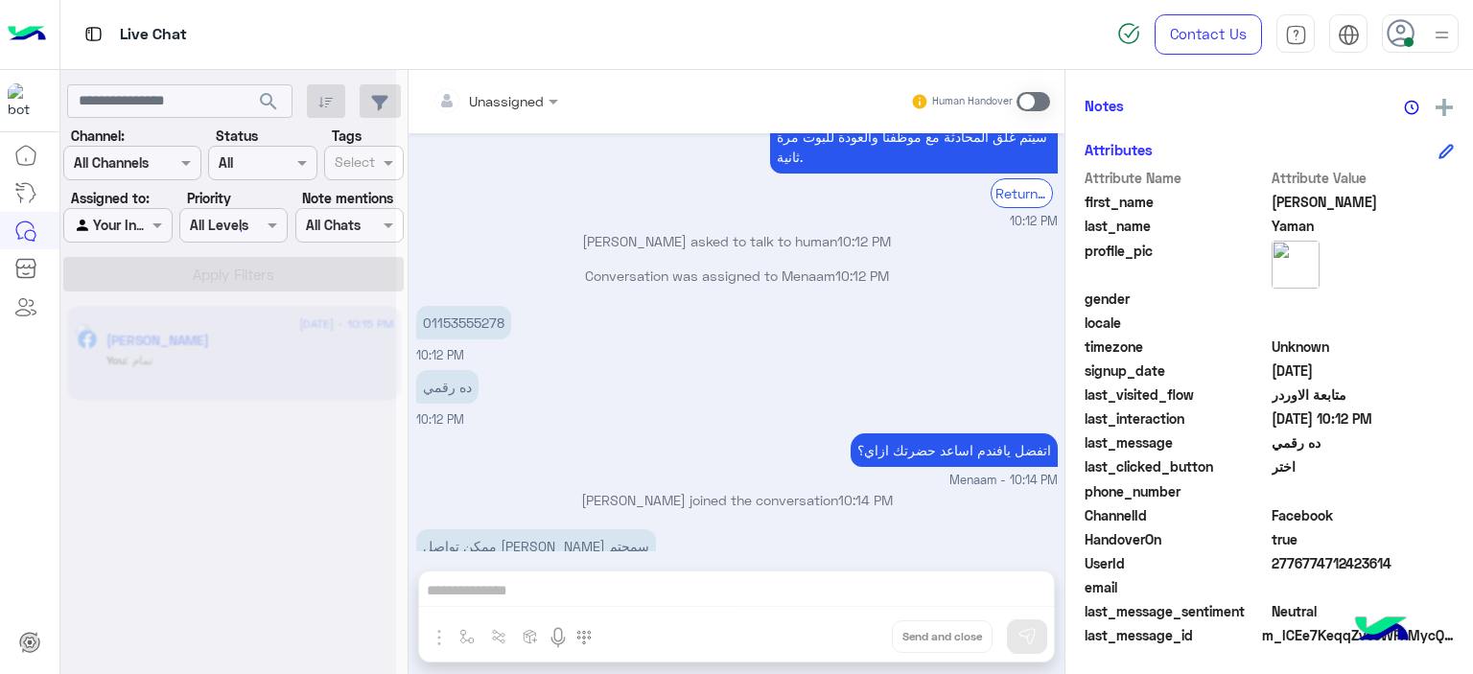
scroll to position [6149, 0]
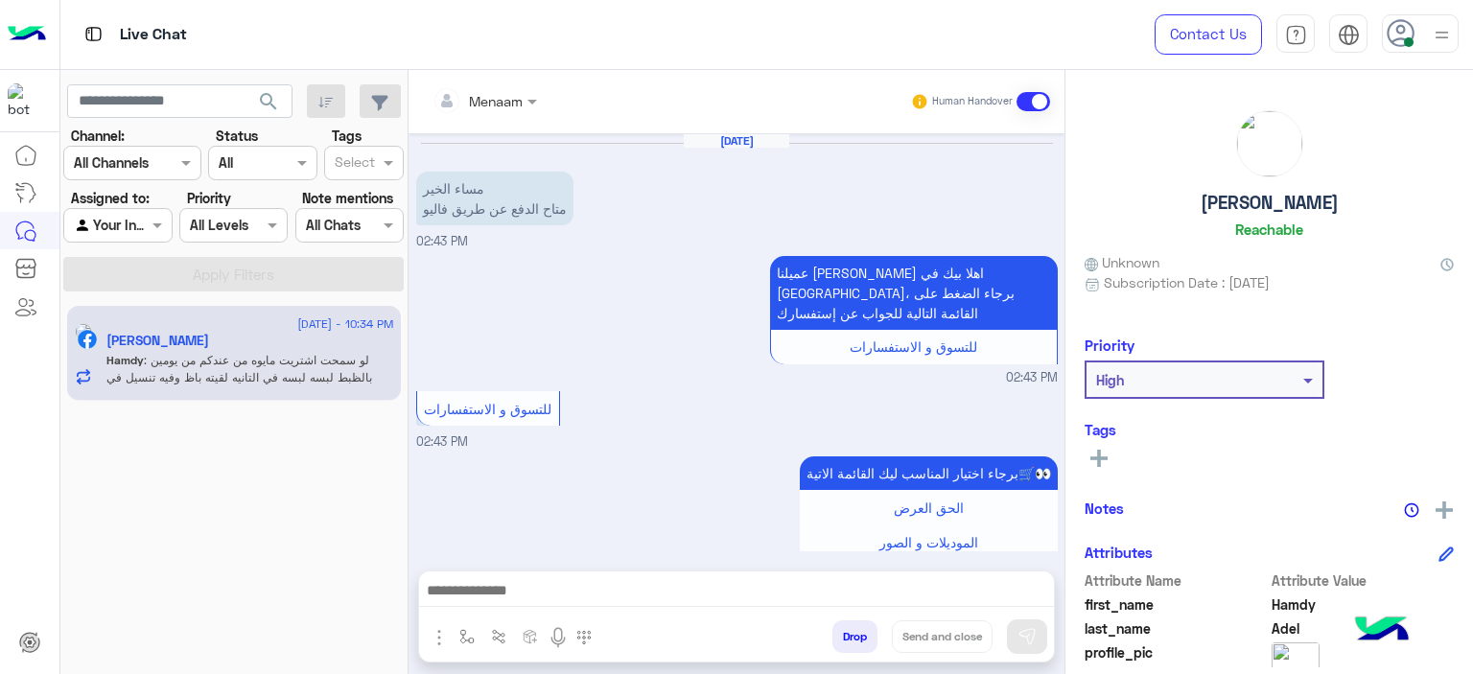
scroll to position [1543, 0]
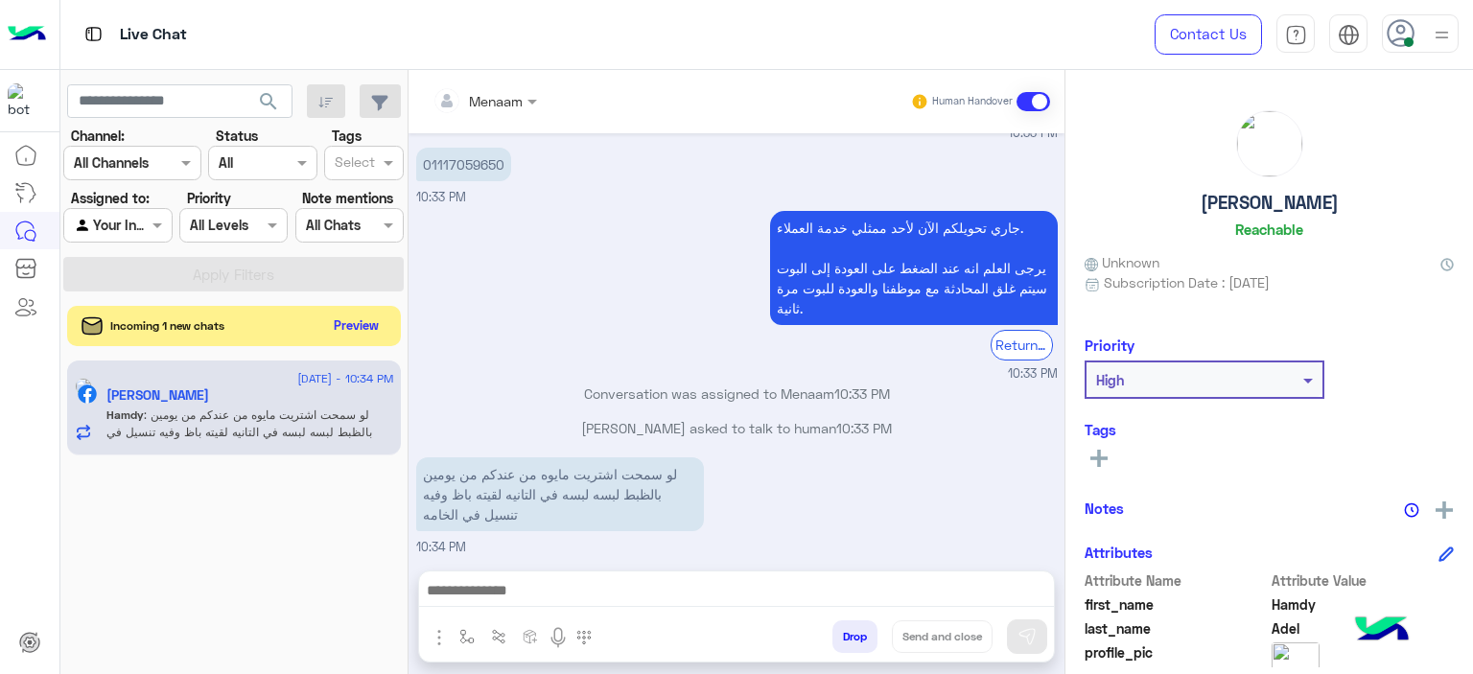
click at [372, 329] on button "Preview" at bounding box center [356, 326] width 59 height 26
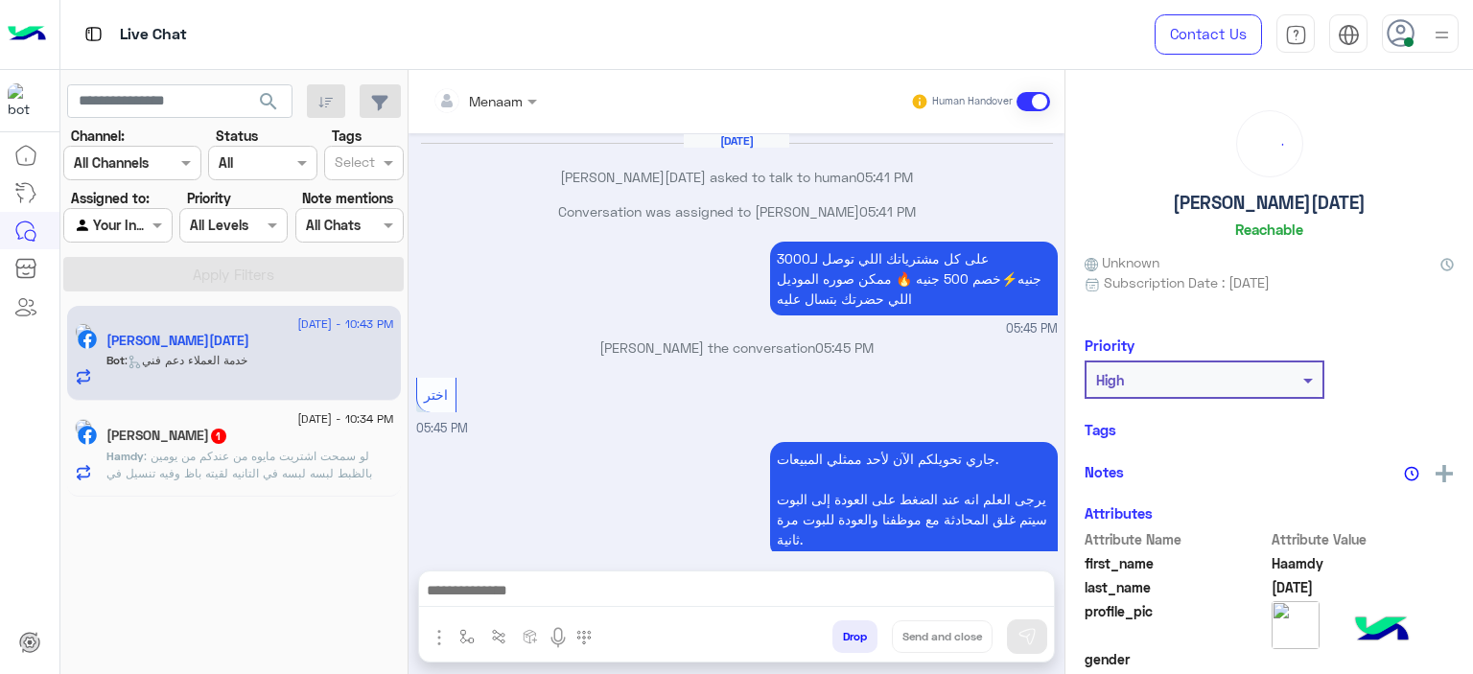
scroll to position [1698, 0]
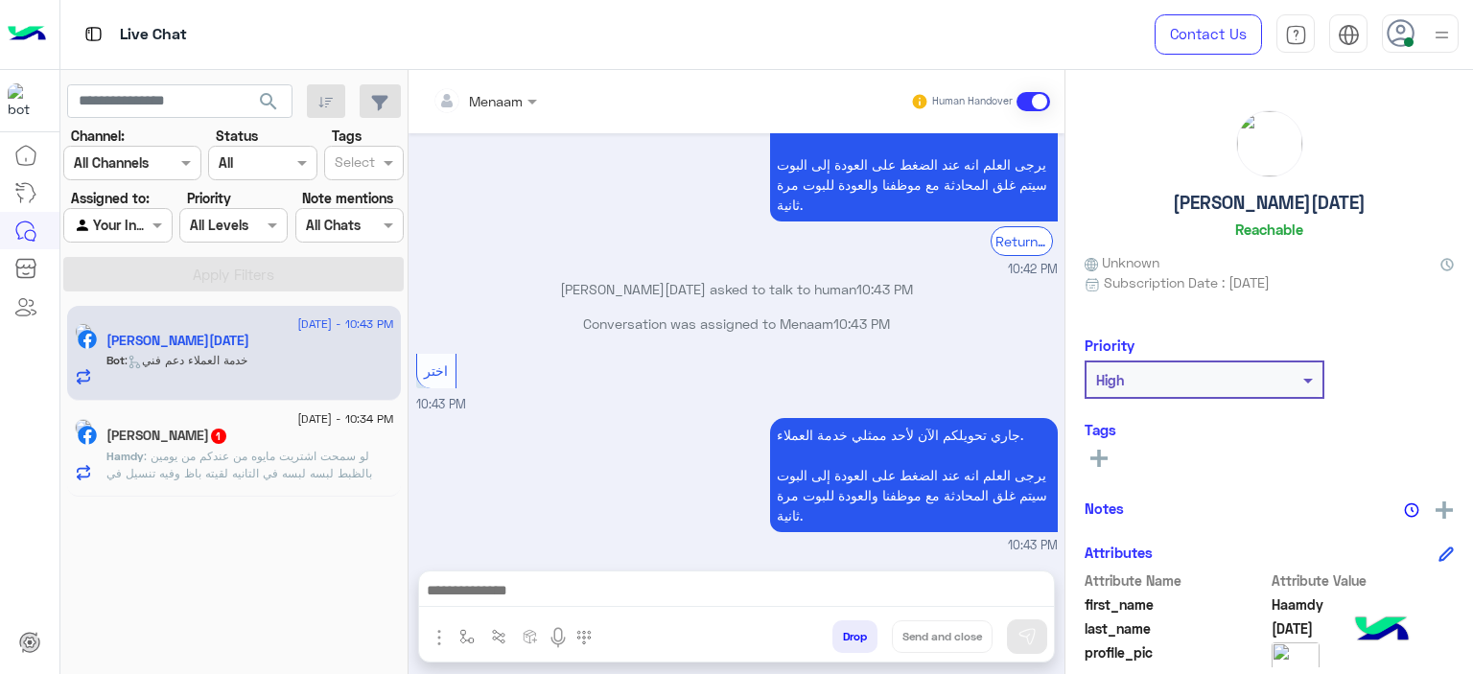
click at [210, 458] on span ": لو سمحت اشتريت مايوه من عندكم من يومين بالظبط لبسه لبسه في التانيه لقيته باظ …" at bounding box center [239, 473] width 266 height 49
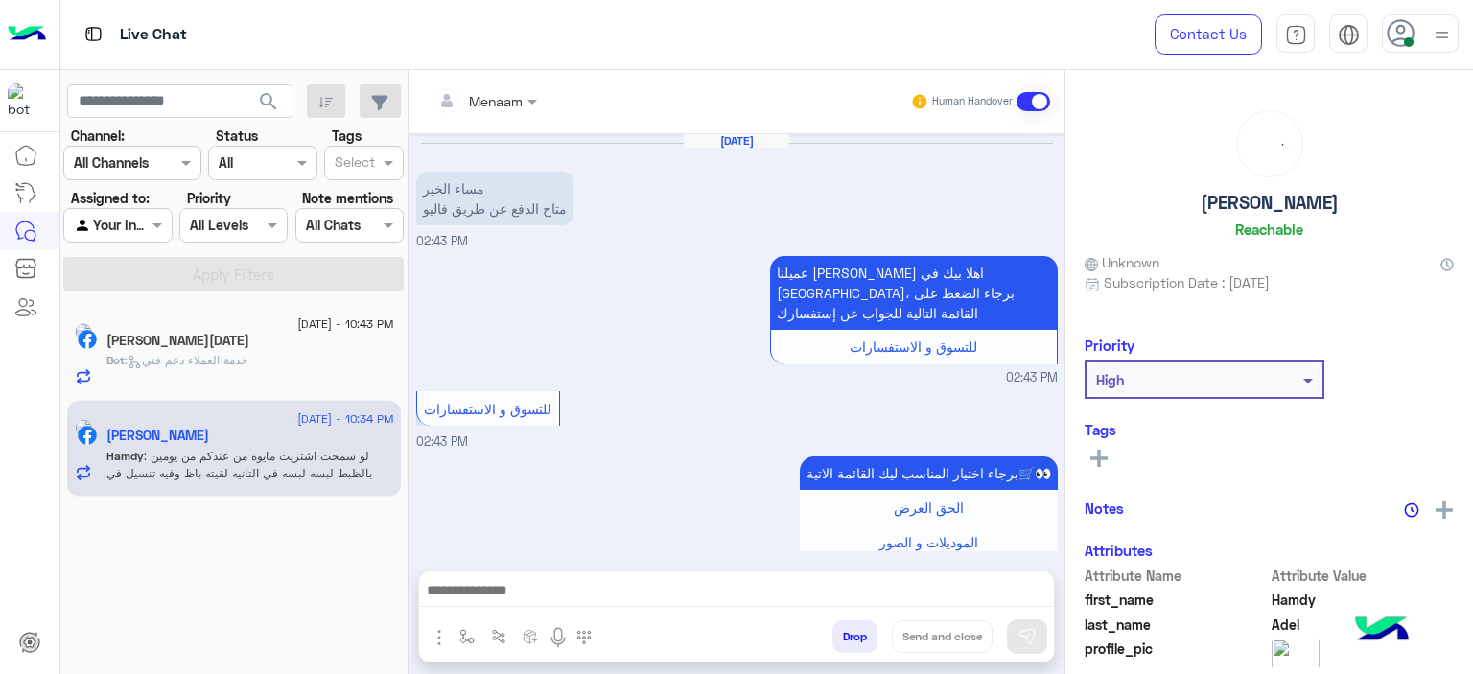
scroll to position [1543, 0]
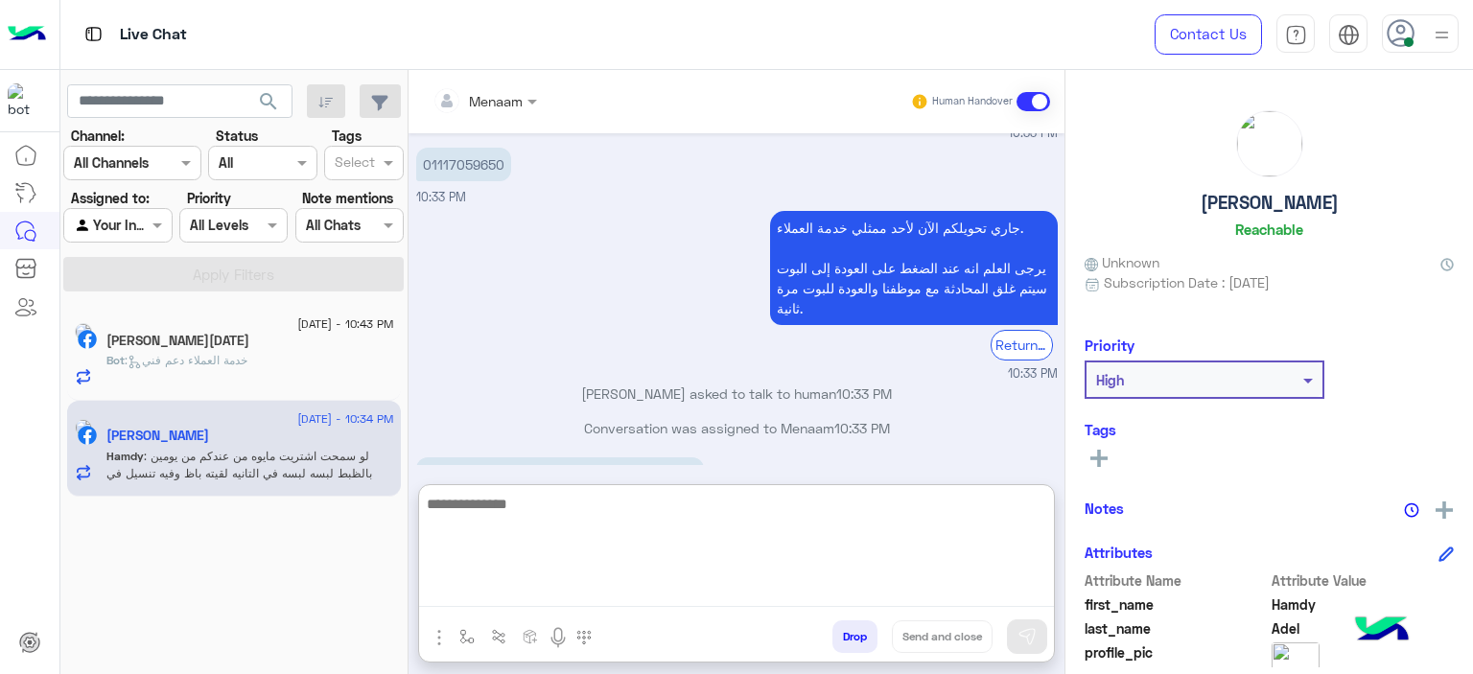
click at [552, 599] on textarea at bounding box center [736, 549] width 635 height 115
type textarea "**********"
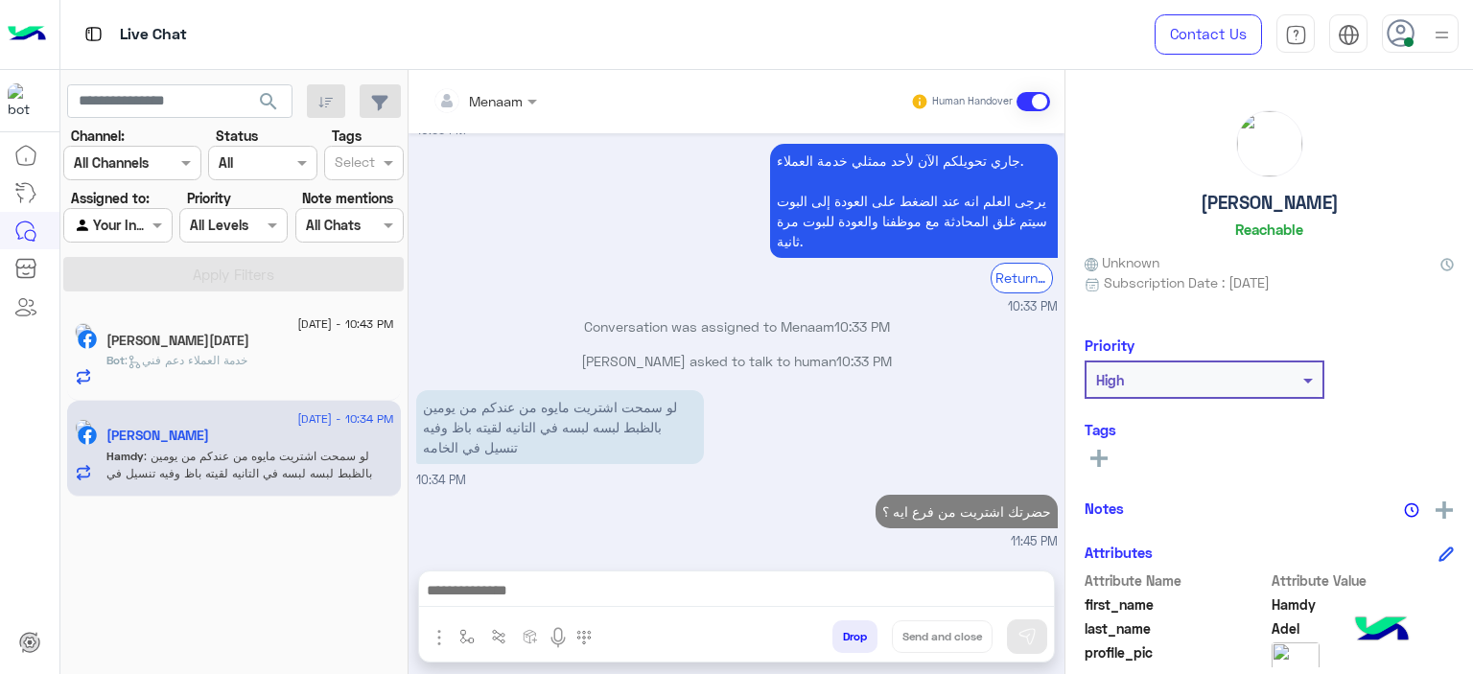
click at [214, 348] on div "Haamdy Ramadan" at bounding box center [250, 343] width 288 height 20
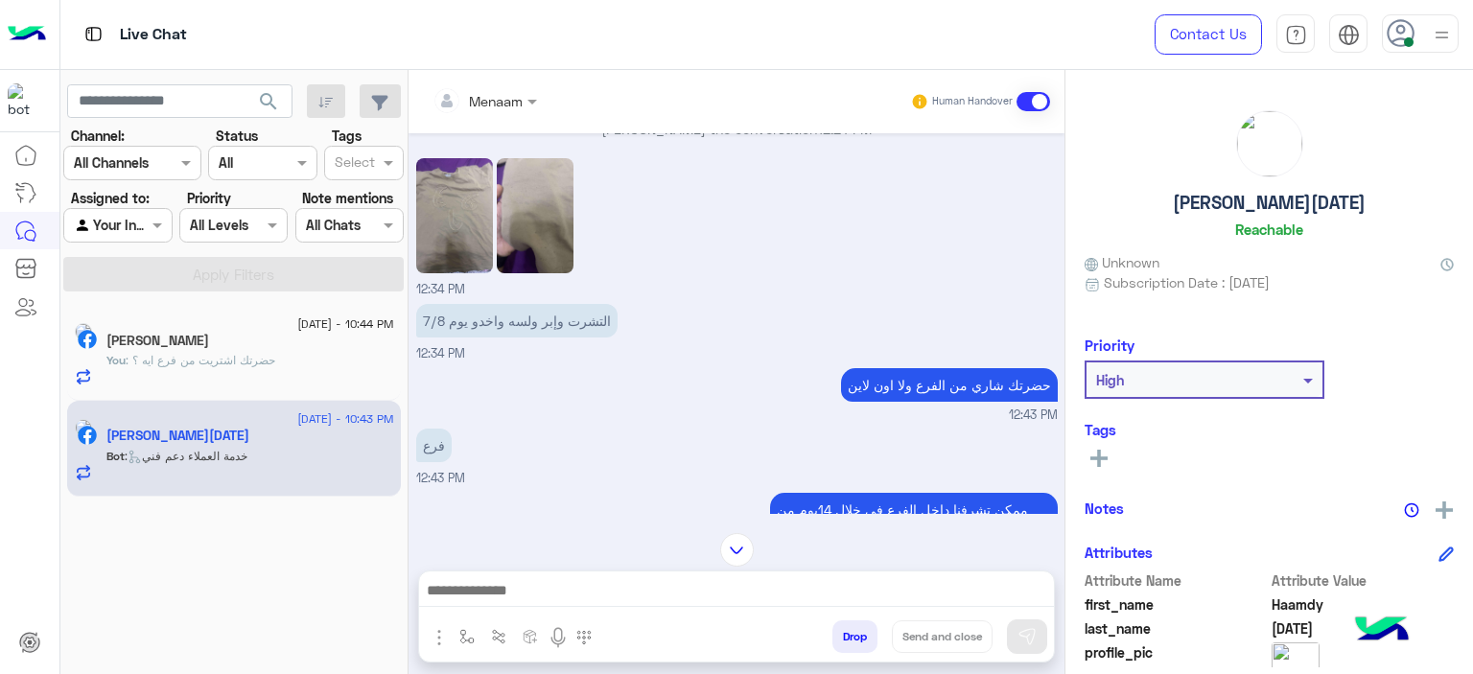
scroll to position [559, 0]
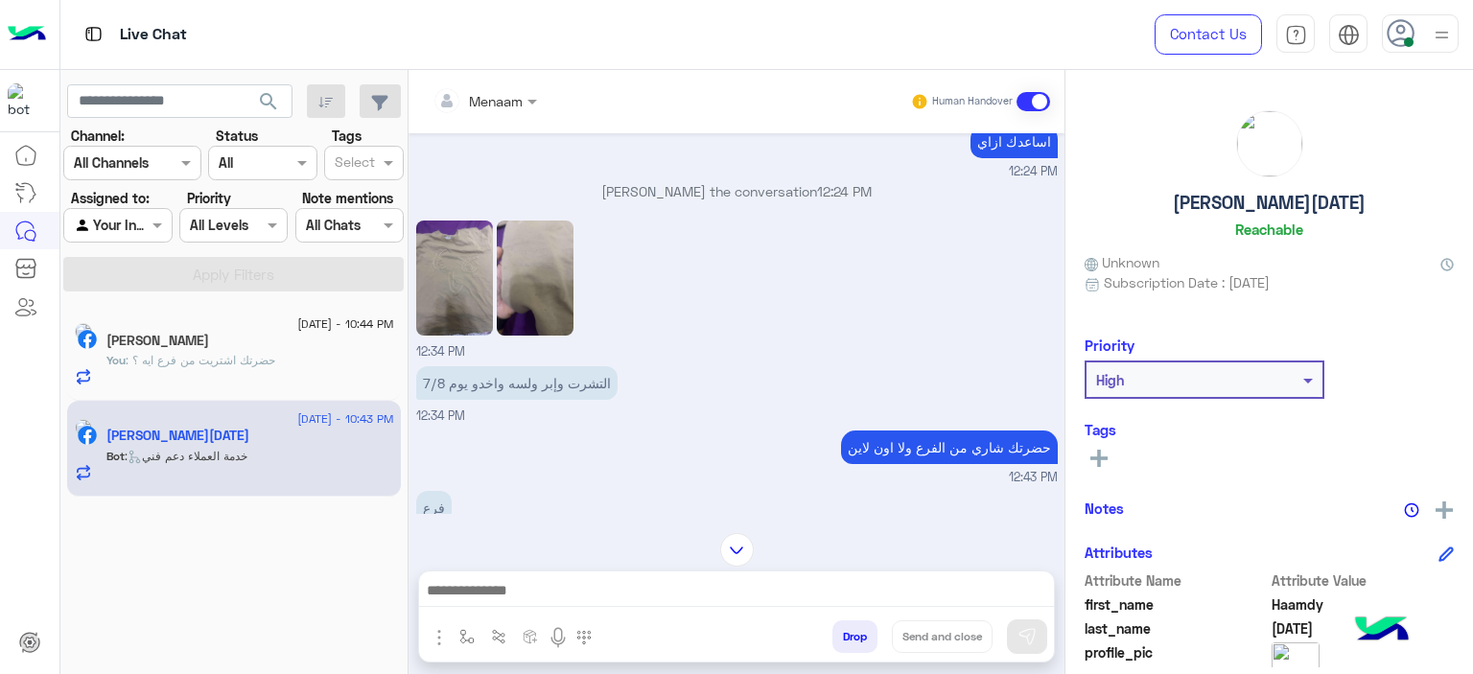
click at [475, 310] on img at bounding box center [454, 278] width 77 height 115
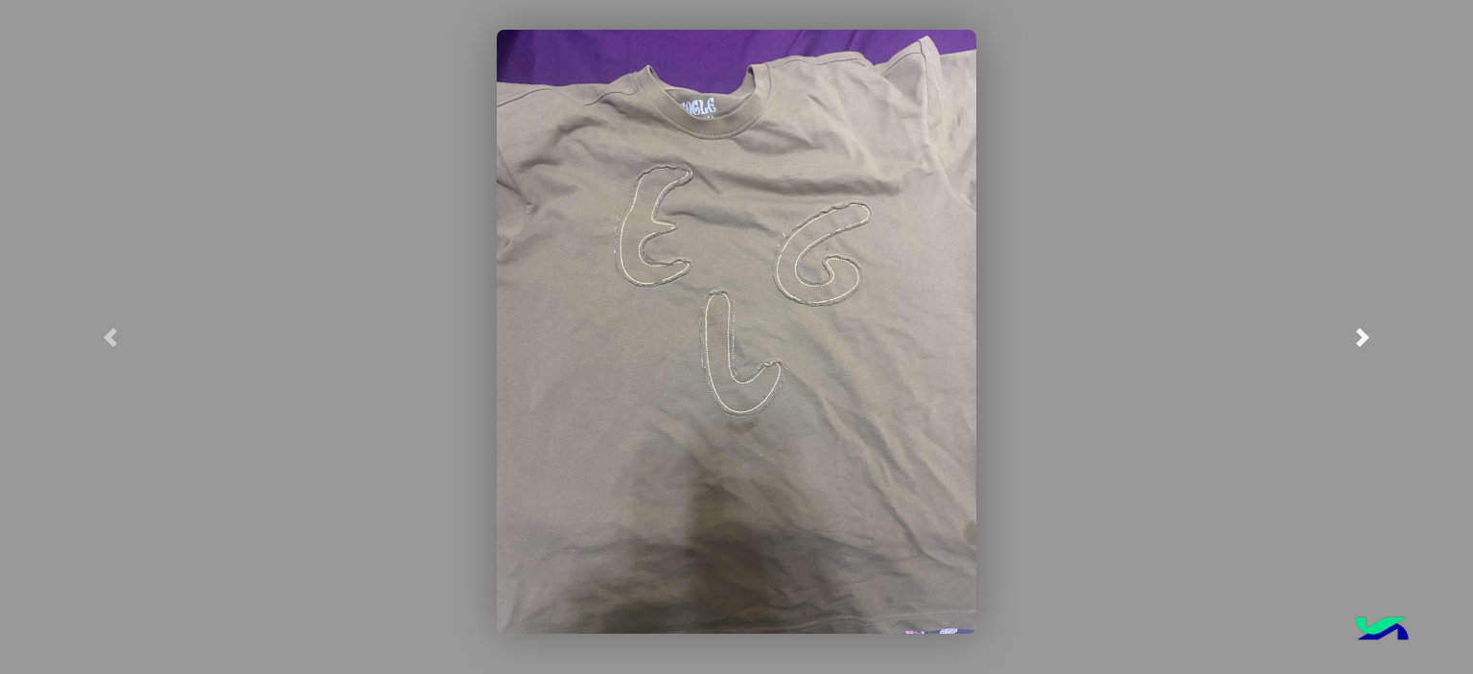
click at [1368, 339] on span at bounding box center [1362, 337] width 19 height 19
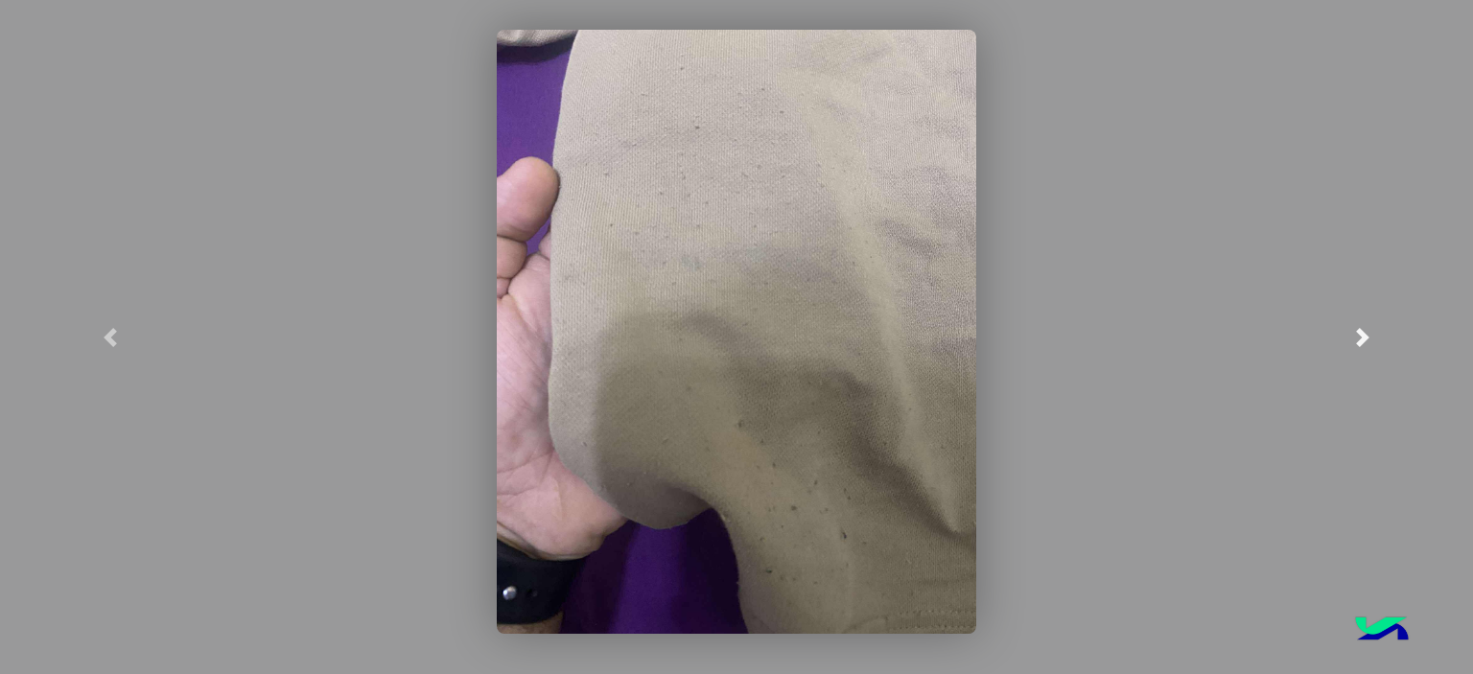
click at [1362, 332] on span at bounding box center [1362, 337] width 19 height 19
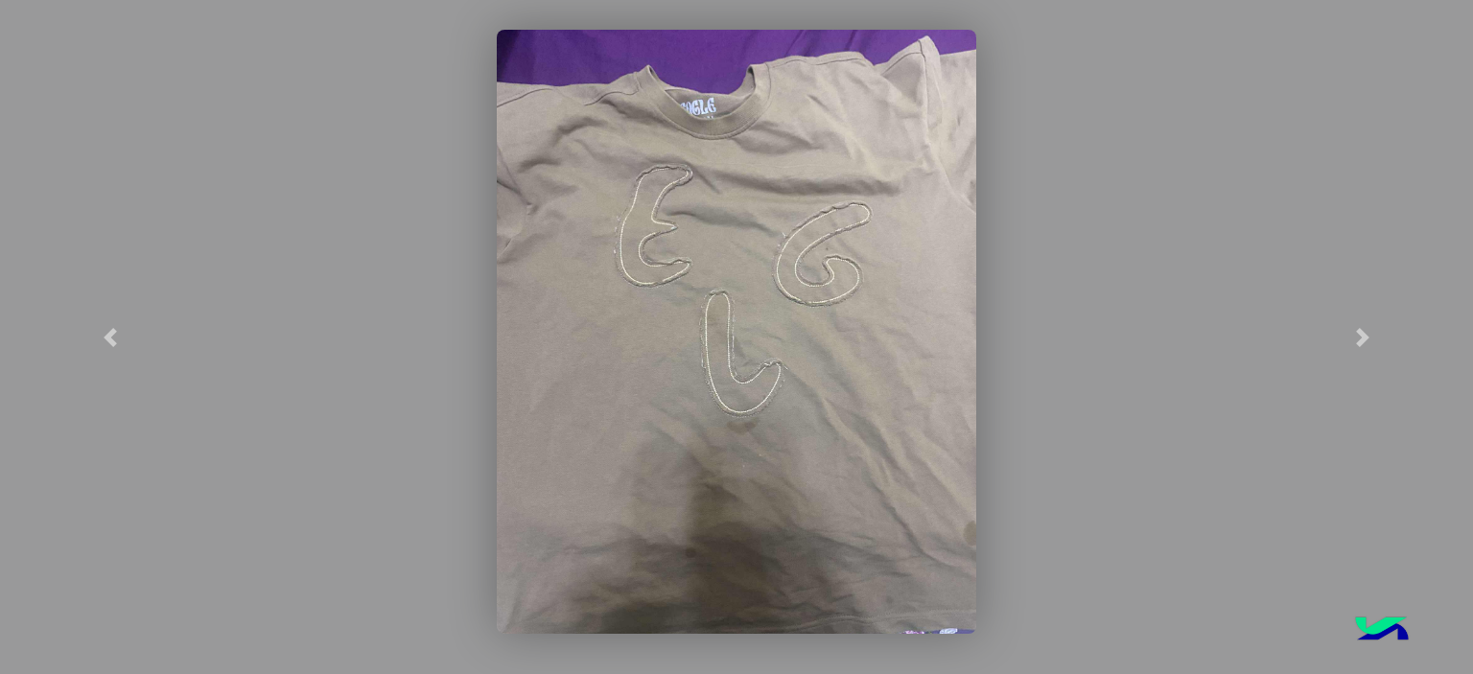
click at [262, 239] on modal-container at bounding box center [736, 337] width 1473 height 674
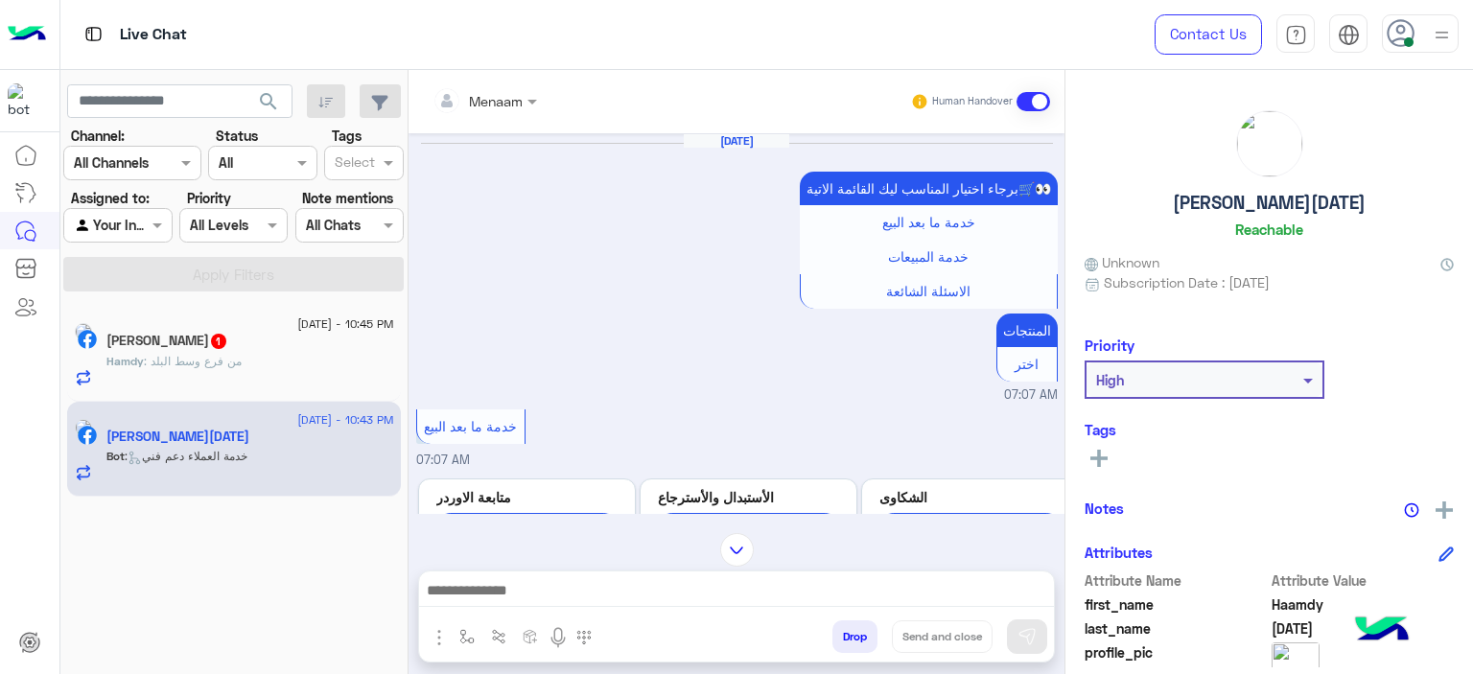
scroll to position [2484, 0]
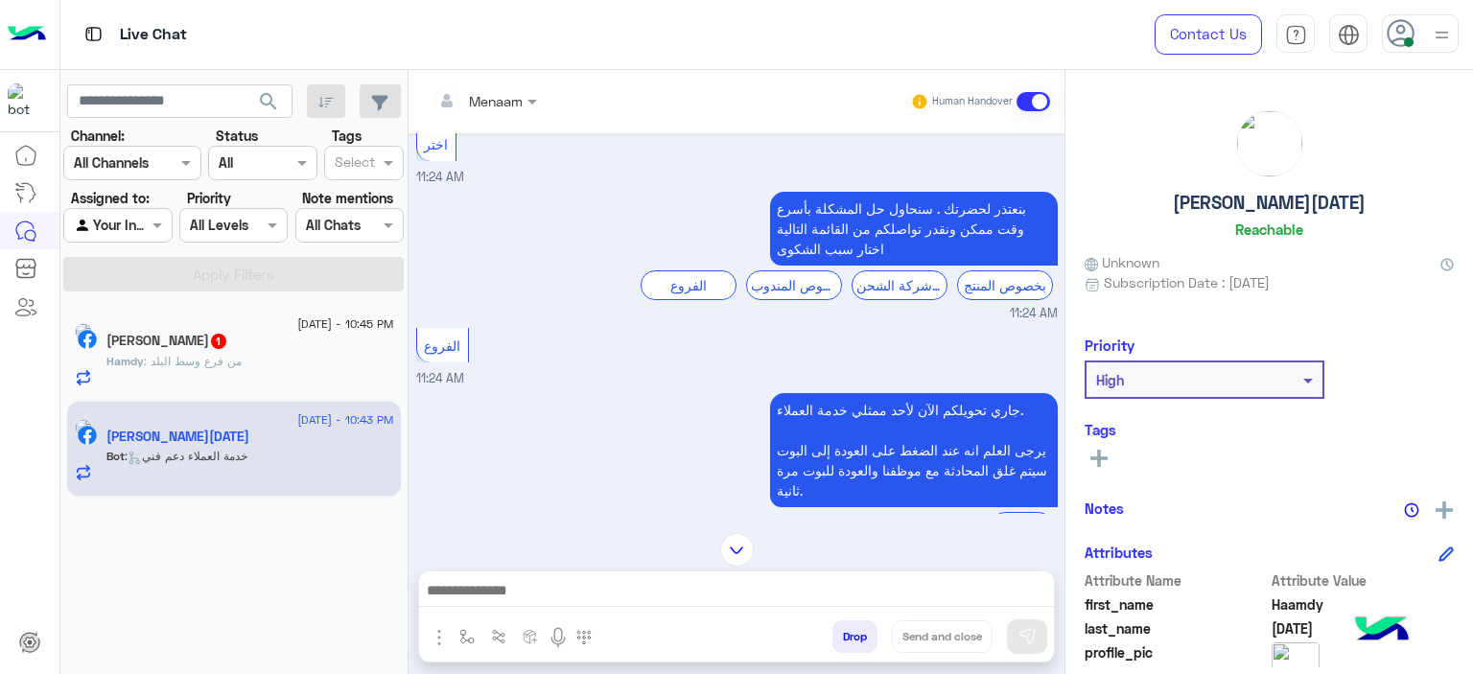
click at [226, 354] on span ": من فرع وسط البلد" at bounding box center [193, 361] width 98 height 14
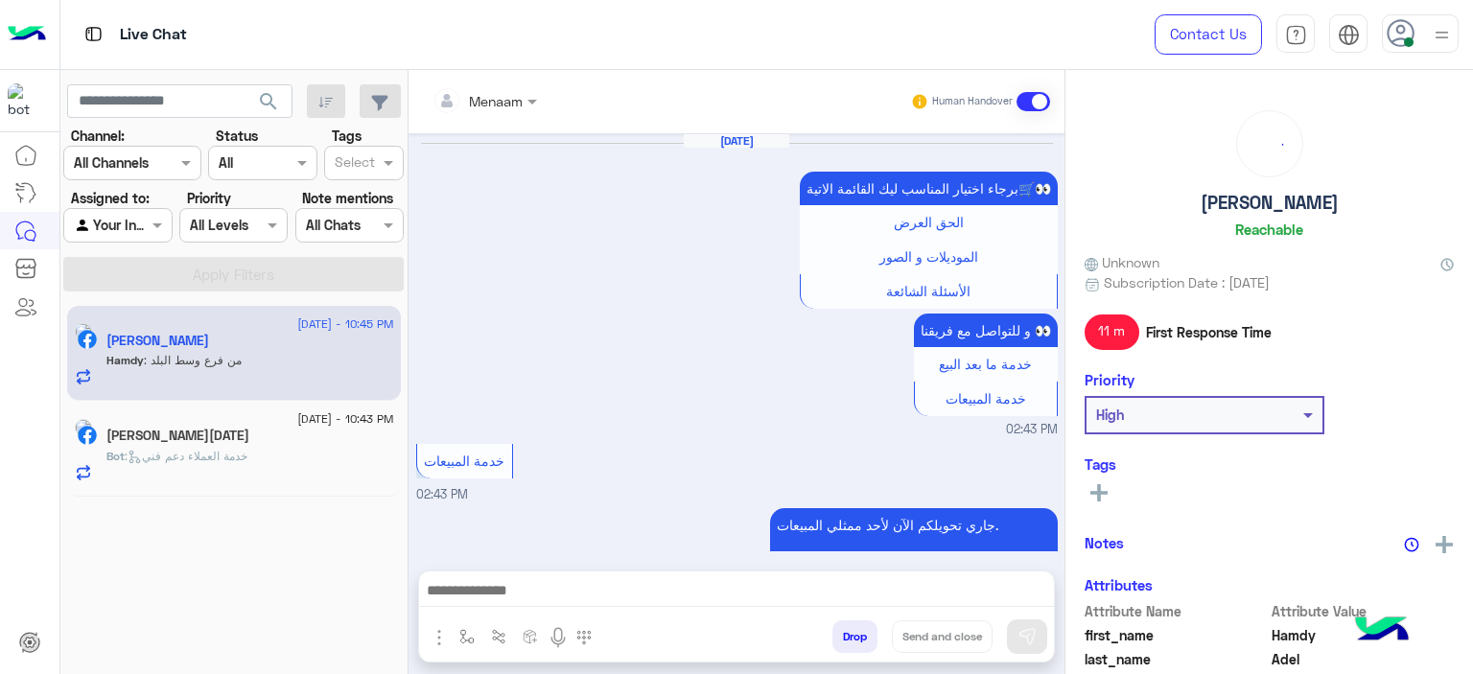
scroll to position [1439, 0]
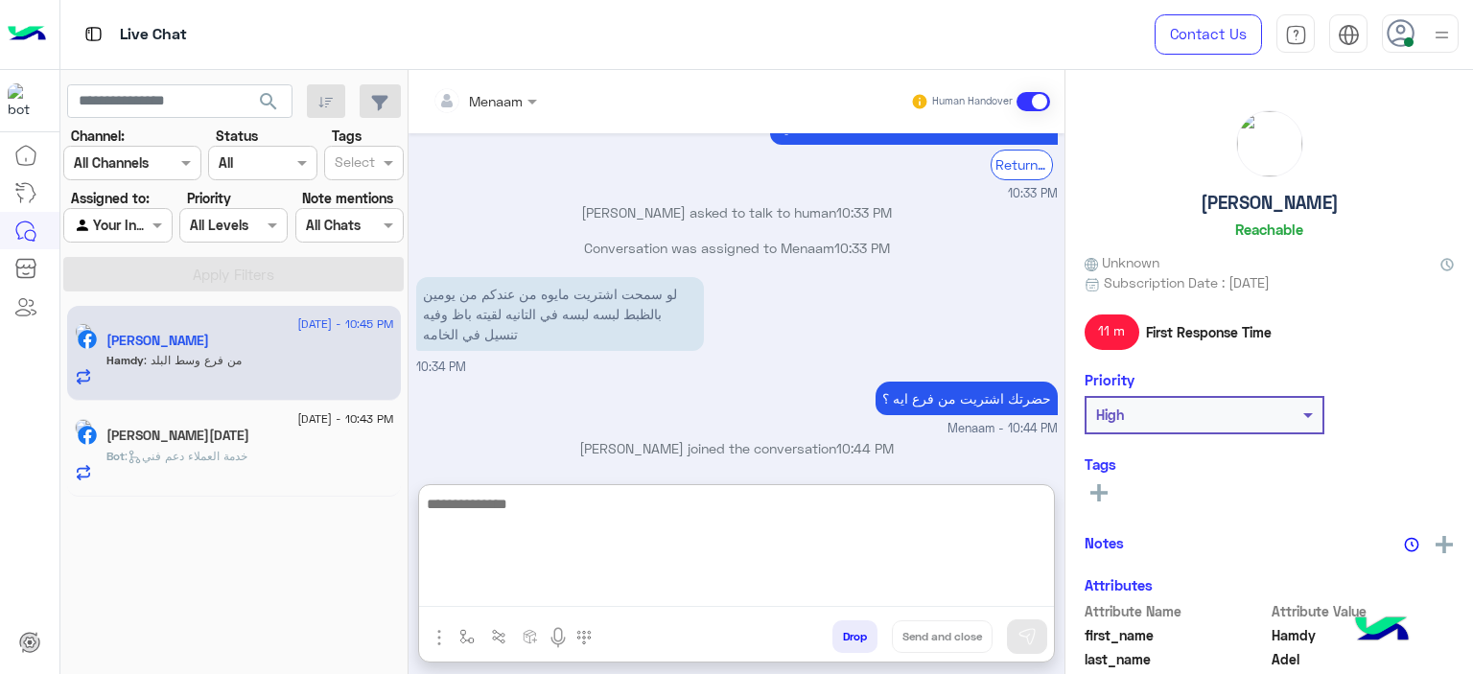
click at [525, 598] on textarea at bounding box center [736, 549] width 635 height 115
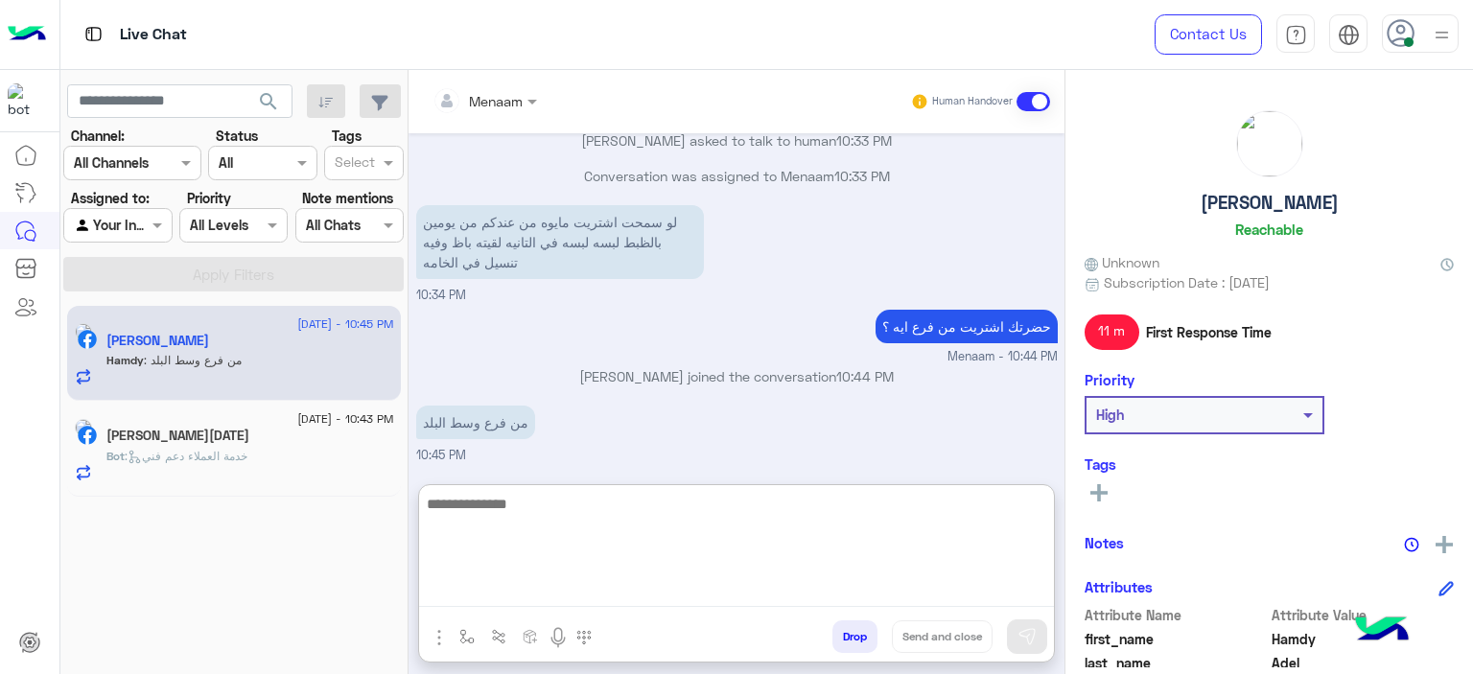
scroll to position [1526, 0]
click at [564, 515] on textarea at bounding box center [736, 549] width 635 height 115
paste textarea "**********"
type textarea "**********"
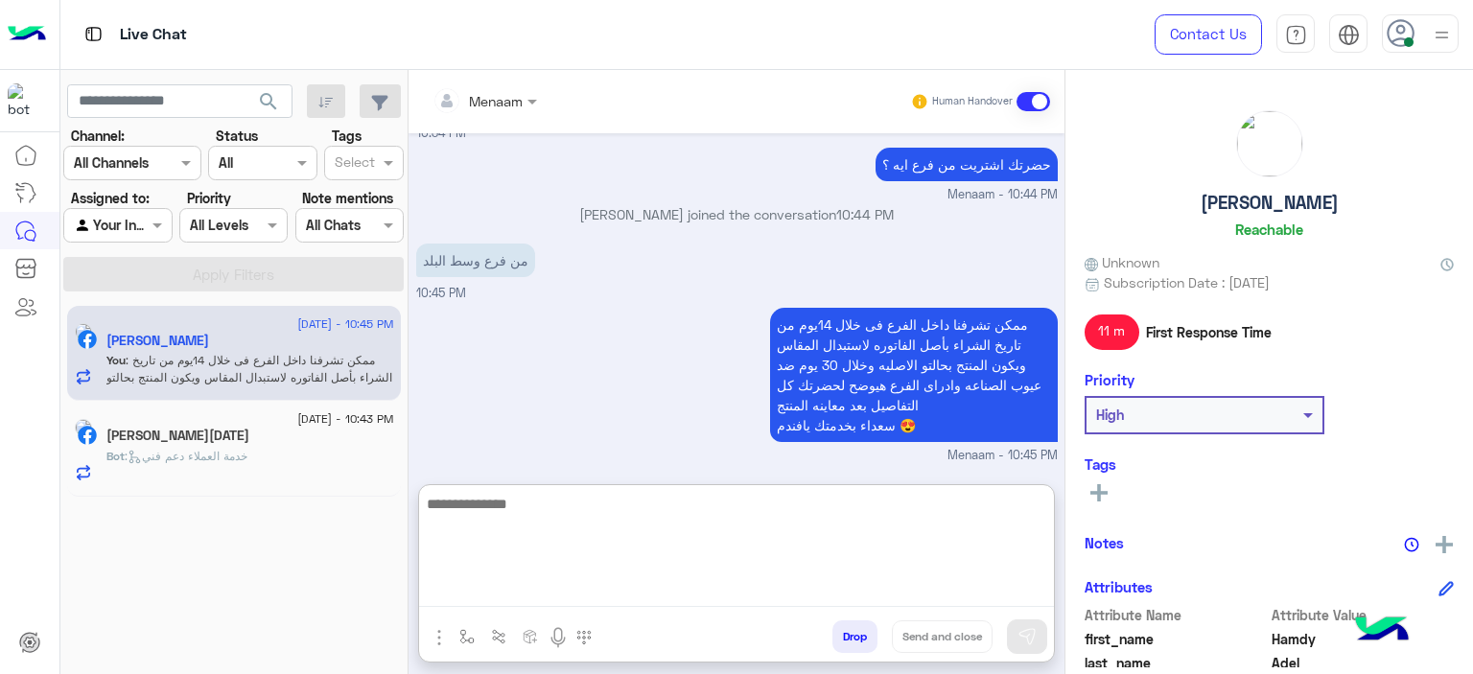
scroll to position [1400, 0]
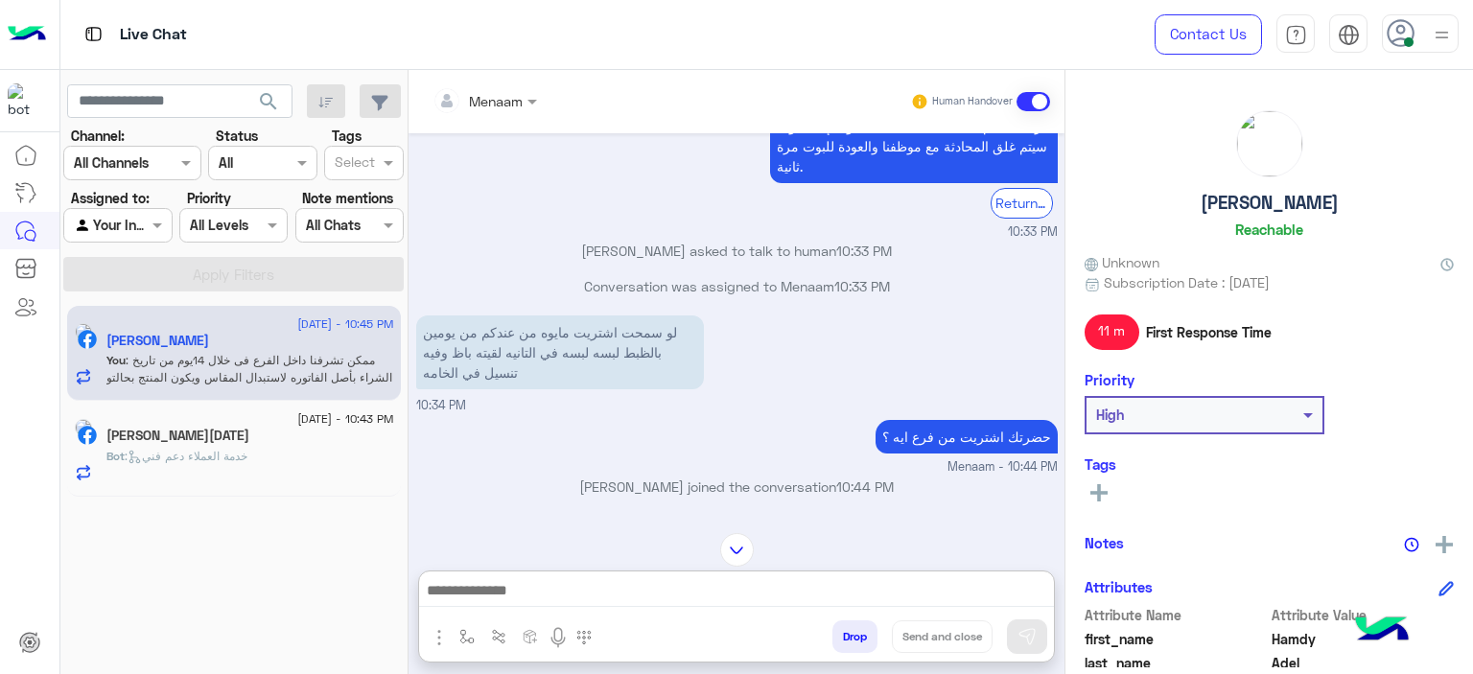
click at [1242, 198] on h5 "Hamdy Adel" at bounding box center [1270, 203] width 138 height 22
copy h5 "Hamdy Adel"
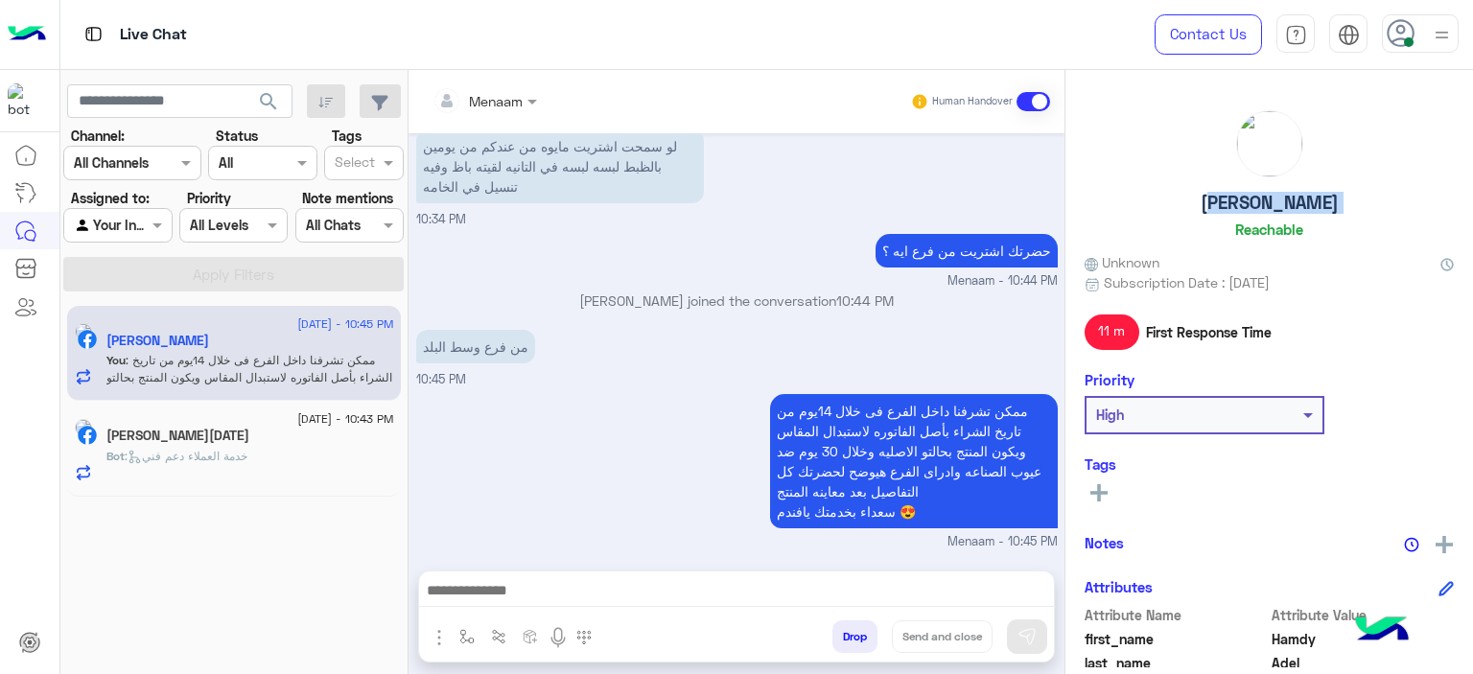
scroll to position [1601, 0]
copy h5 "Hamdy Adel"
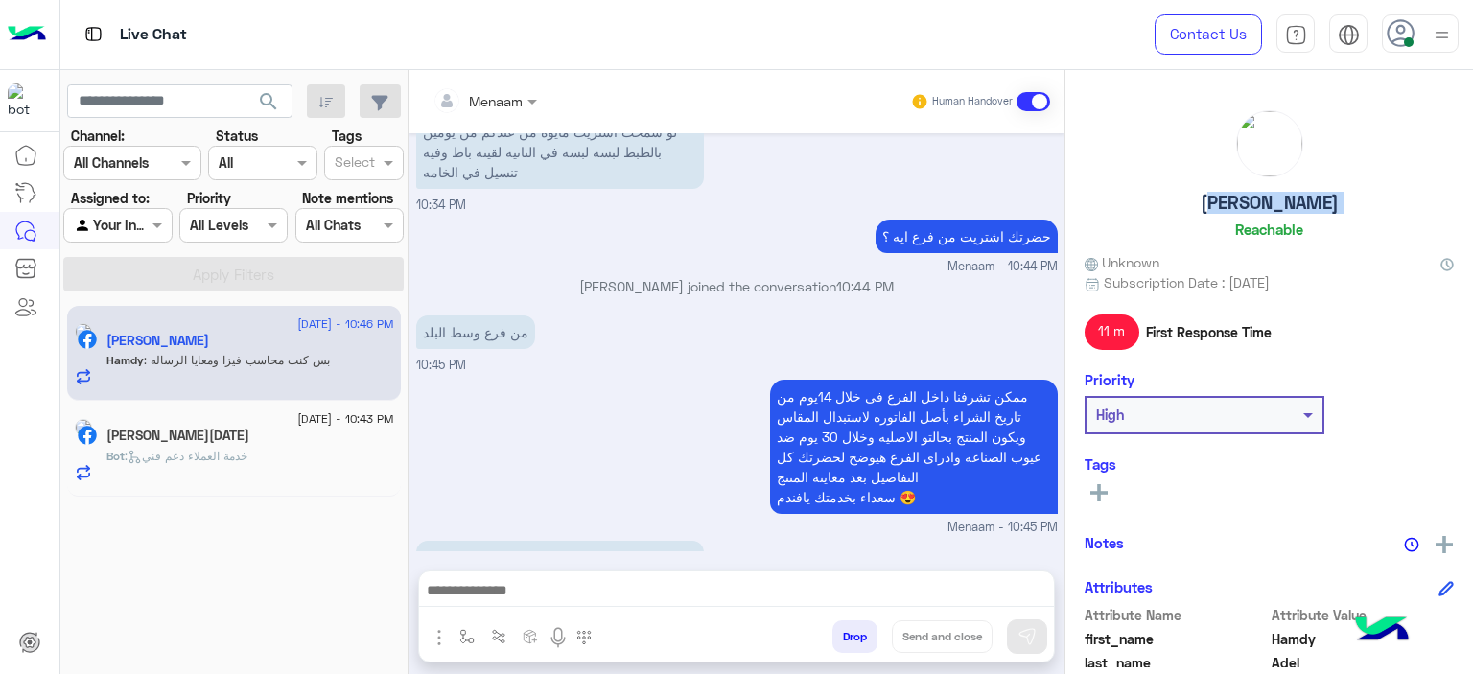
scroll to position [1748, 0]
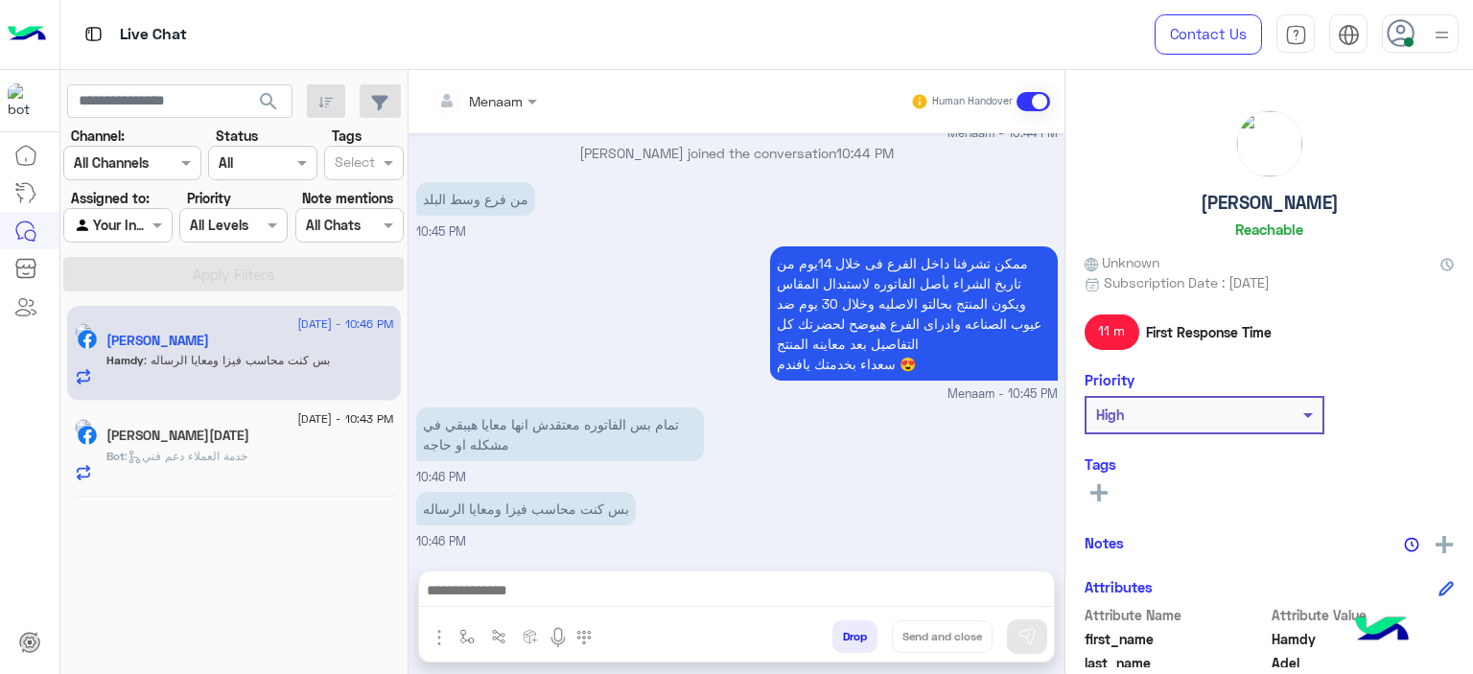
click at [601, 608] on div at bounding box center [736, 596] width 635 height 48
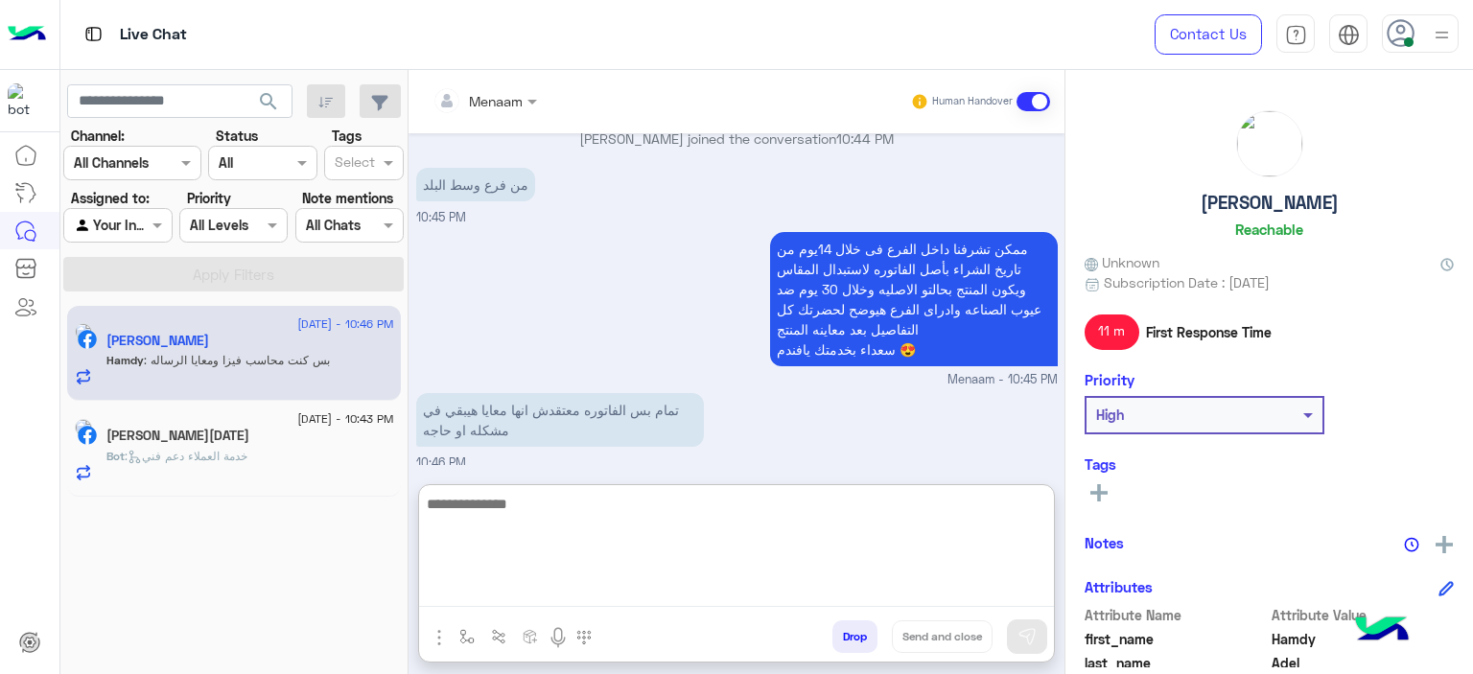
click at [605, 596] on textarea at bounding box center [736, 549] width 635 height 115
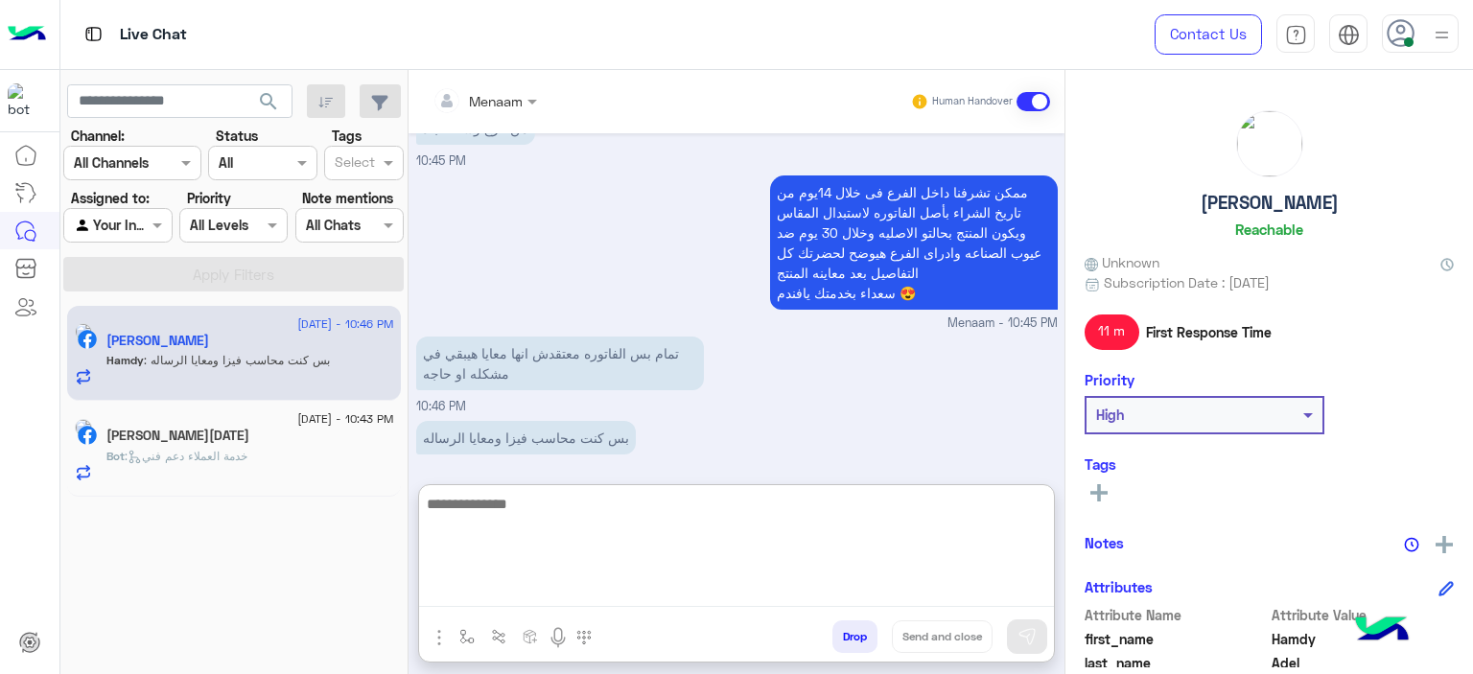
scroll to position [1835, 0]
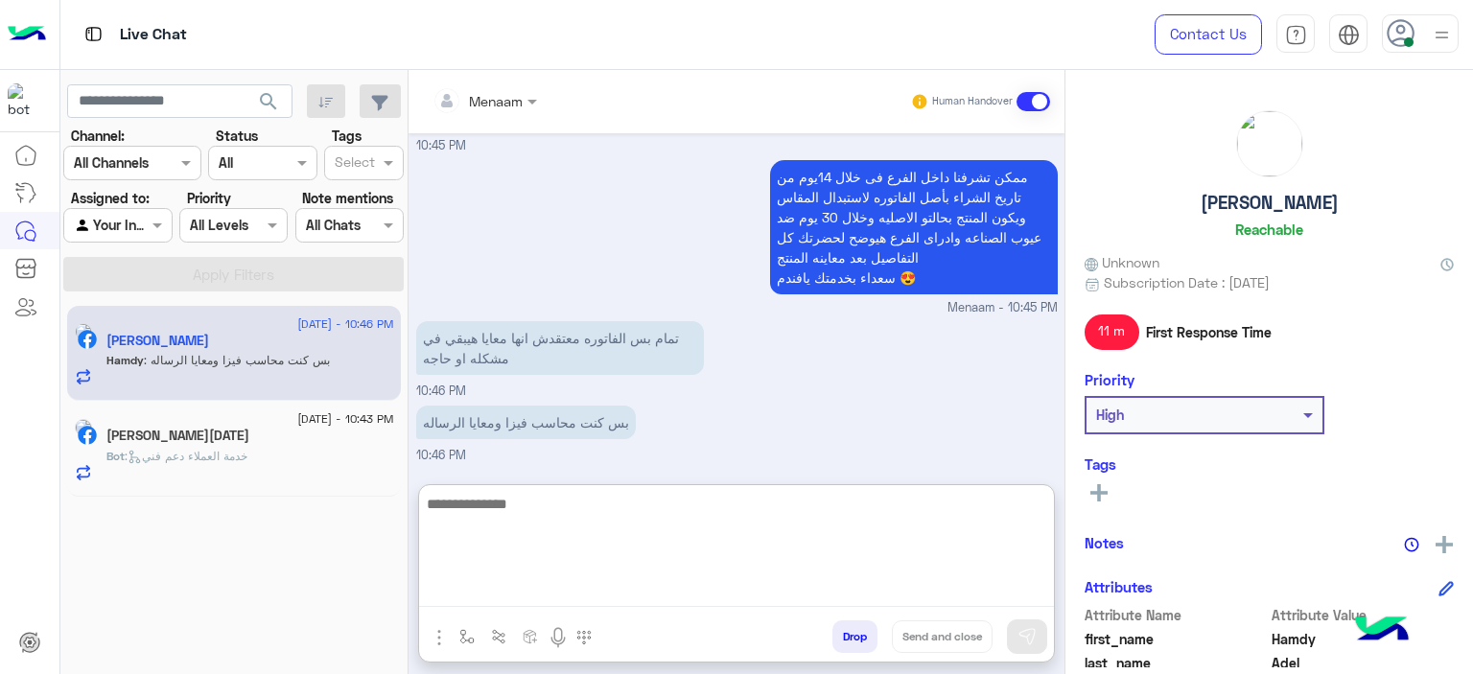
click at [540, 521] on textarea at bounding box center [736, 549] width 635 height 115
click at [557, 517] on textarea at bounding box center [736, 549] width 635 height 115
type textarea "*"
type textarea "**********"
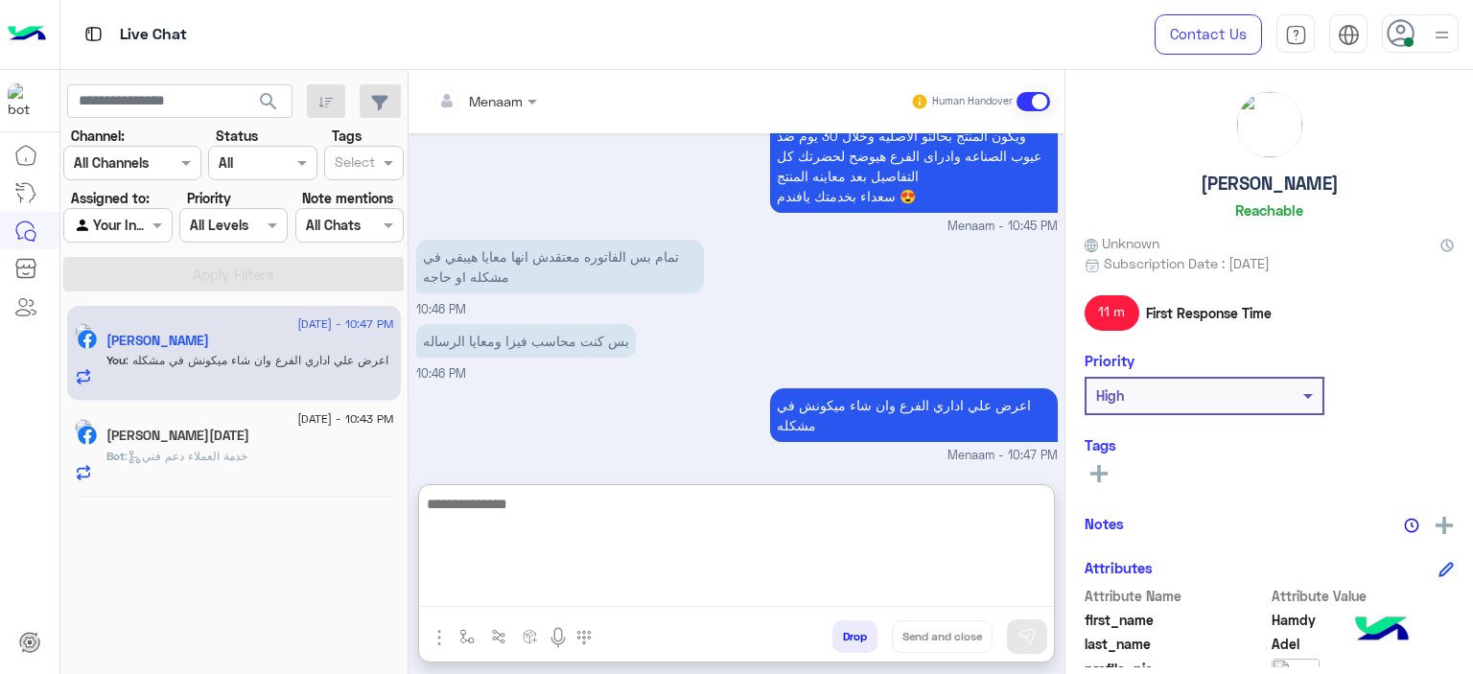
scroll to position [0, 0]
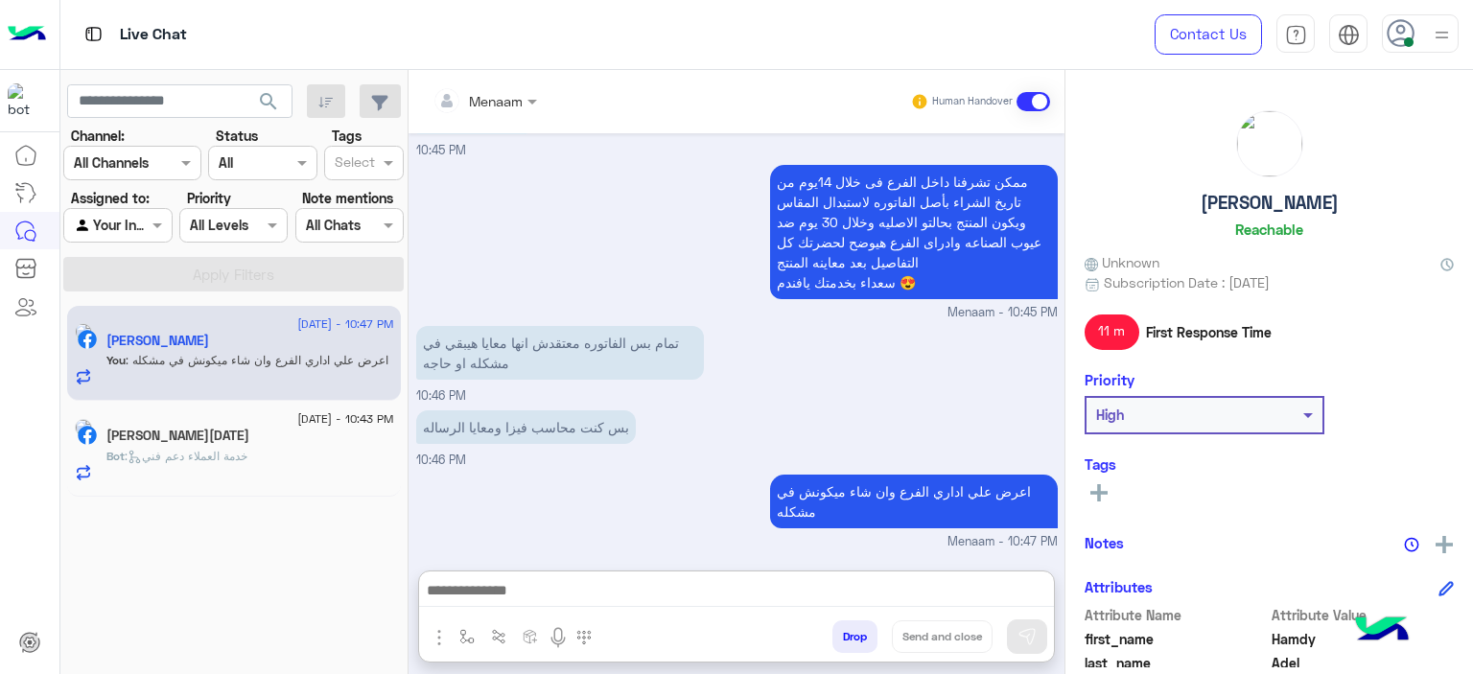
click at [1239, 206] on h5 "Hamdy Adel" at bounding box center [1270, 203] width 138 height 22
copy h5 "Hamdy Adel"
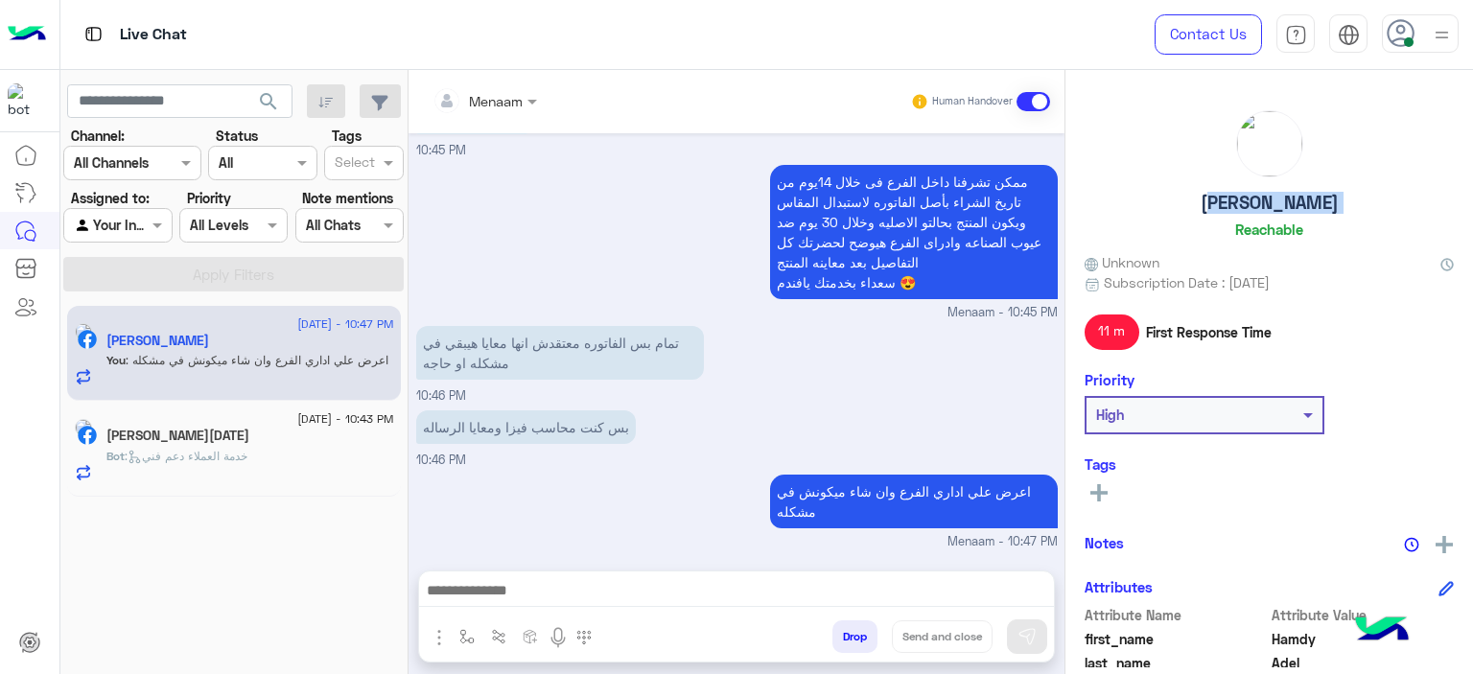
scroll to position [437, 0]
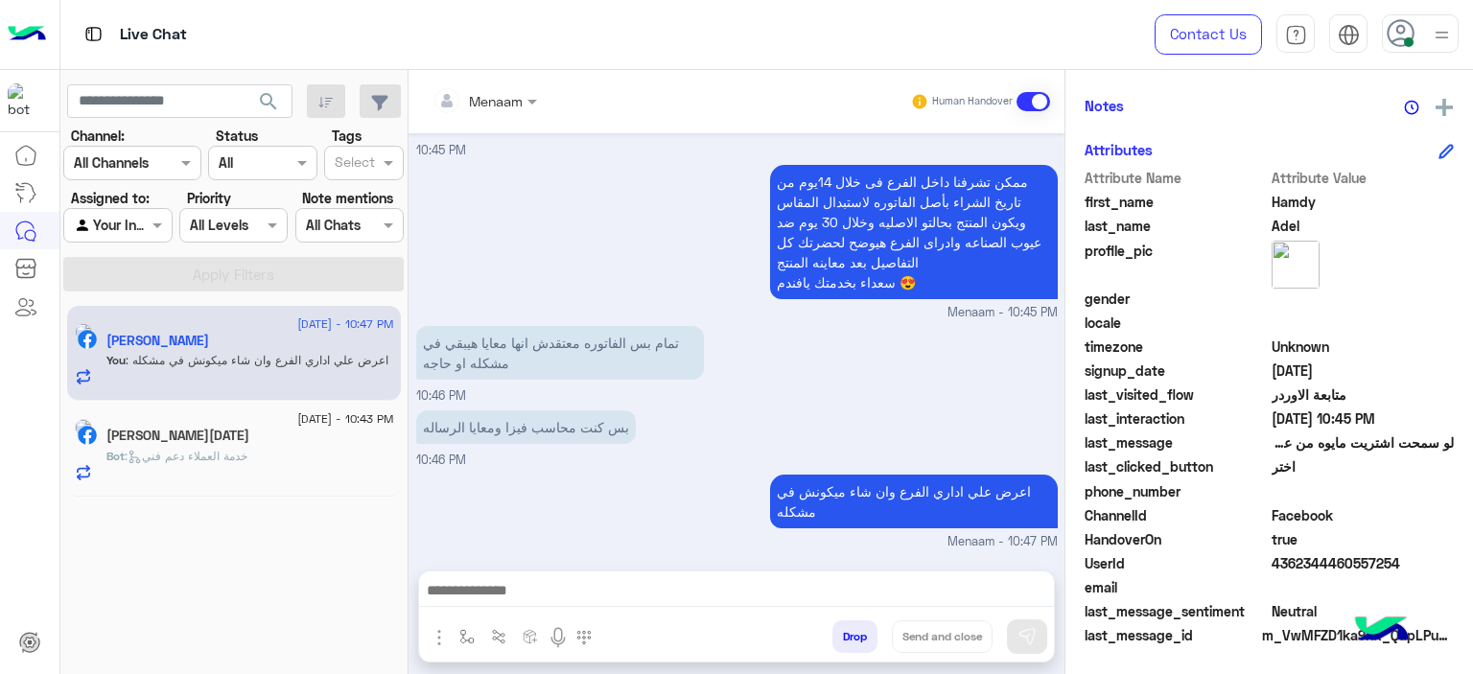
click at [1294, 562] on span "4362344460557254" at bounding box center [1363, 563] width 183 height 20
copy span "4362344460557254"
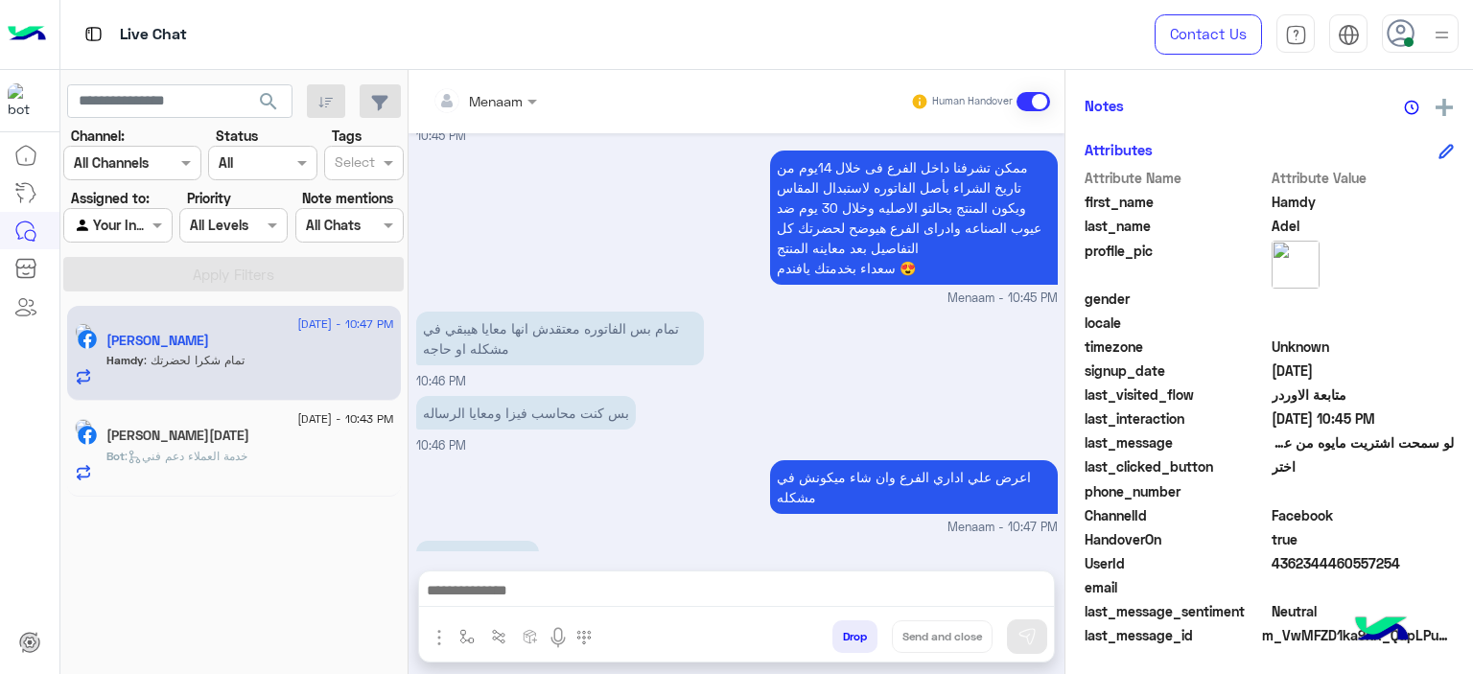
scroll to position [1893, 0]
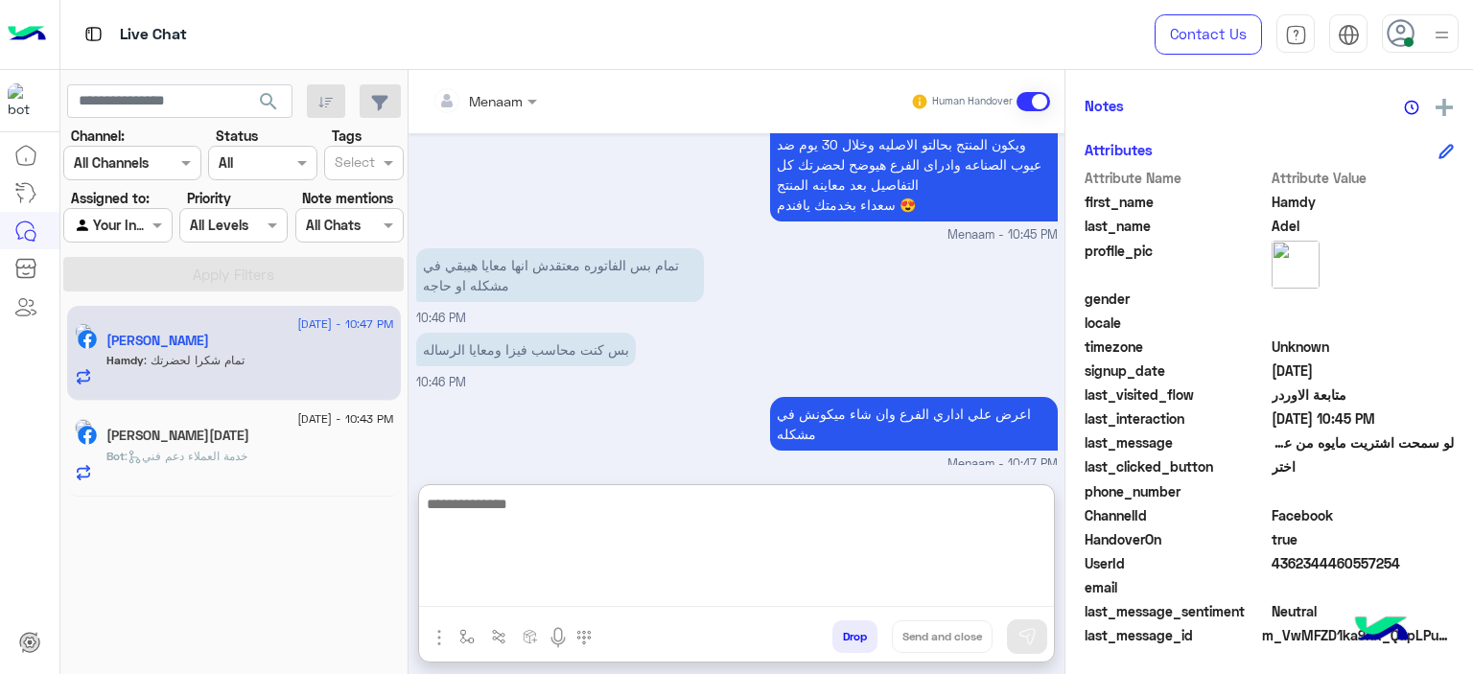
click at [525, 597] on textarea at bounding box center [736, 549] width 635 height 115
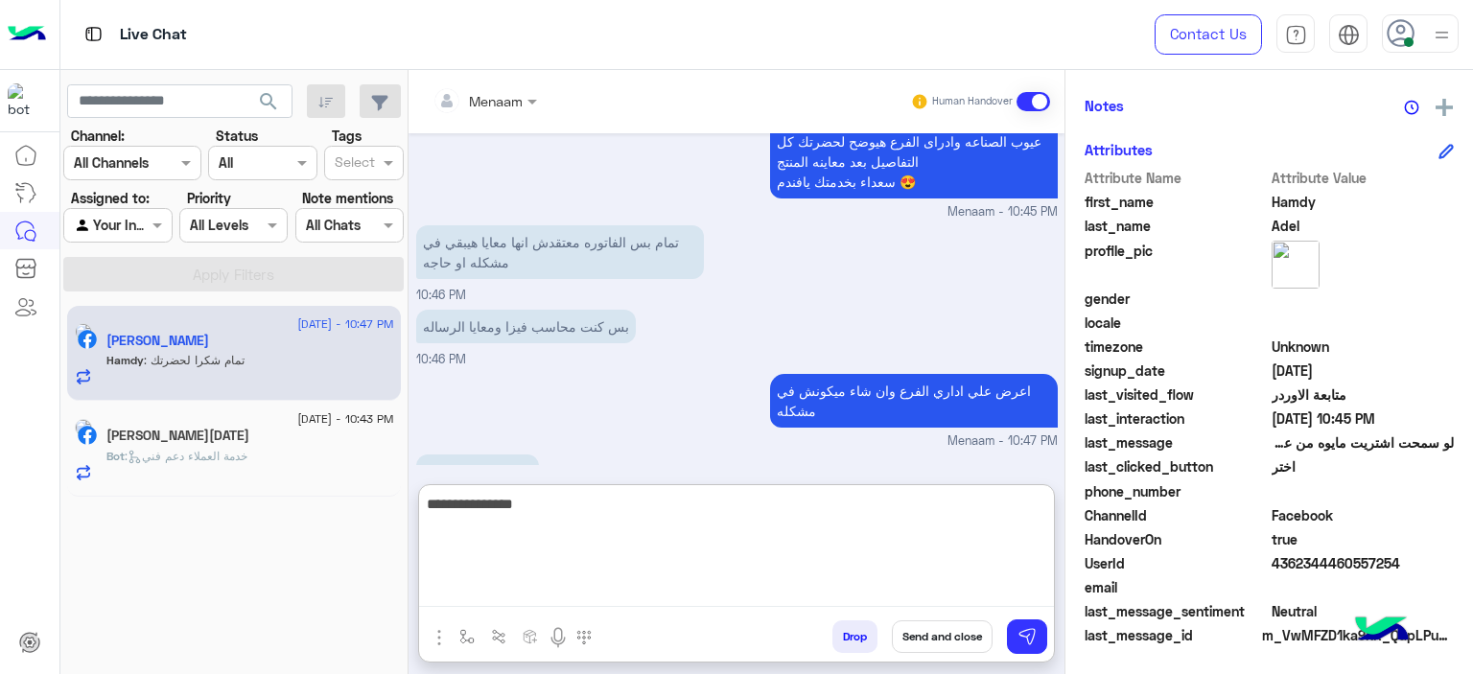
type textarea "**********"
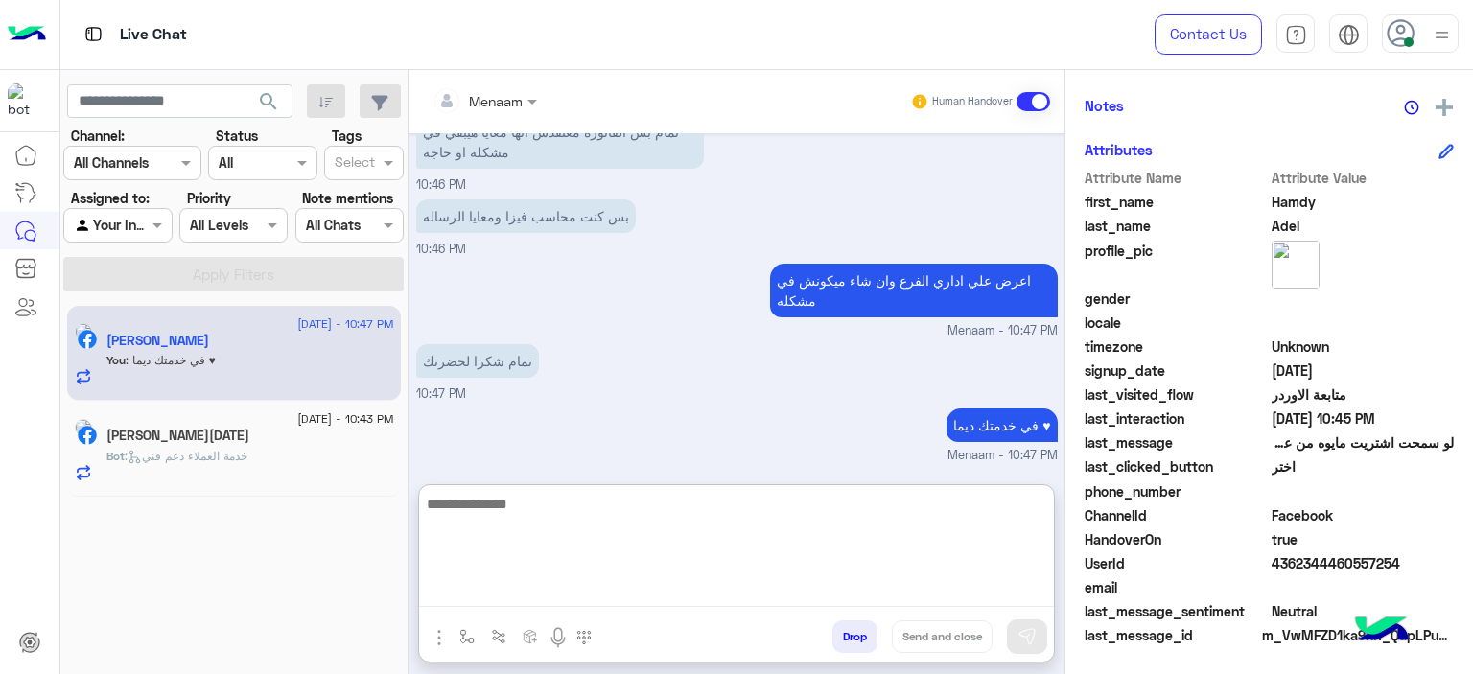
scroll to position [2041, 0]
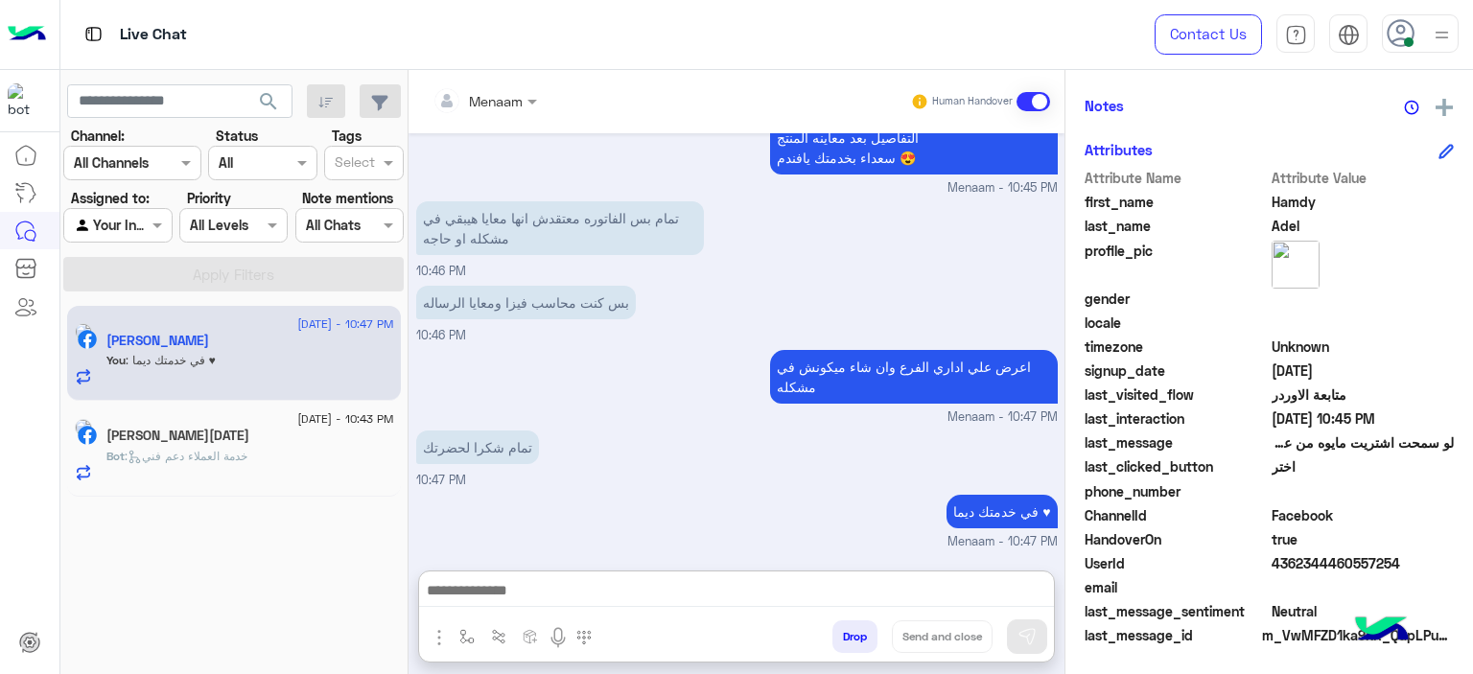
click at [859, 636] on button "Drop" at bounding box center [854, 637] width 45 height 33
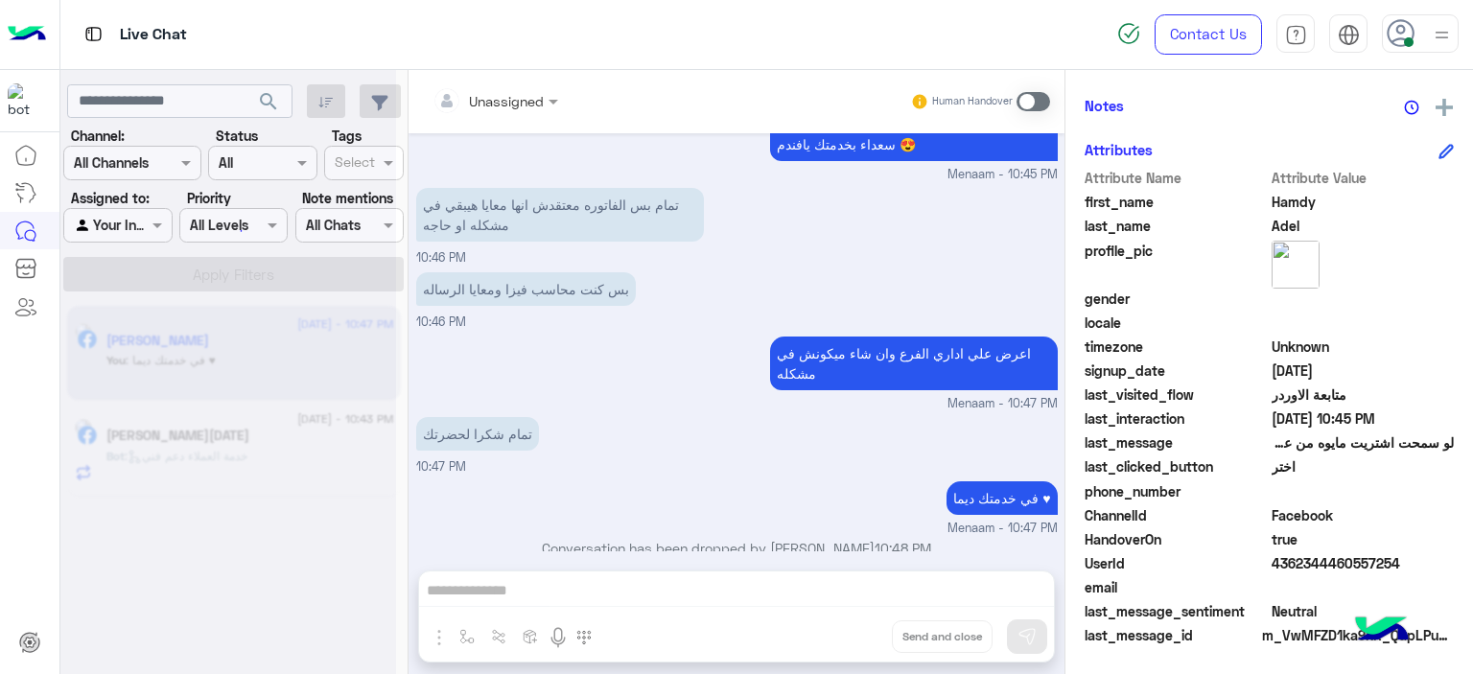
scroll to position [1989, 0]
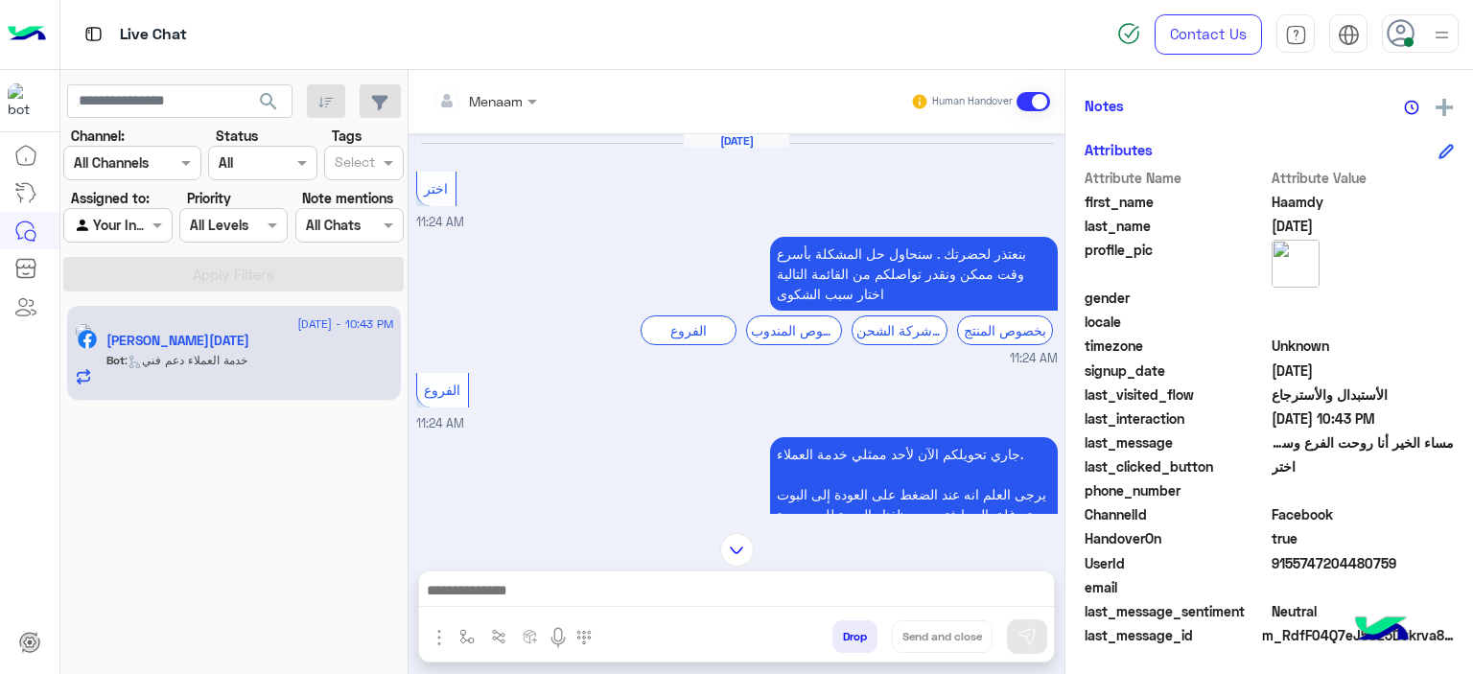
scroll to position [1902, 0]
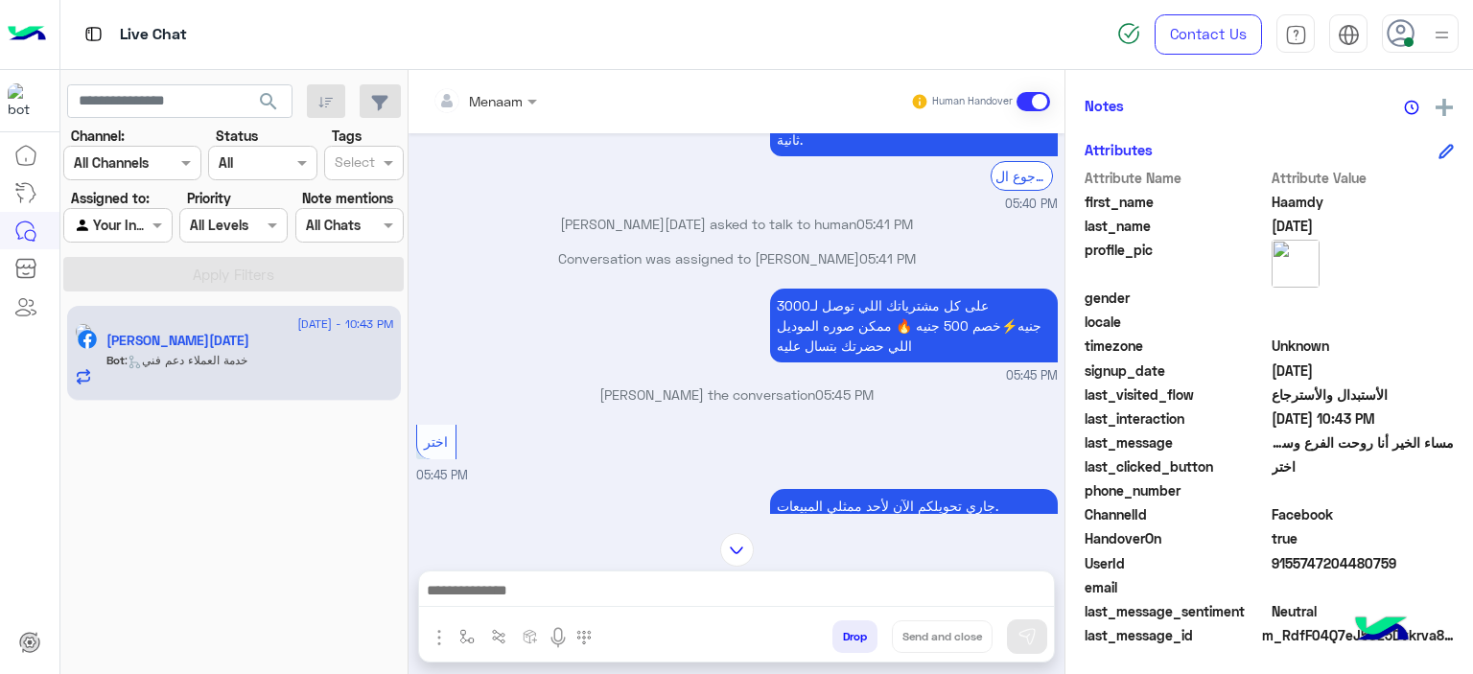
click at [507, 113] on div "Menaam" at bounding box center [478, 101] width 90 height 38
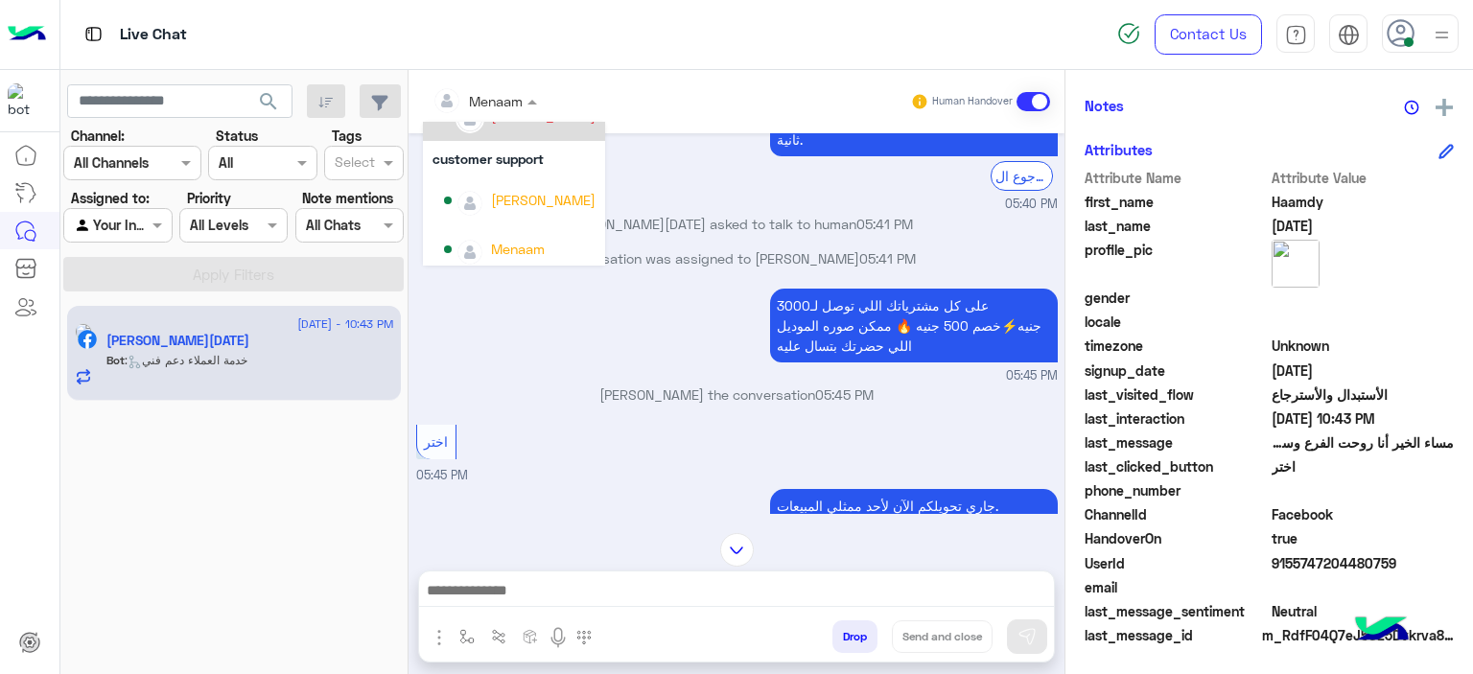
scroll to position [220, 0]
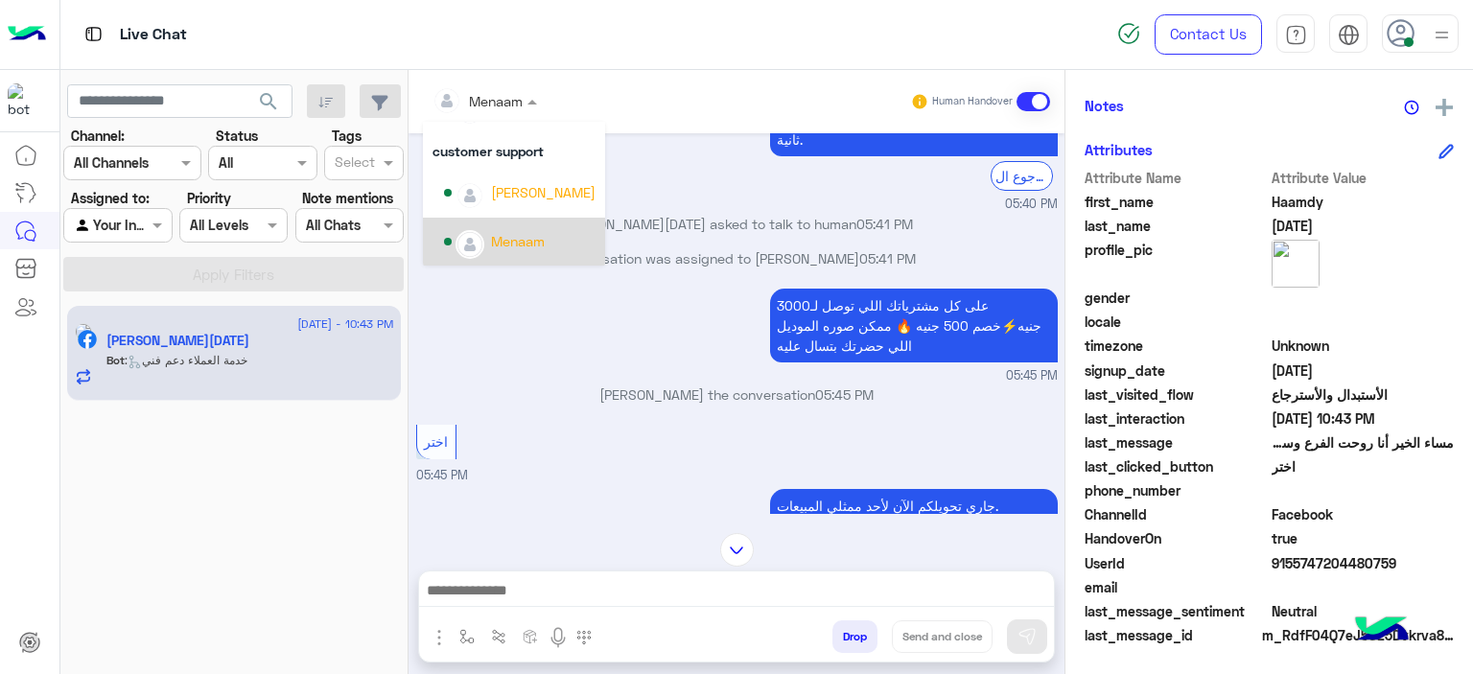
click at [489, 346] on div "على كل مشترياتك اللي توصل لـ3000 جنيه⚡خصم 500 جنيه 🔥 ممكن صوره الموديل اللي حضر…" at bounding box center [737, 335] width 642 height 102
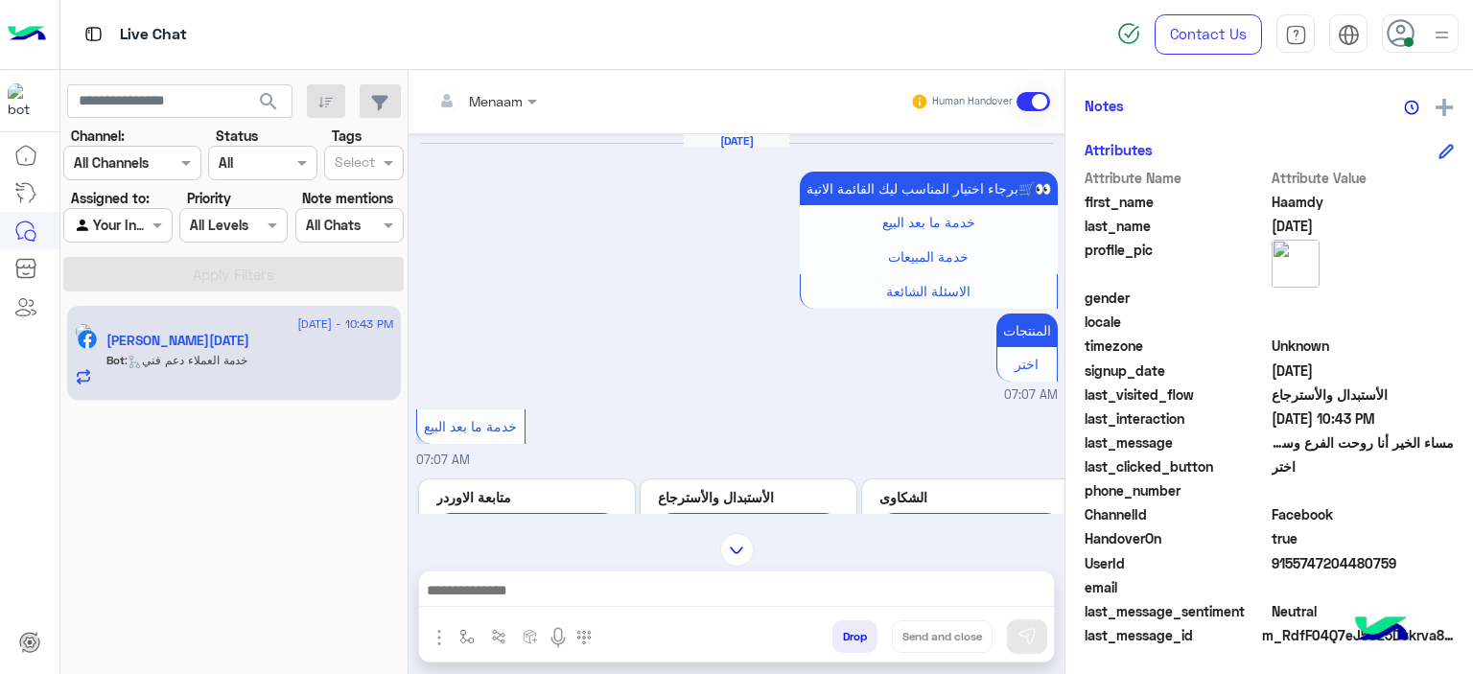
scroll to position [2484, 0]
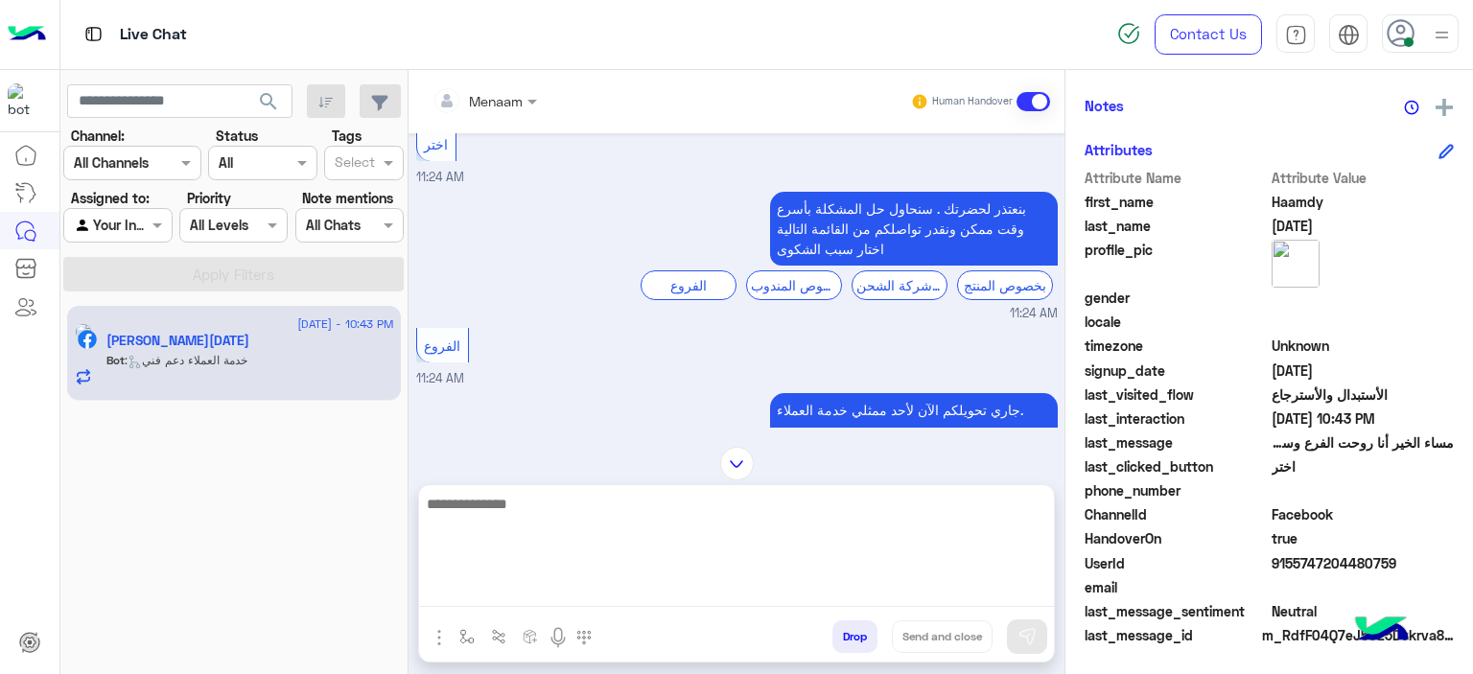
click at [533, 592] on textarea at bounding box center [736, 549] width 635 height 115
type textarea "**********"
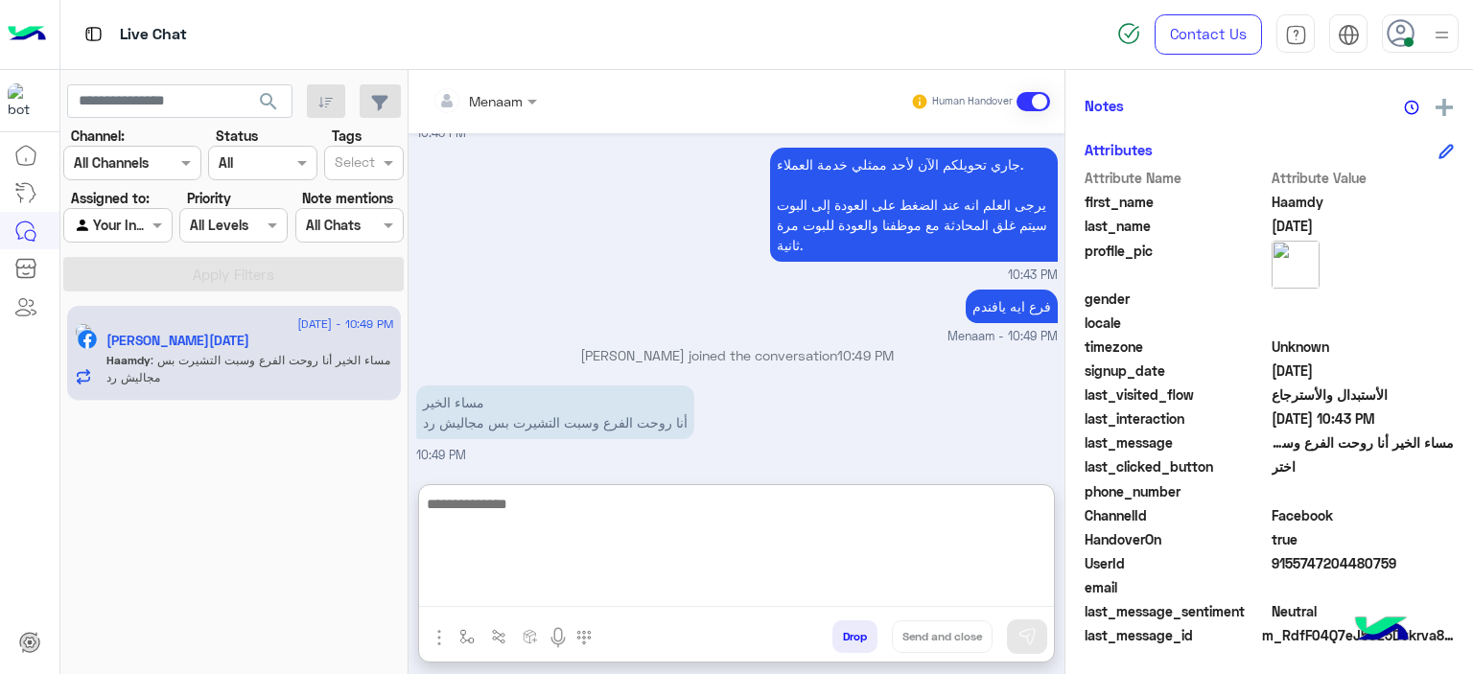
scroll to position [6437, 0]
click at [504, 523] on textarea at bounding box center [736, 549] width 635 height 115
click at [526, 503] on textarea at bounding box center [736, 549] width 635 height 115
type textarea "*"
type textarea "*********"
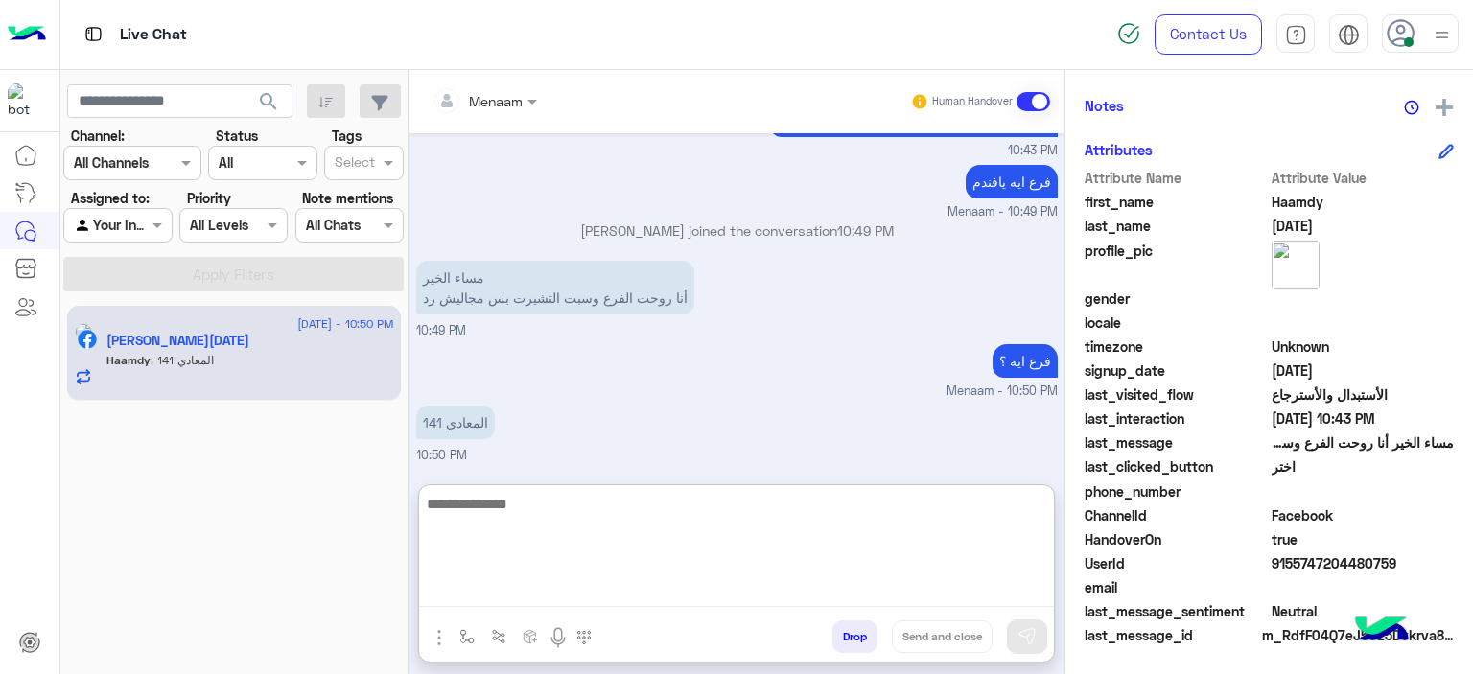
scroll to position [6562, 0]
click at [491, 516] on textarea at bounding box center [736, 549] width 635 height 115
click at [548, 507] on textarea at bounding box center [736, 549] width 635 height 115
paste textarea "**********"
click at [944, 507] on textarea "**********" at bounding box center [736, 549] width 635 height 115
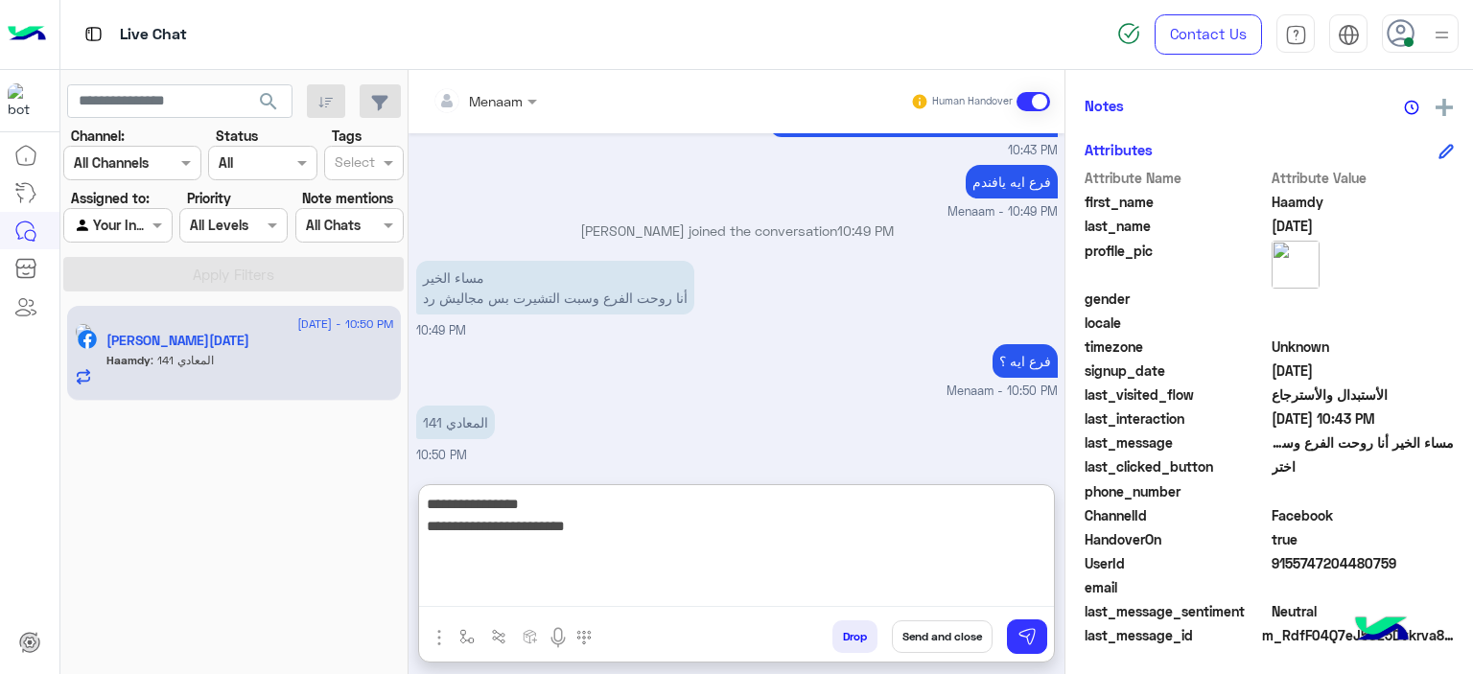
click at [845, 532] on textarea "**********" at bounding box center [736, 549] width 635 height 115
click at [814, 510] on textarea "**********" at bounding box center [736, 549] width 635 height 115
type textarea "**********"
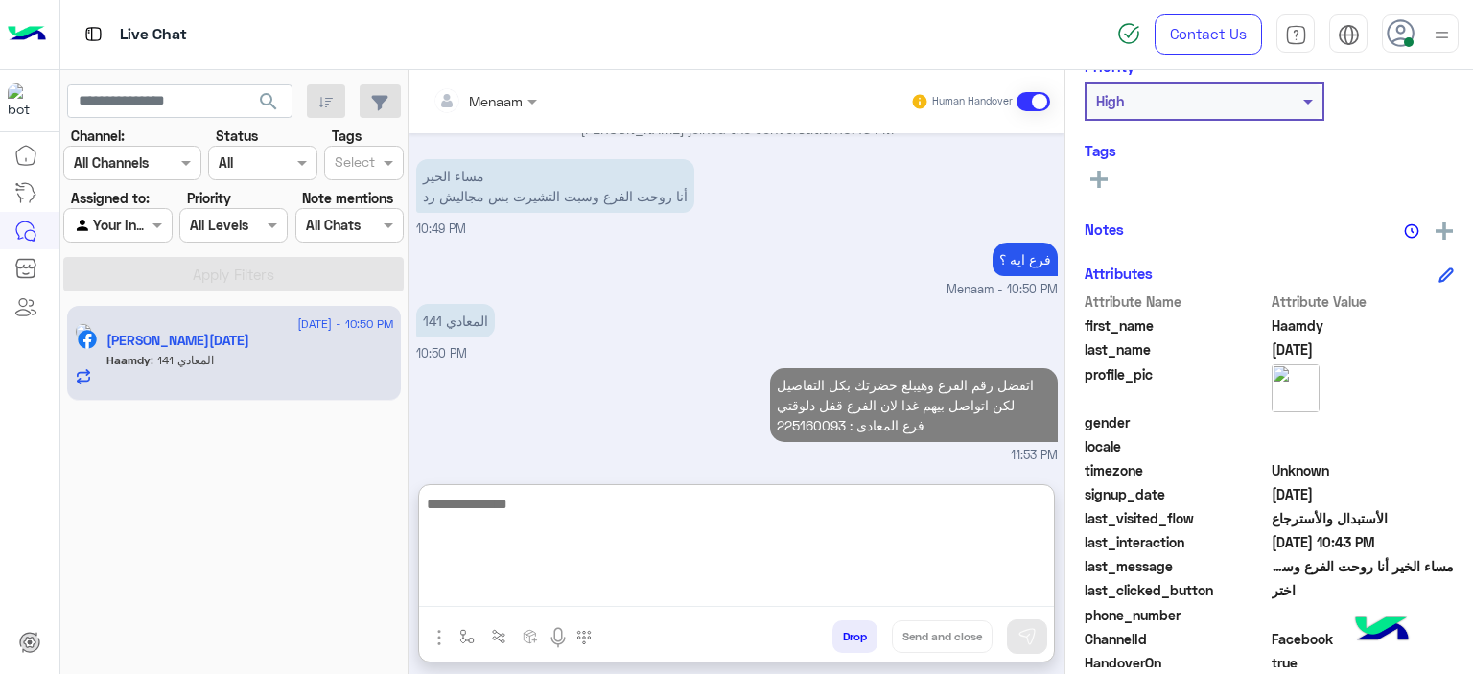
scroll to position [0, 0]
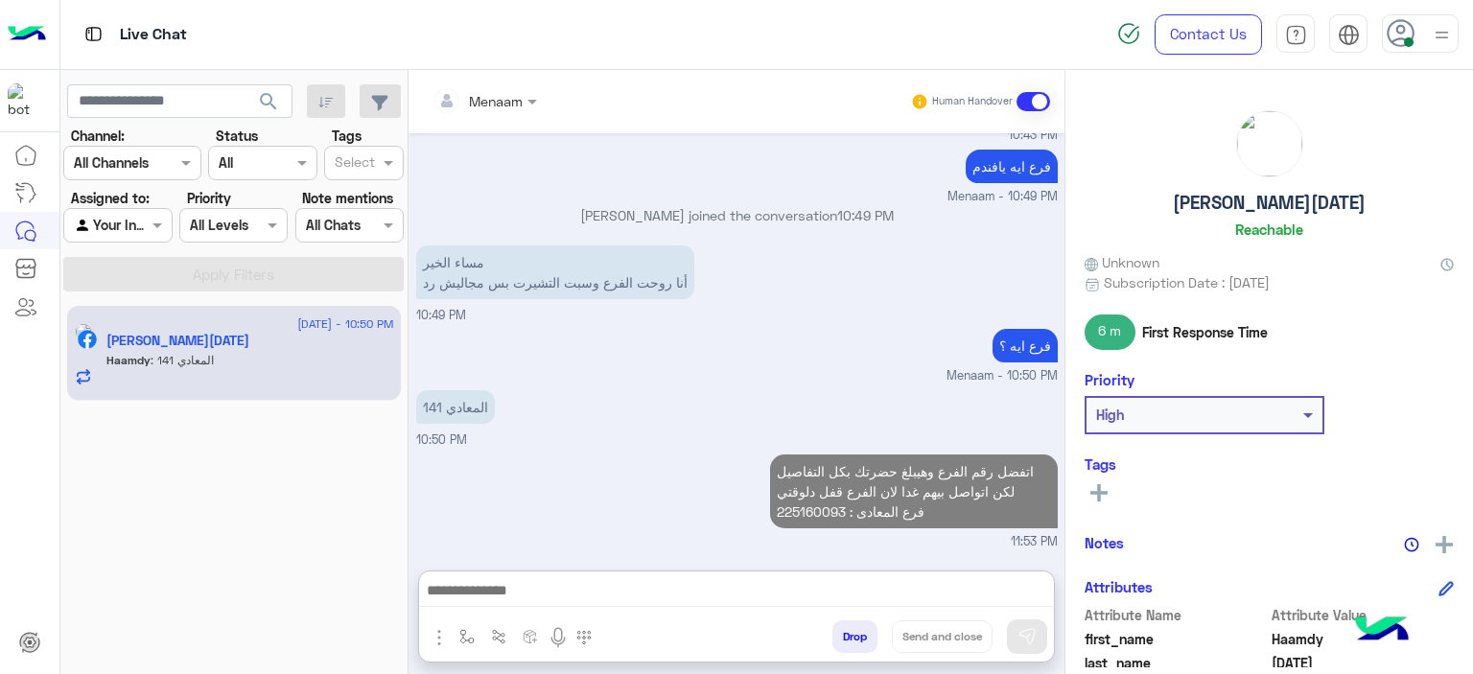
click at [1238, 202] on h5 "Haamdy Ramadan" at bounding box center [1269, 203] width 193 height 22
copy h5 "Haamdy Ramadan"
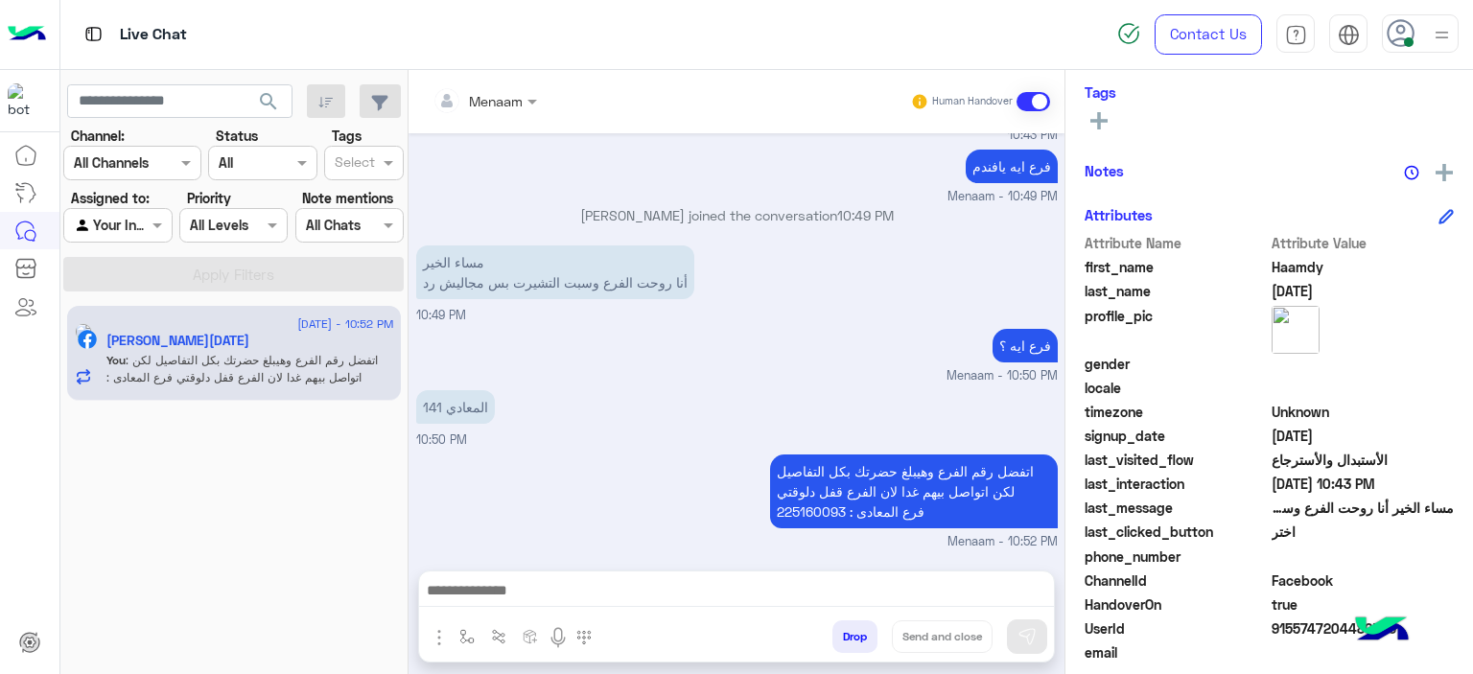
scroll to position [437, 0]
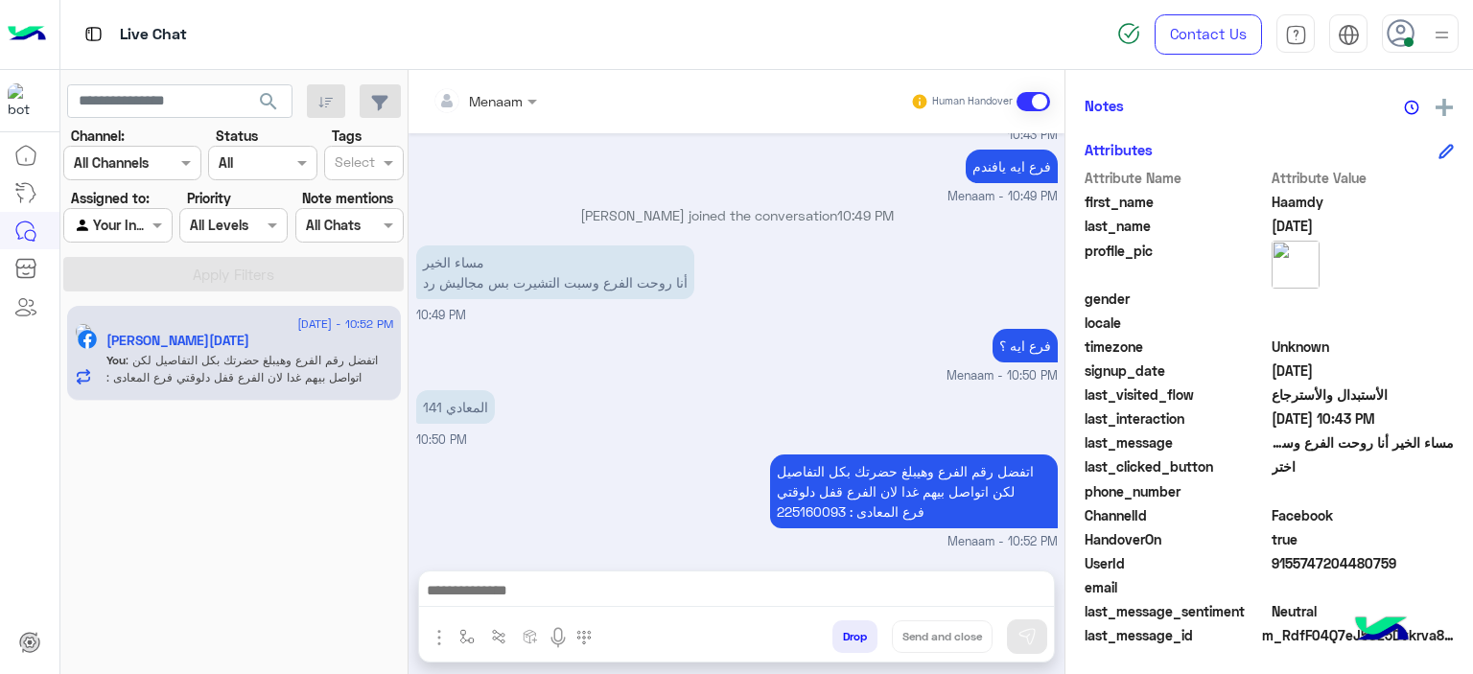
click at [1297, 590] on span at bounding box center [1363, 587] width 183 height 20
click at [1285, 573] on div "UserId 9155747204480759" at bounding box center [1269, 565] width 369 height 24
click at [1277, 555] on span "9155747204480759" at bounding box center [1363, 563] width 183 height 20
copy span "9155747204480759"
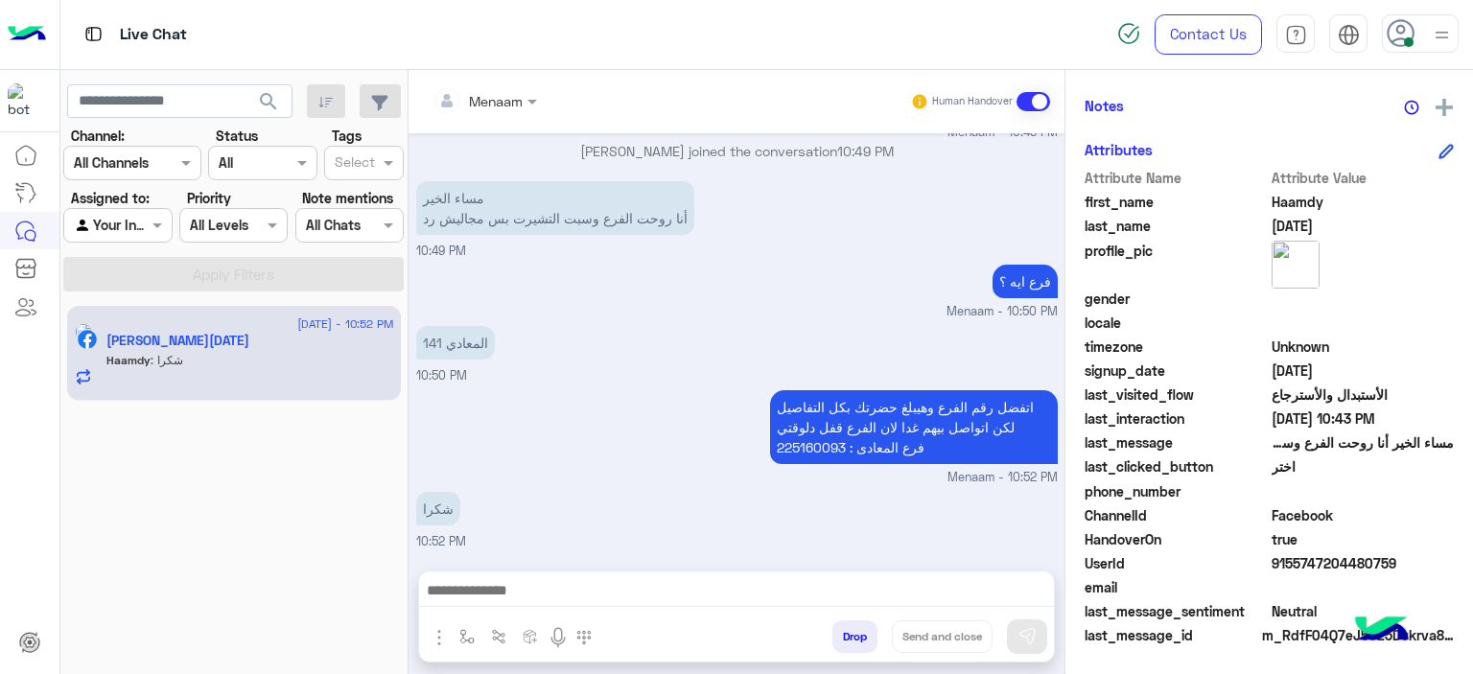
scroll to position [6640, 0]
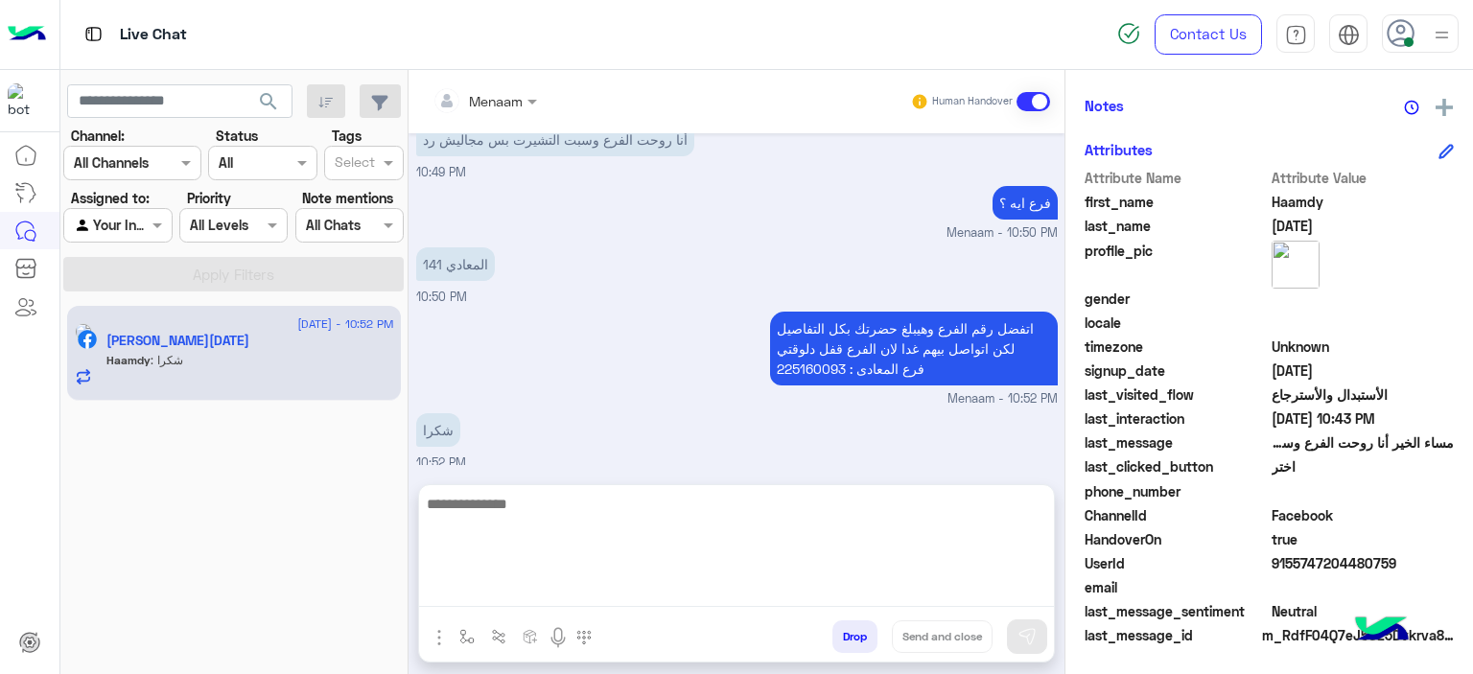
click at [495, 598] on textarea at bounding box center [736, 549] width 635 height 115
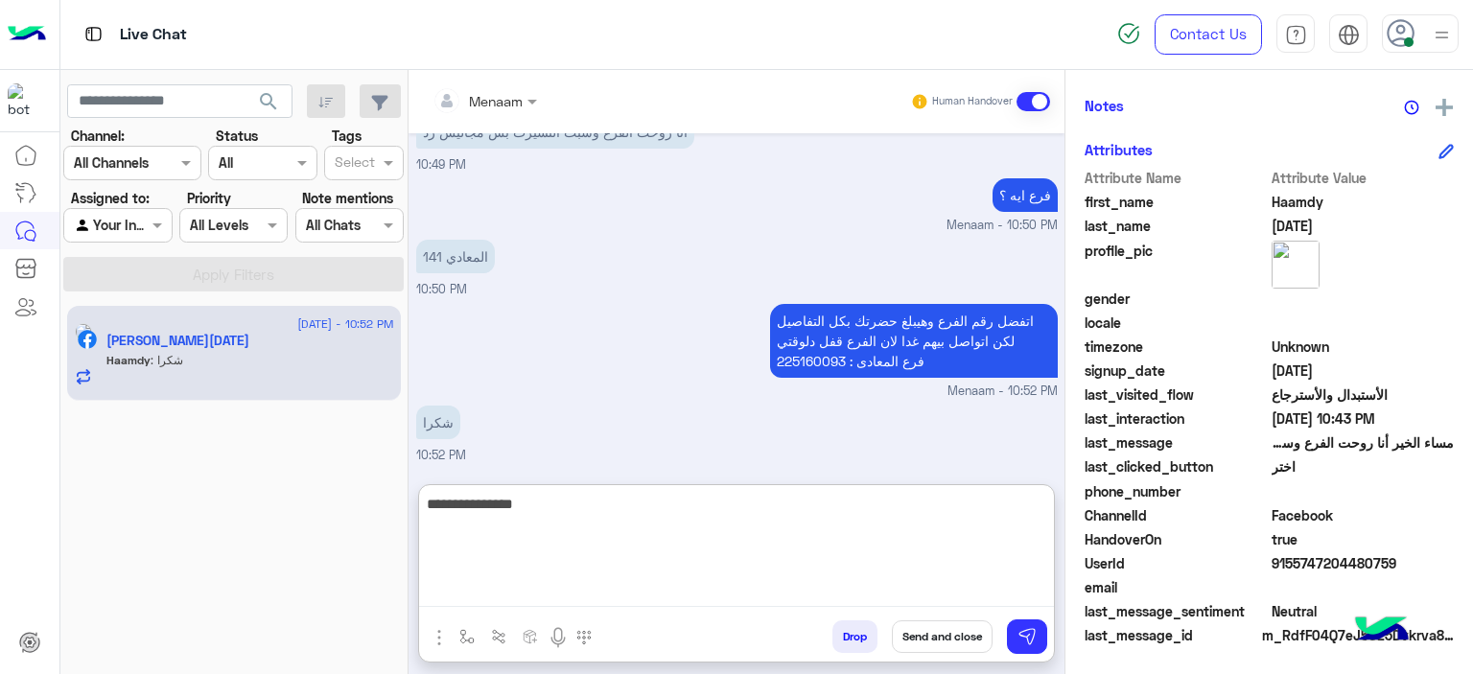
type textarea "**********"
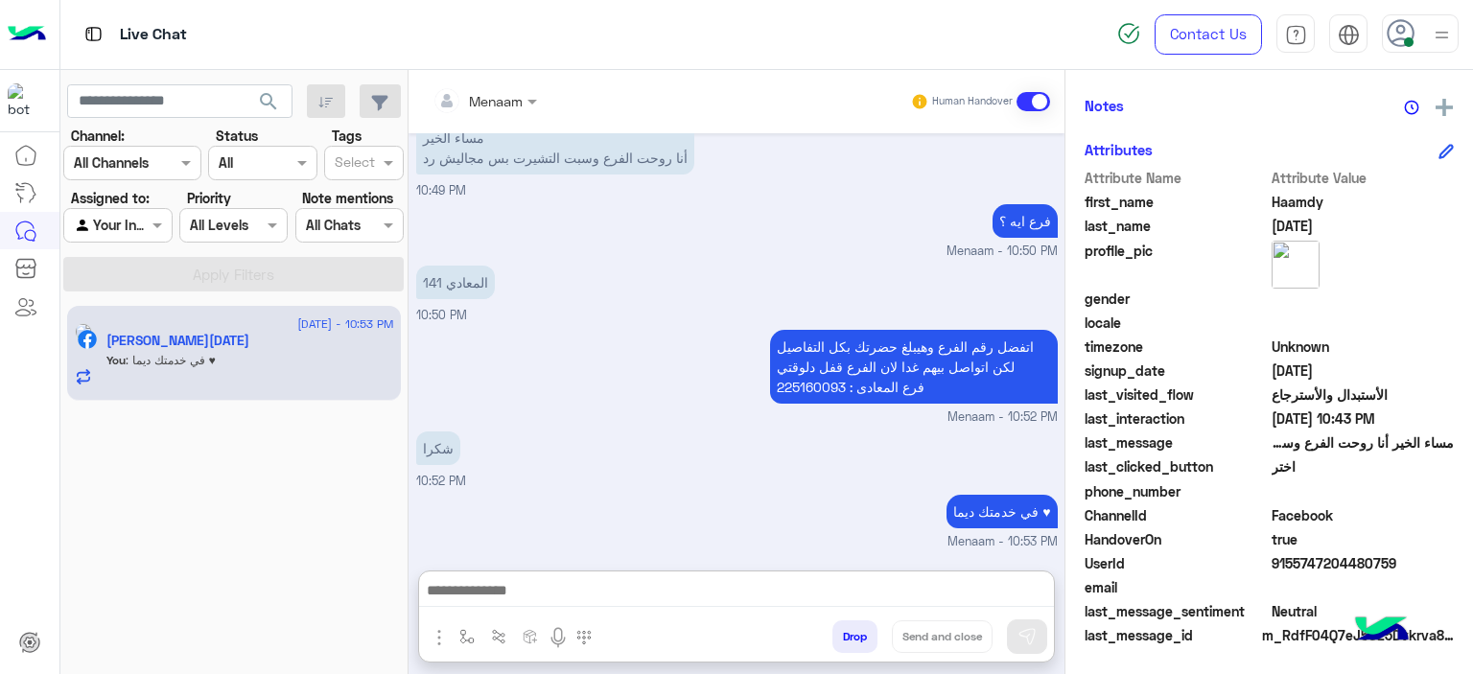
click at [855, 635] on button "Drop" at bounding box center [854, 637] width 45 height 33
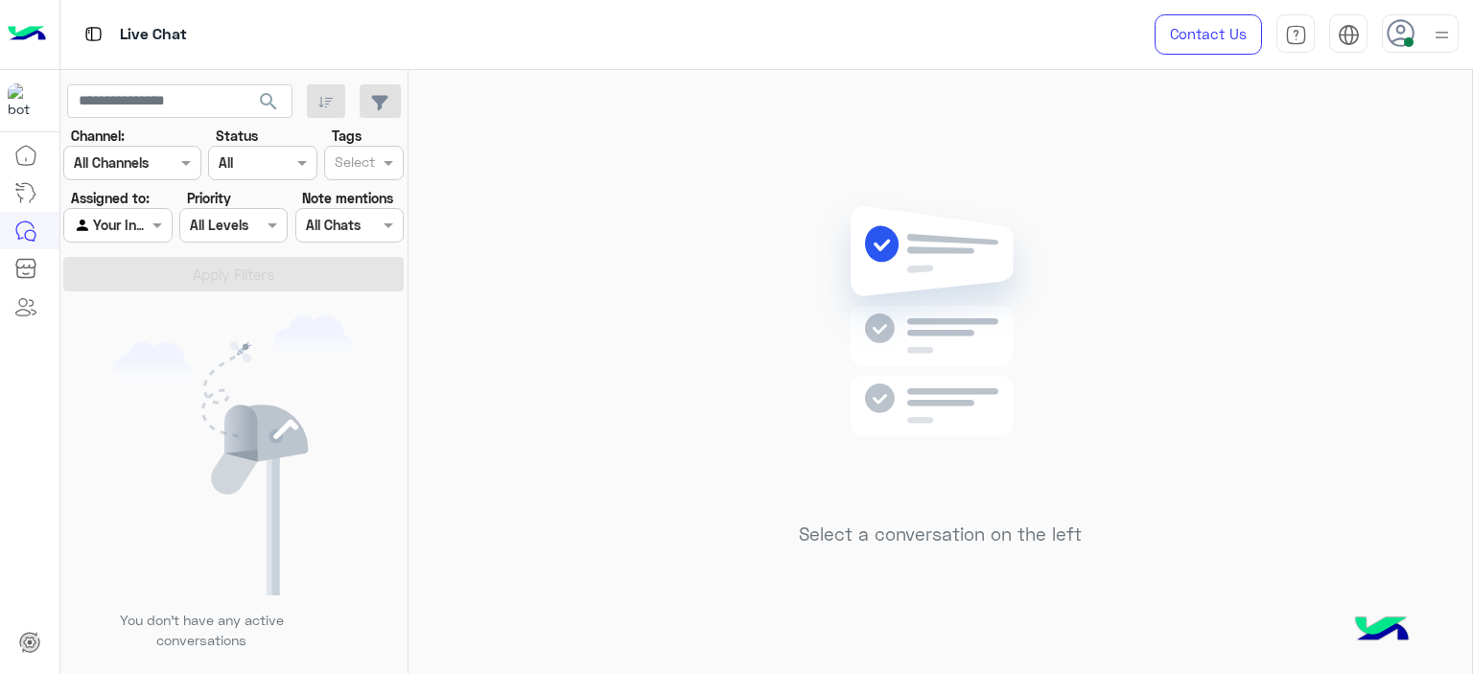
click at [445, 544] on div "Select a conversation on the left" at bounding box center [941, 376] width 1064 height 612
click at [245, 618] on p "You don’t have any active conversations" at bounding box center [202, 630] width 194 height 41
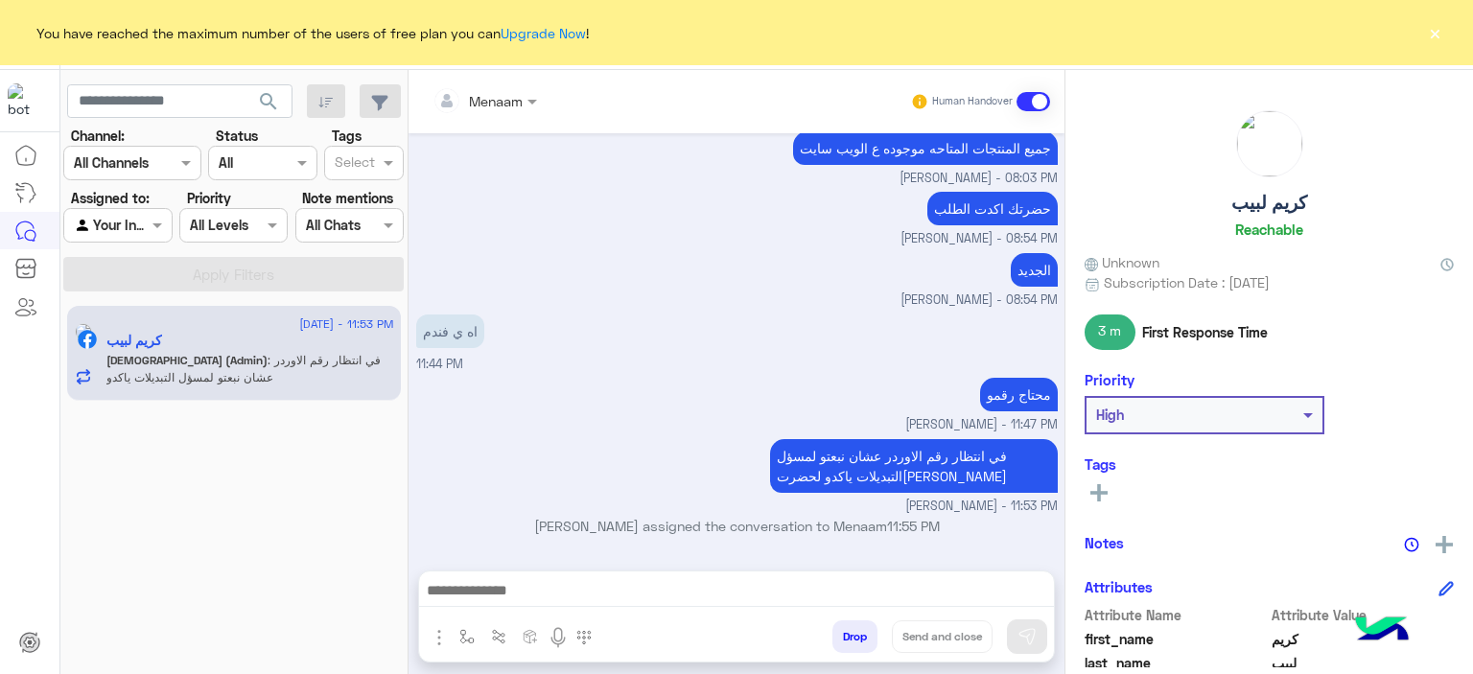
click at [1428, 33] on button "×" at bounding box center [1434, 32] width 19 height 19
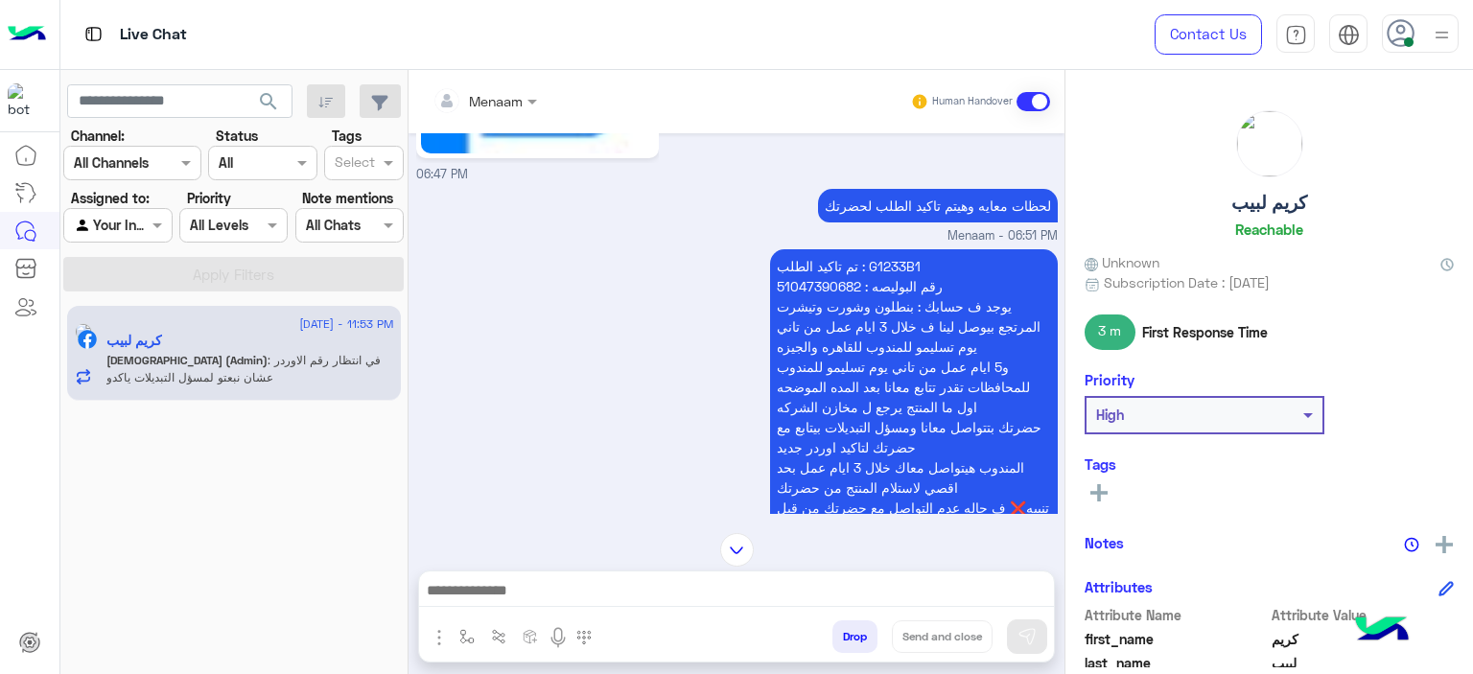
scroll to position [2164, 0]
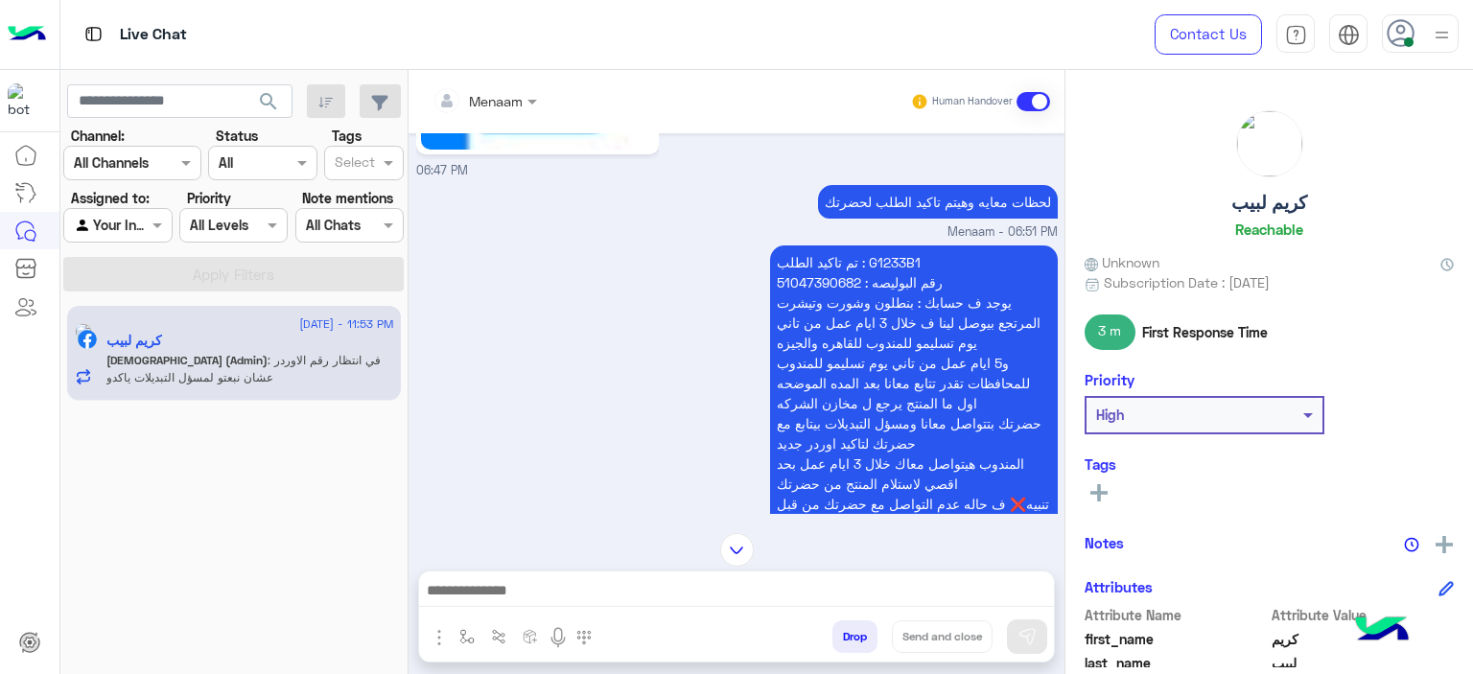
click at [898, 246] on p "تم تاكيد الطلب : G1233B1 رقم البوليصه : 51047390682 يوجد ف حسابك : بنطلون وشورت…" at bounding box center [914, 404] width 288 height 316
copy p "G1233B1"
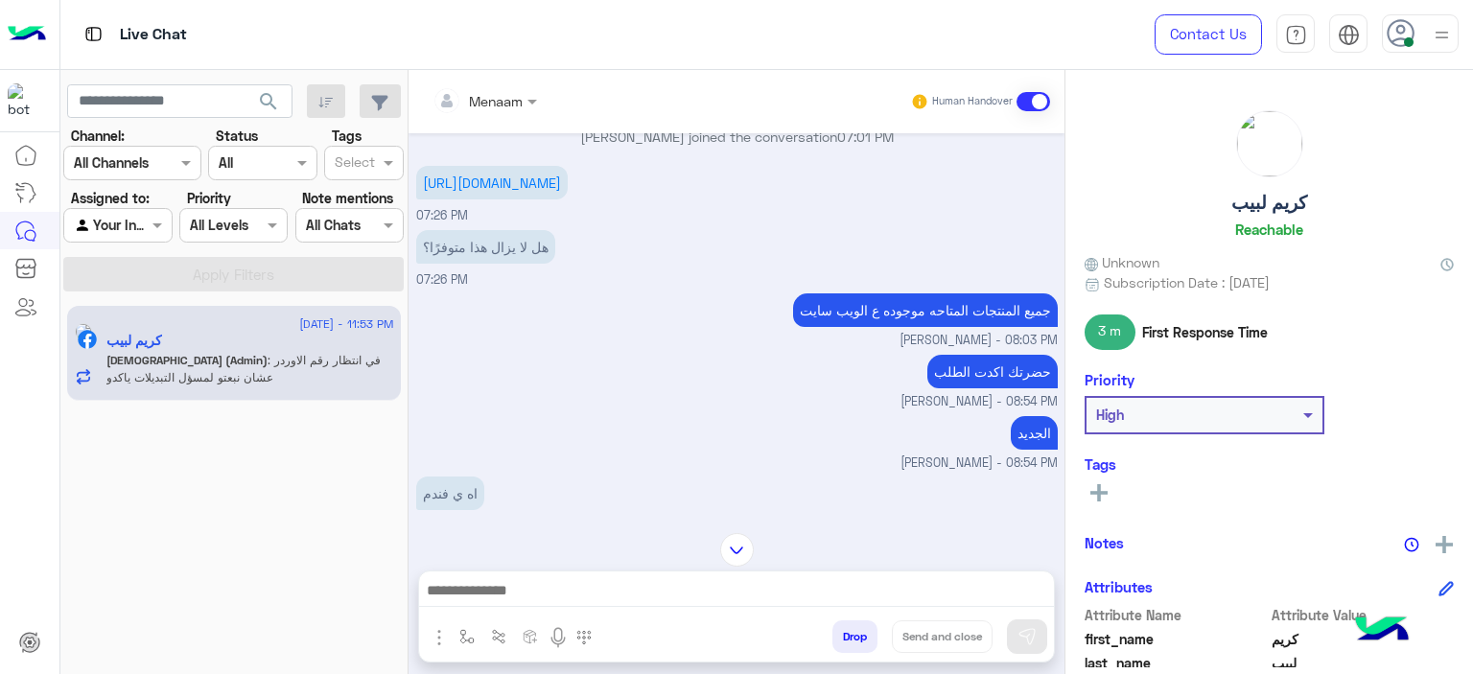
scroll to position [7055, 0]
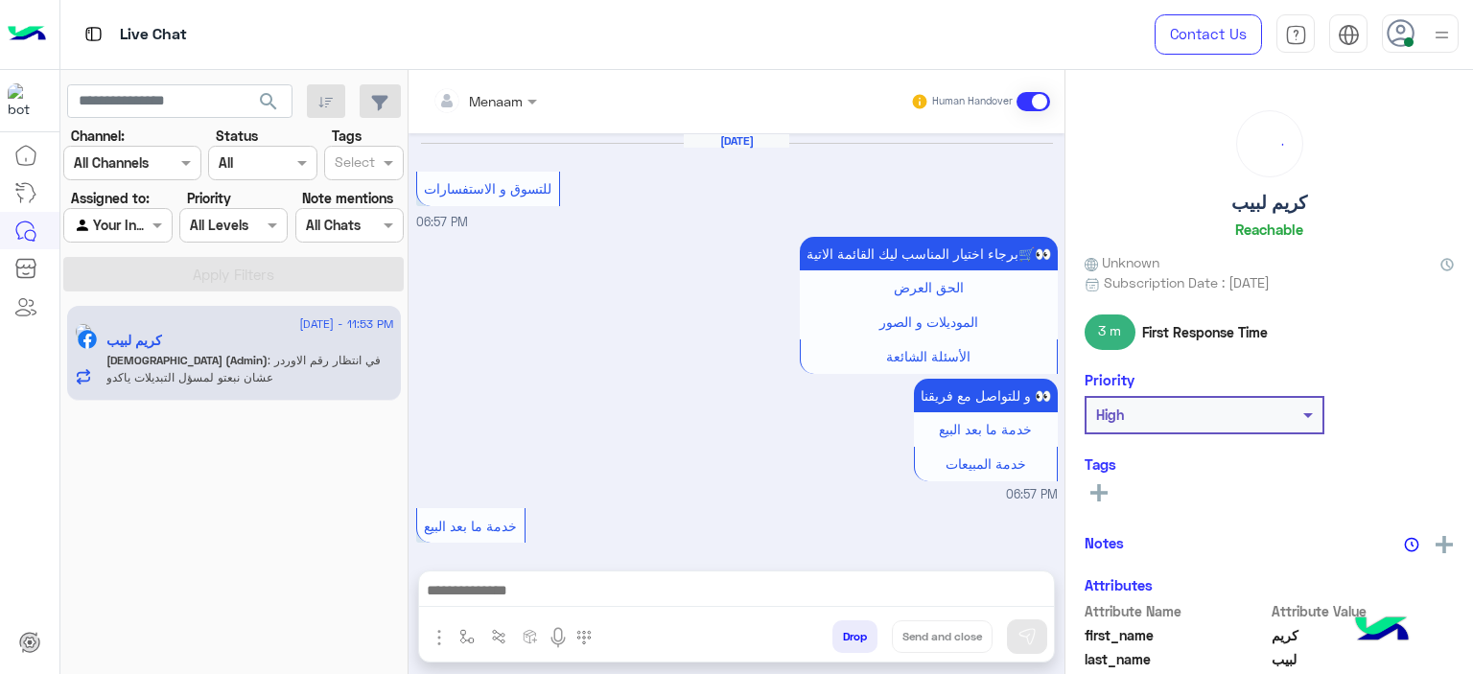
scroll to position [1852, 0]
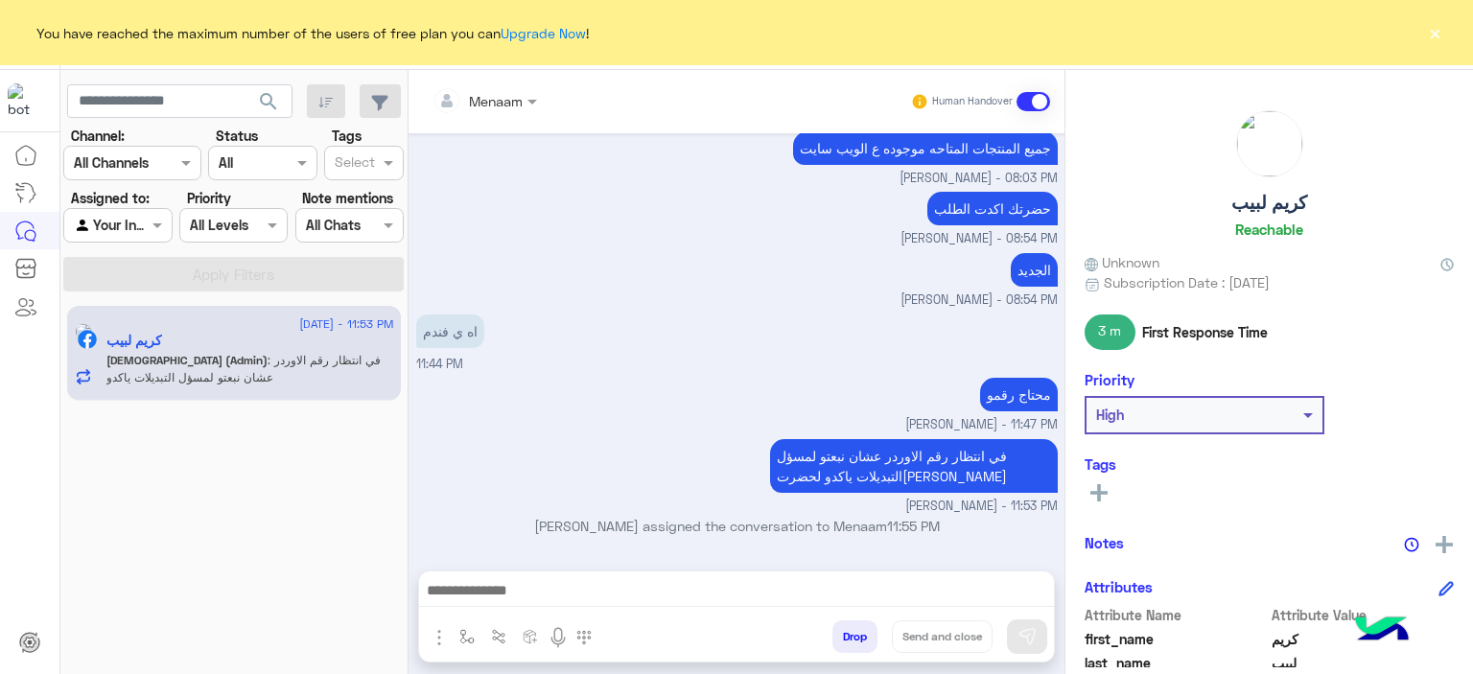
click at [1437, 31] on button "×" at bounding box center [1434, 32] width 19 height 19
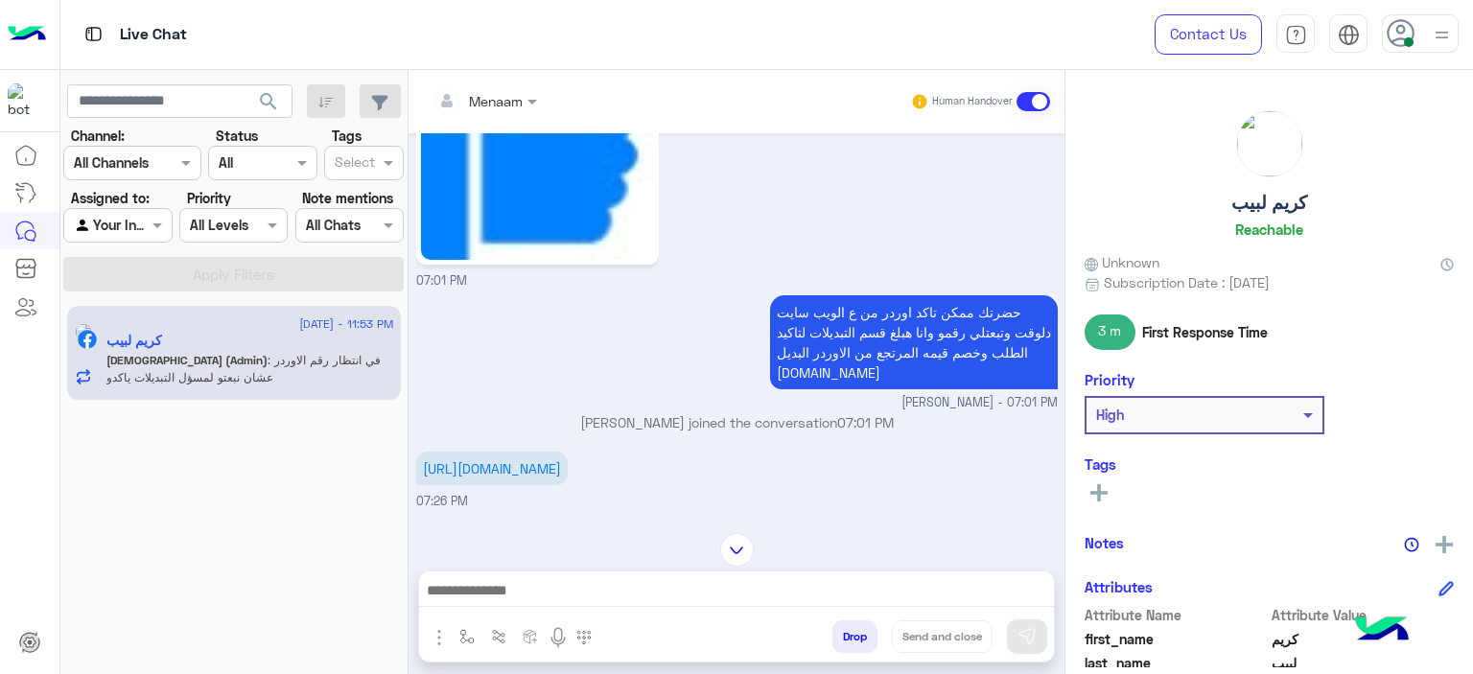
scroll to position [1277, 0]
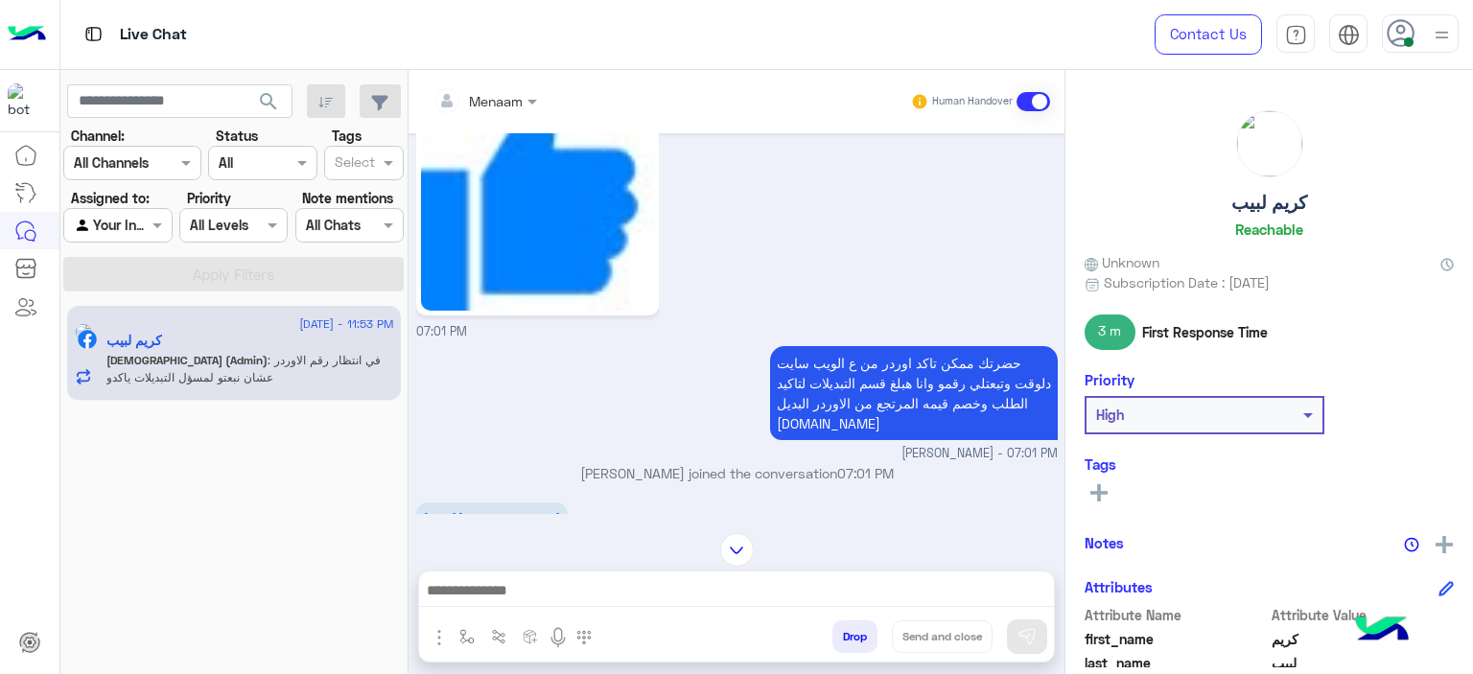
click at [572, 425] on div "حضرتك ممكن تاكد [PERSON_NAME] من ع الويب سايت دلوقت وتبعتلي رقمو وانا هبلغ قسم …" at bounding box center [737, 402] width 642 height 122
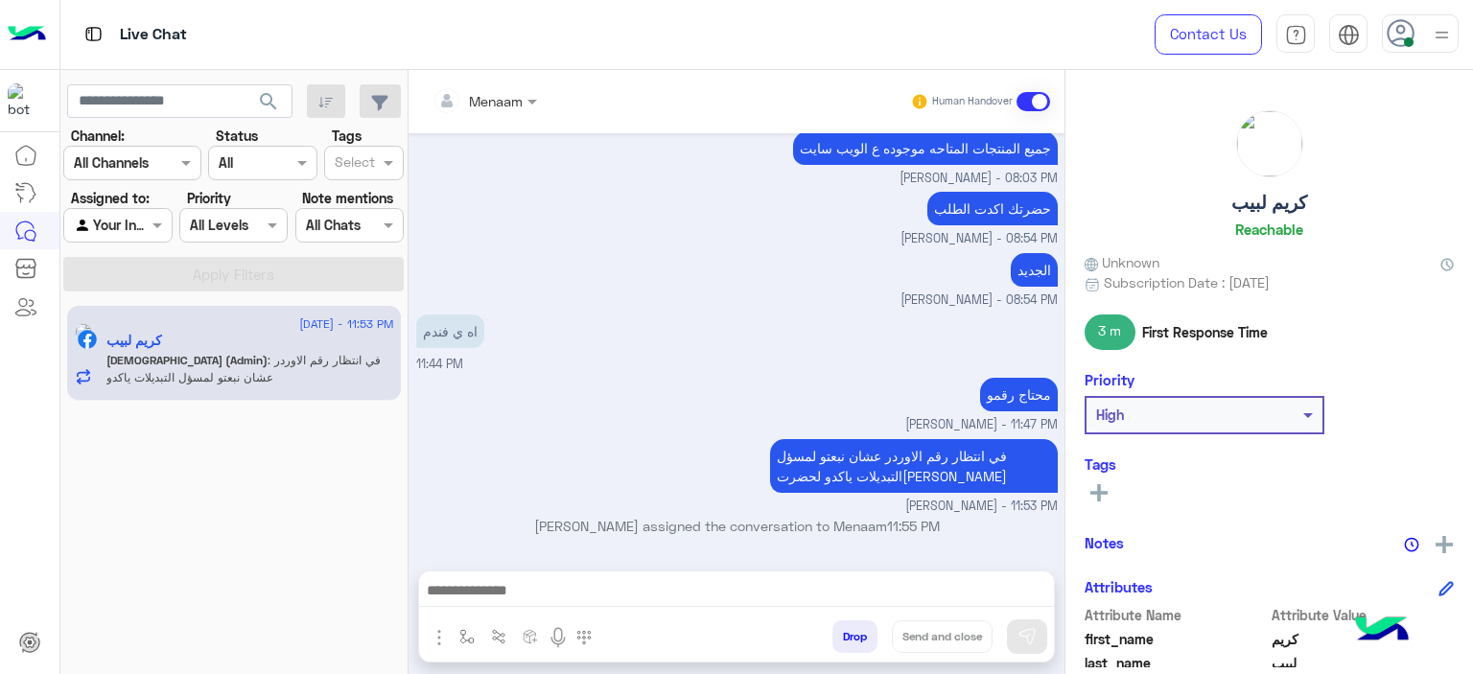
scroll to position [1852, 0]
click at [852, 628] on button "Drop" at bounding box center [854, 637] width 45 height 33
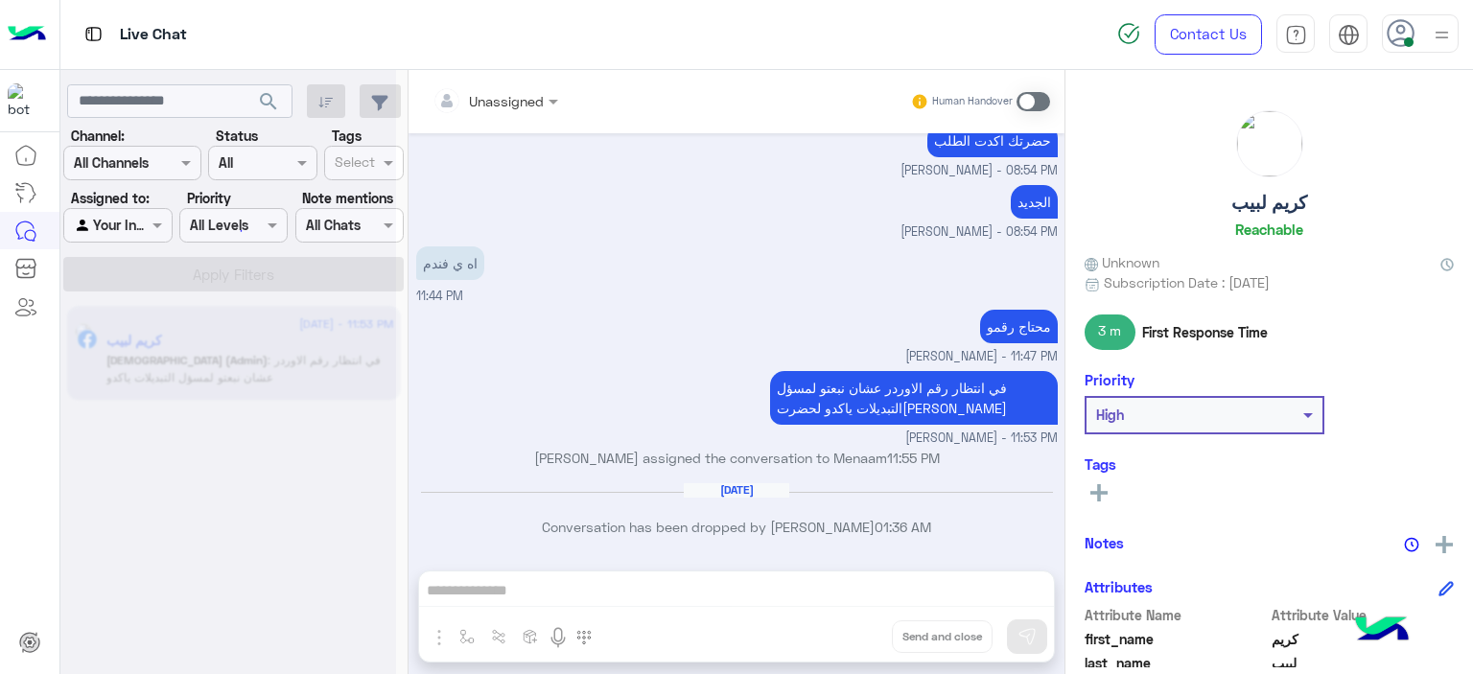
scroll to position [1920, 0]
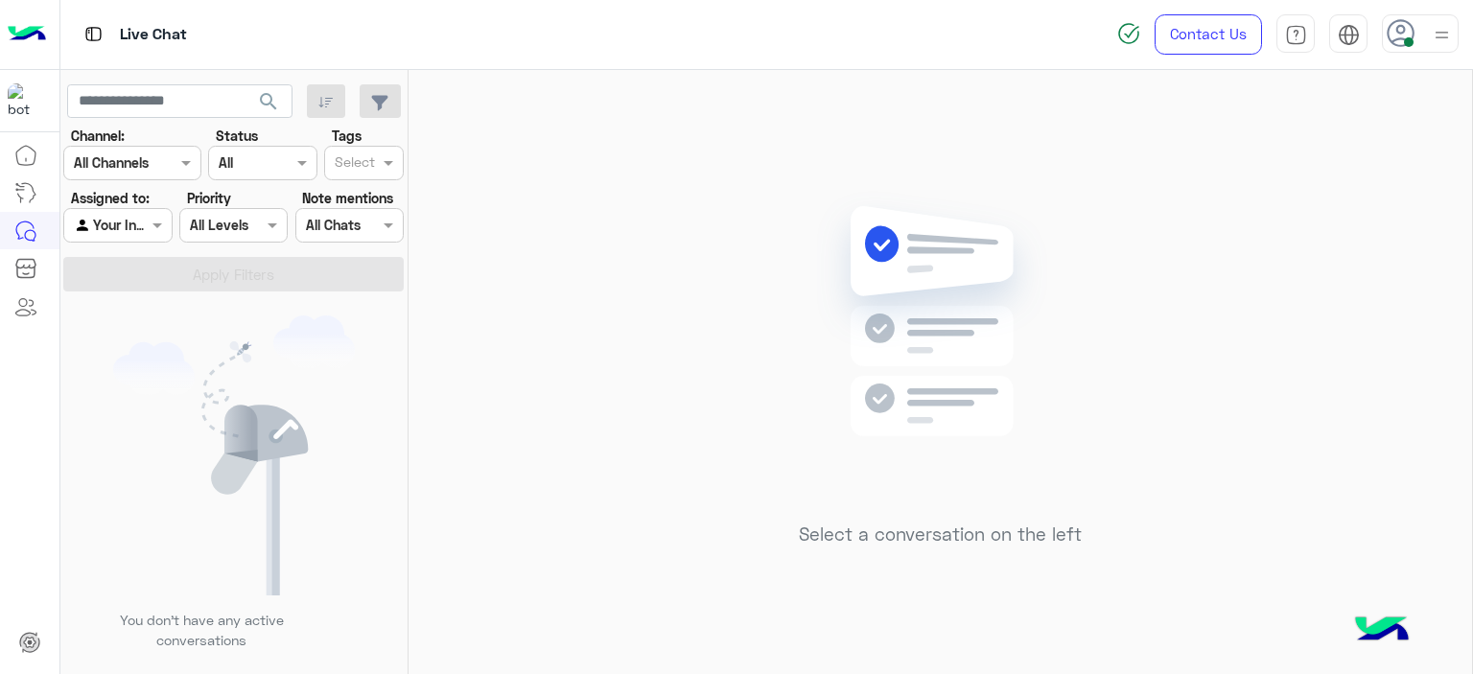
click at [1446, 41] on img at bounding box center [1442, 35] width 24 height 24
click at [1317, 267] on label "Offline" at bounding box center [1338, 272] width 209 height 35
click at [712, 184] on div "Select a conversation on the left" at bounding box center [941, 376] width 1064 height 612
